Goal: Task Accomplishment & Management: Manage account settings

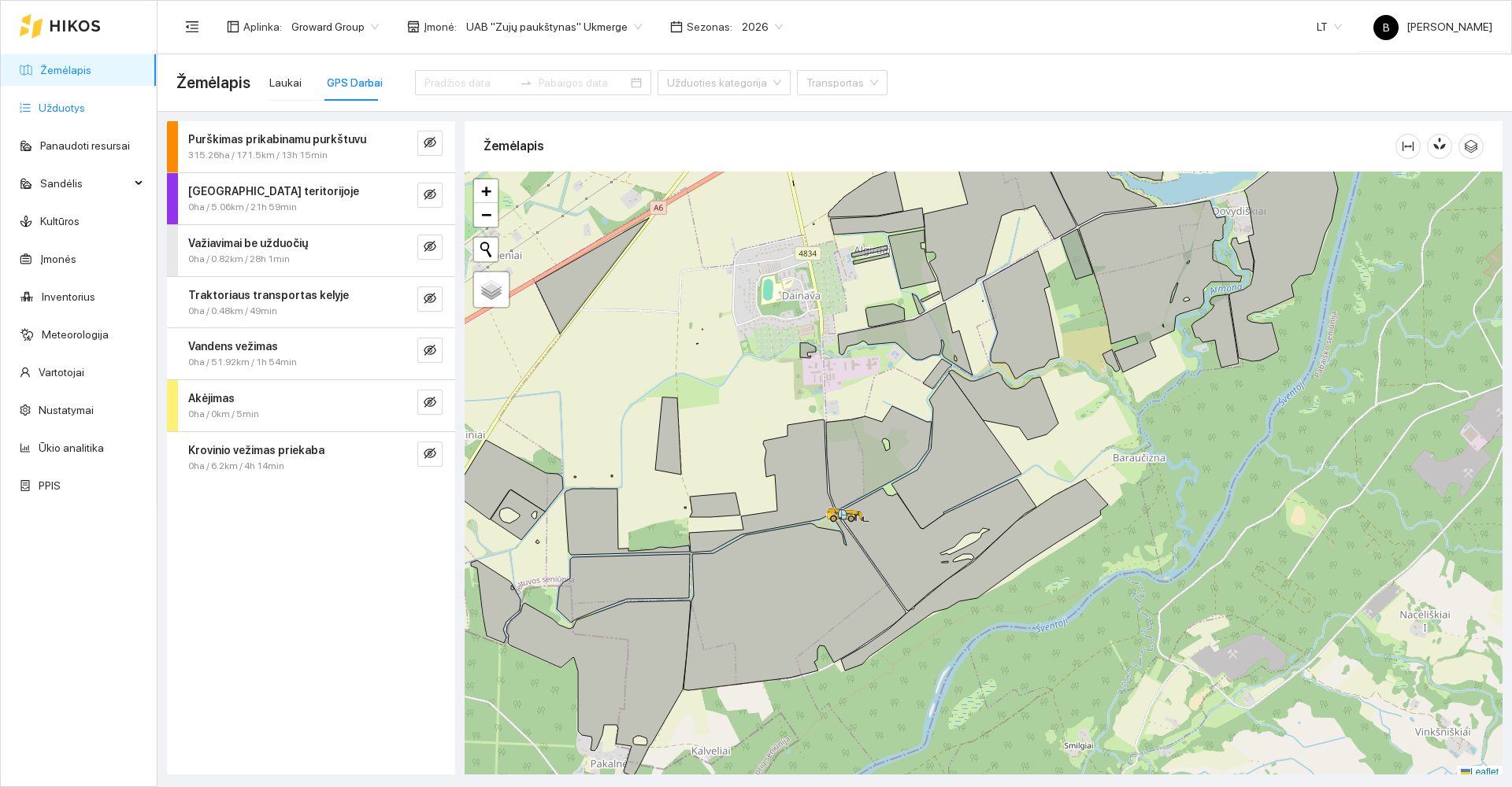
scroll to position [5, 0]
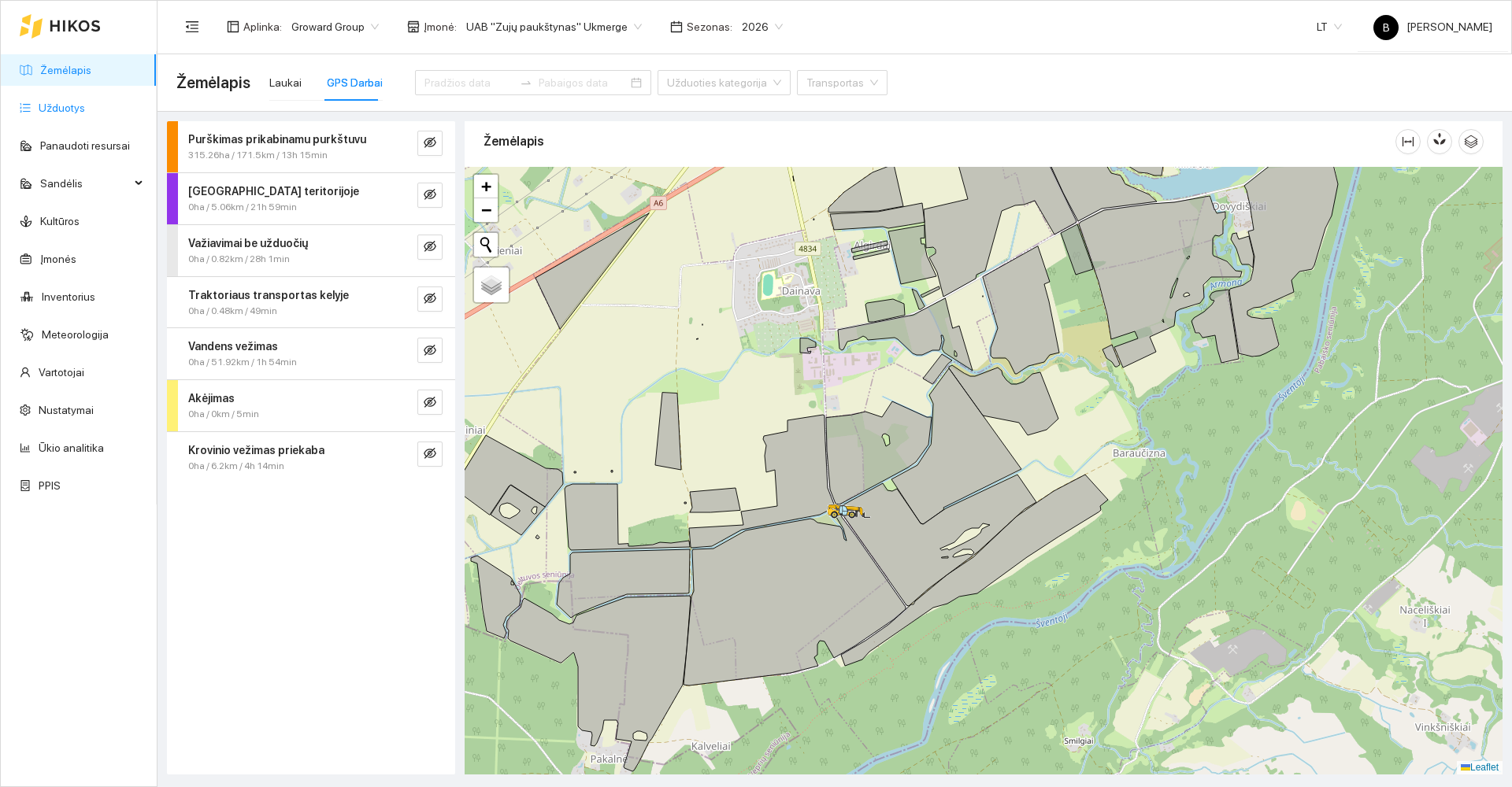
click at [60, 105] on link "Užduotys" at bounding box center [62, 107] width 46 height 12
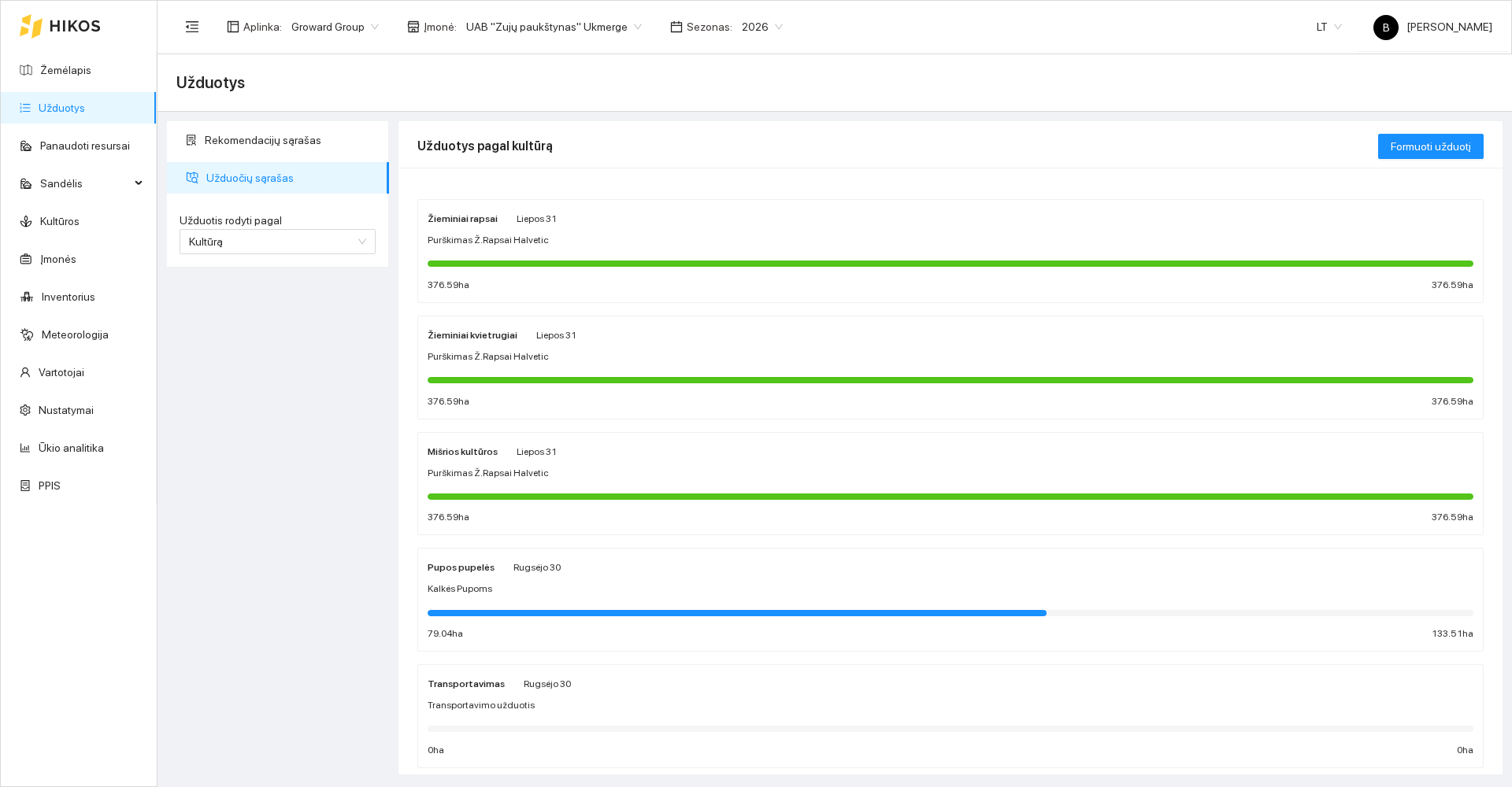
click at [645, 215] on div "Žieminiai rapsai Liepos 31" at bounding box center [950, 218] width 1046 height 17
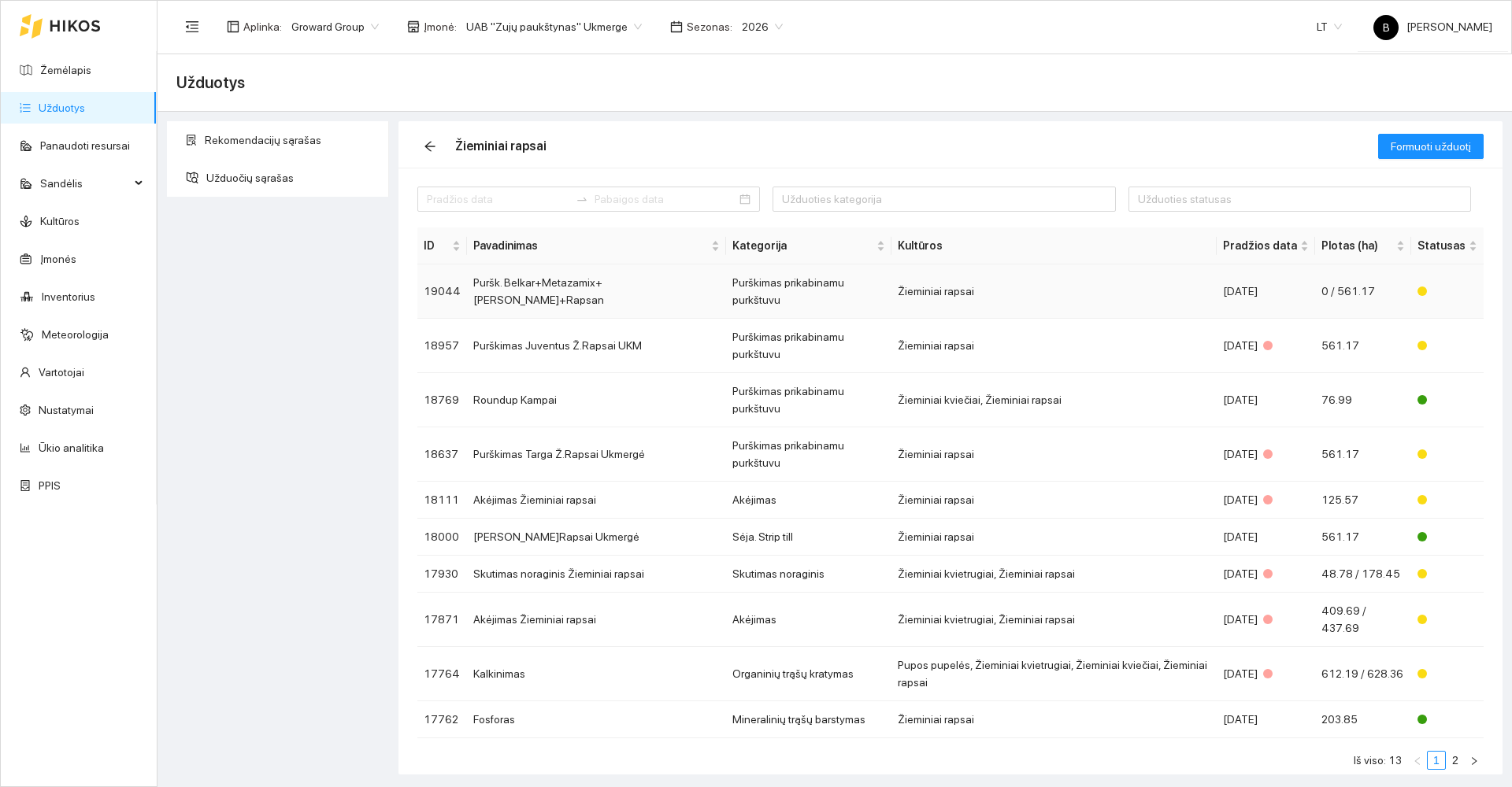
click at [587, 281] on td "Puršk. Belkar+Metazamix+[PERSON_NAME]+Rapsan" at bounding box center [597, 292] width 259 height 54
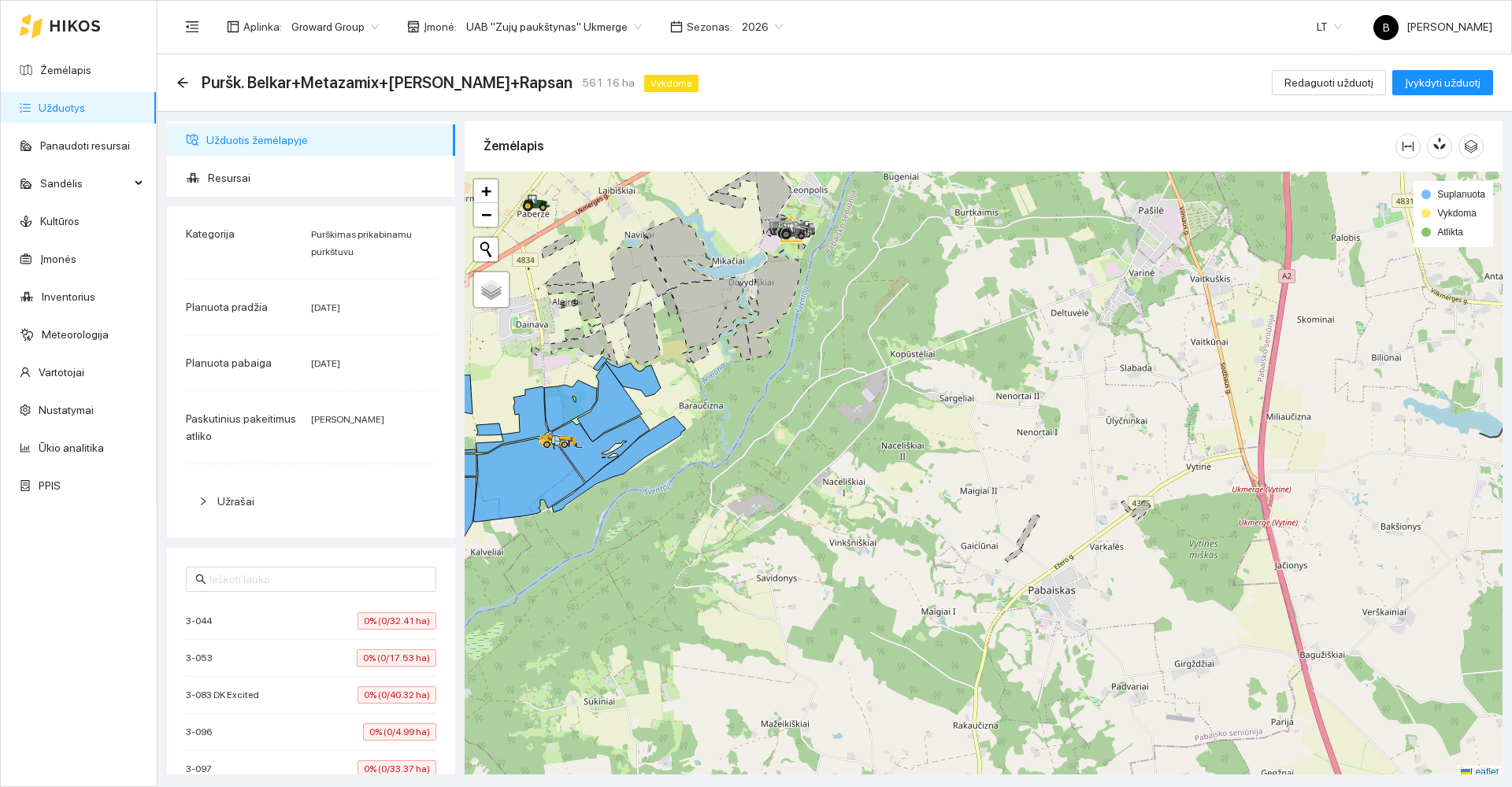
scroll to position [5, 0]
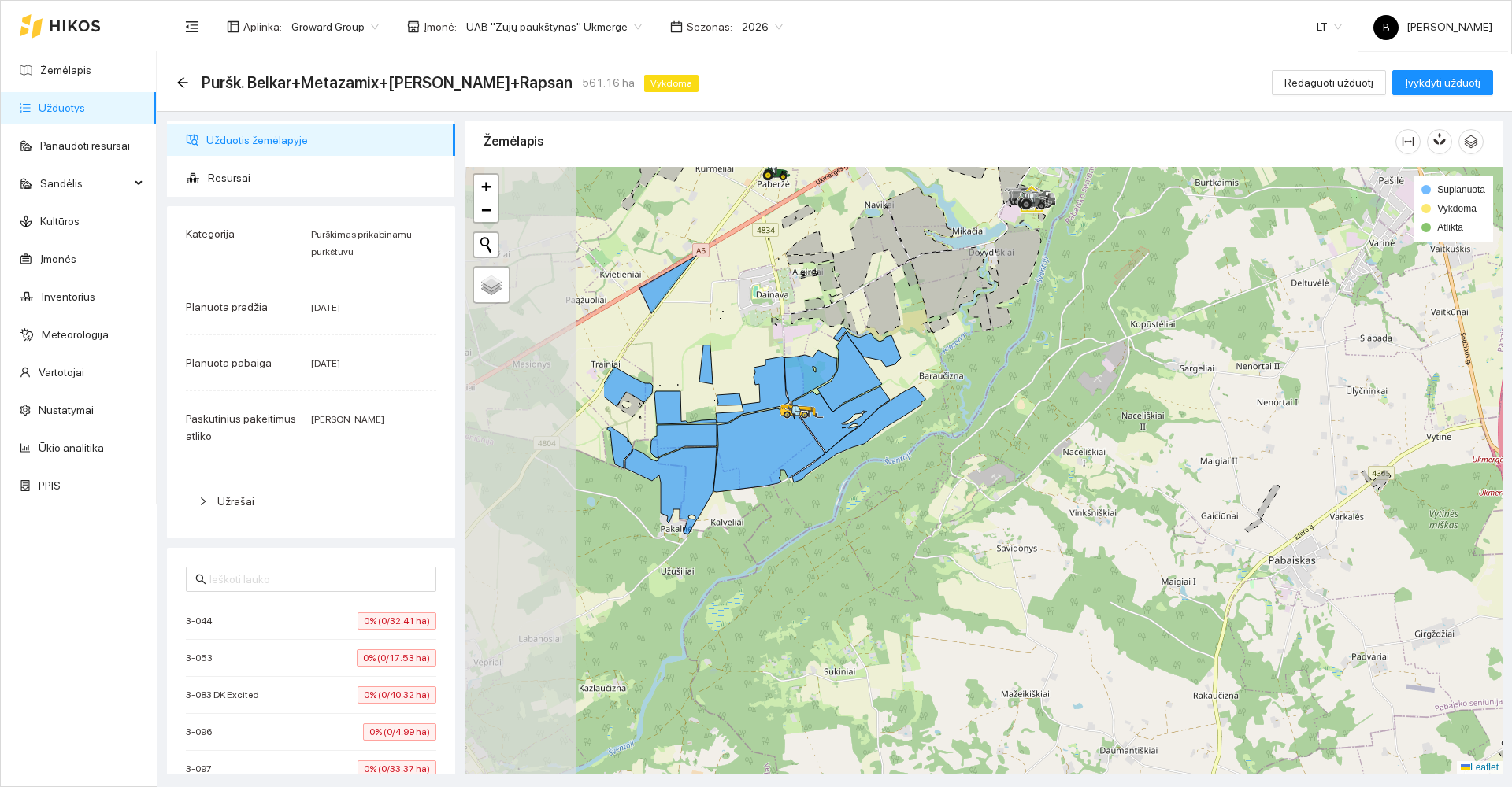
drag, startPoint x: 783, startPoint y: 435, endPoint x: 1023, endPoint y: 409, distance: 241.4
click at [1023, 409] on div at bounding box center [984, 470] width 1038 height 608
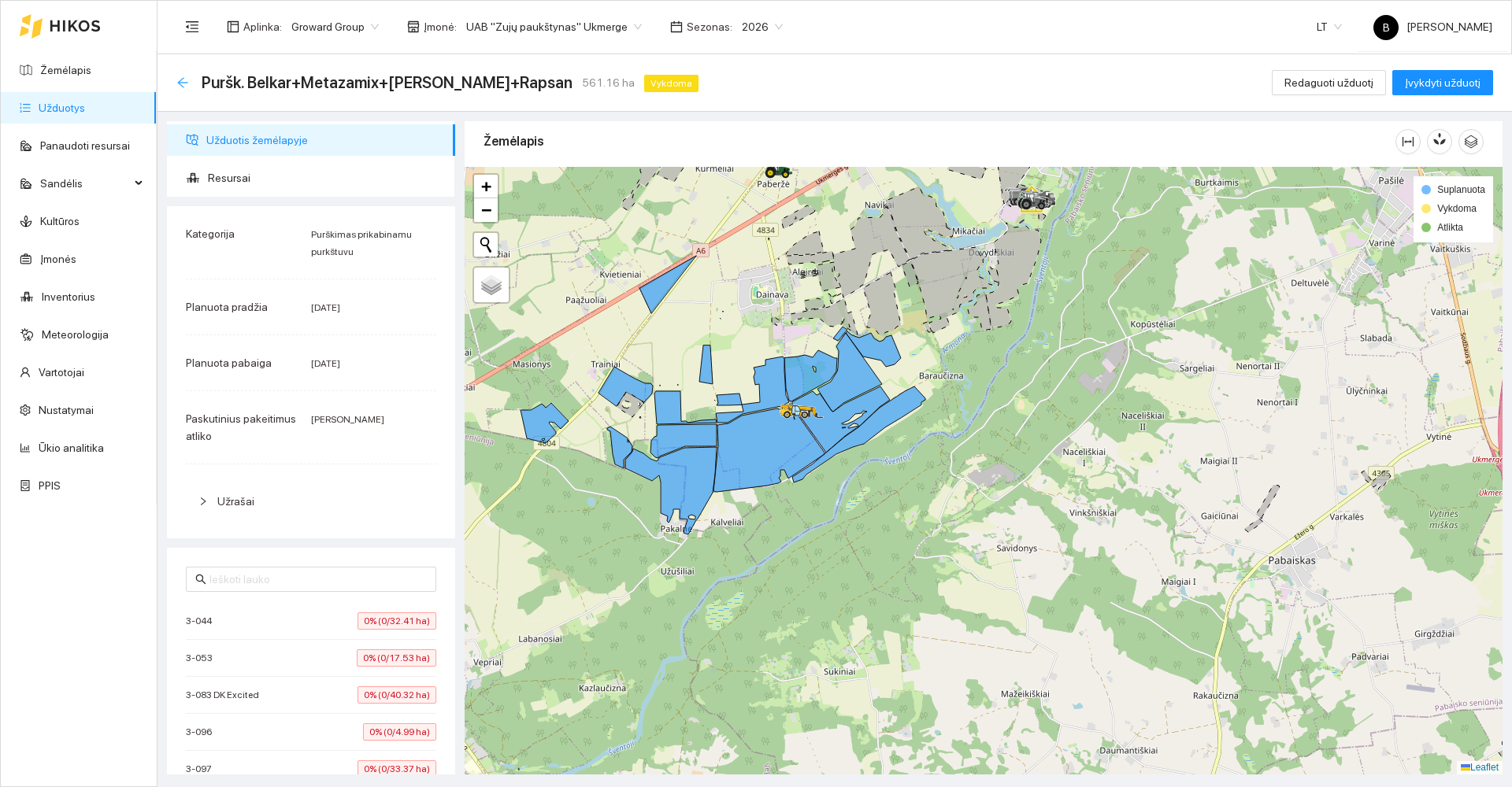
click at [187, 81] on icon "arrow-left" at bounding box center [182, 82] width 12 height 12
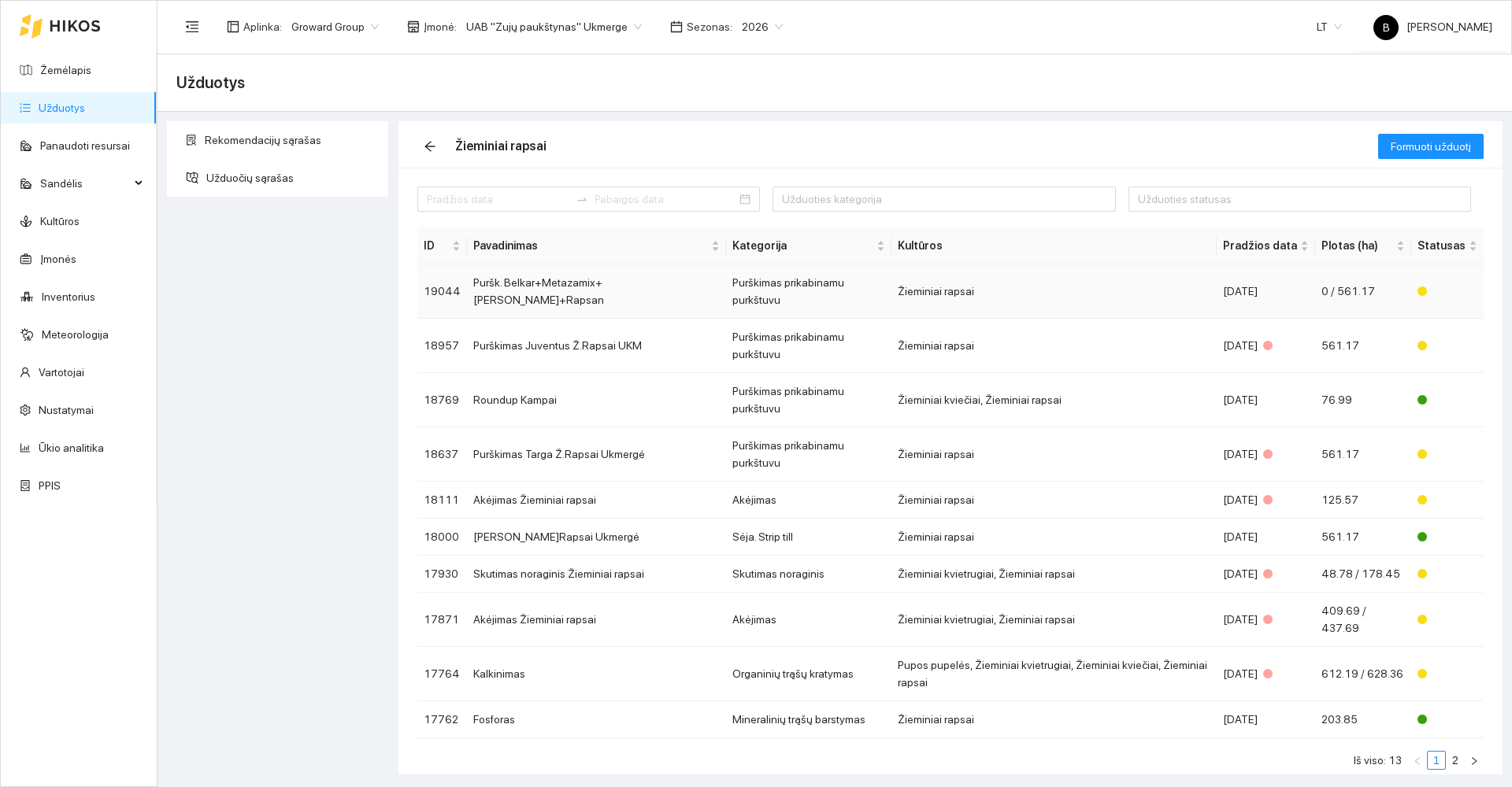
click at [560, 292] on td "Puršk. Belkar+Metazamix+[PERSON_NAME]+Rapsan" at bounding box center [597, 292] width 259 height 54
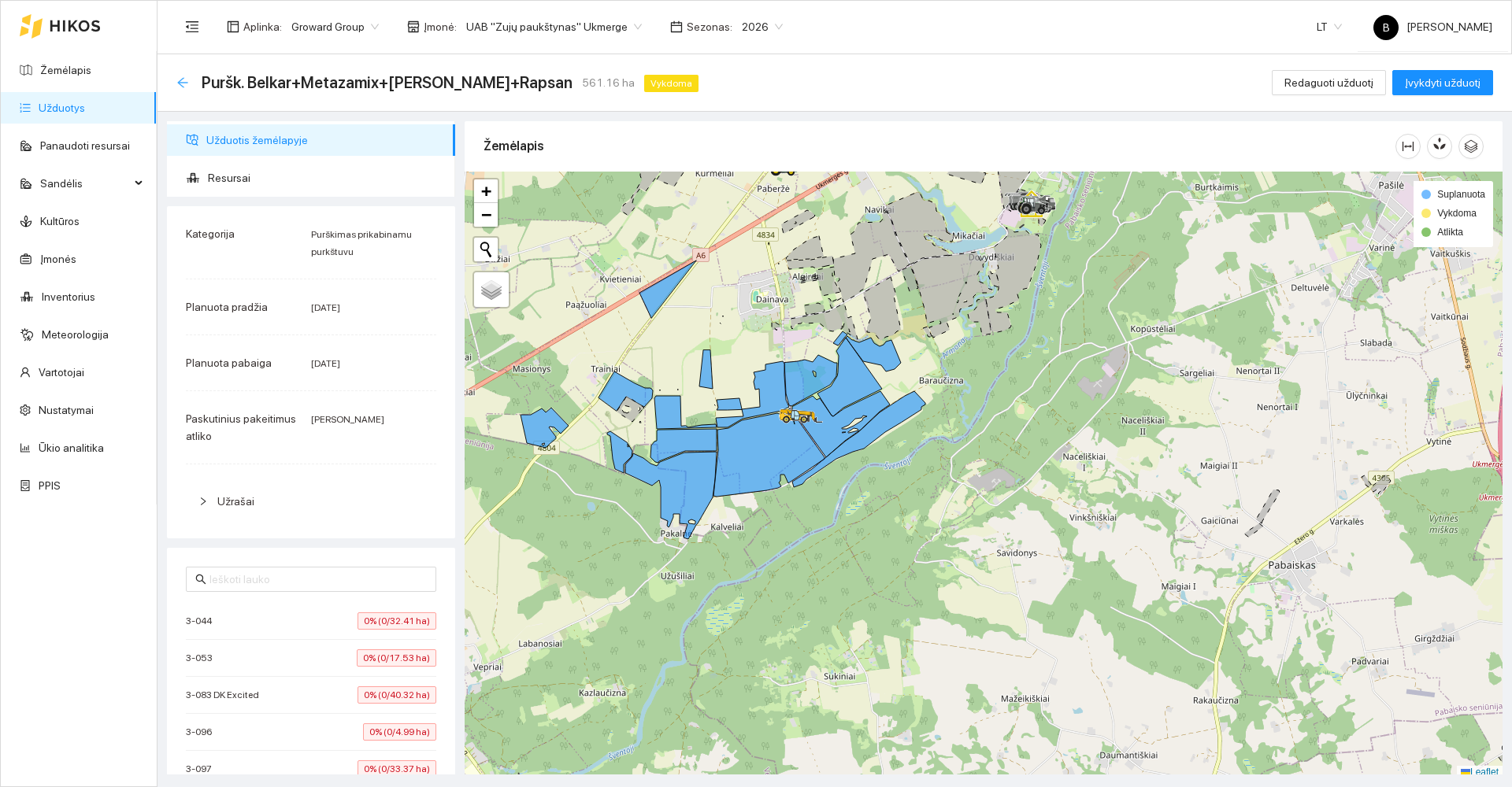
click at [181, 84] on icon "arrow-left" at bounding box center [182, 82] width 10 height 10
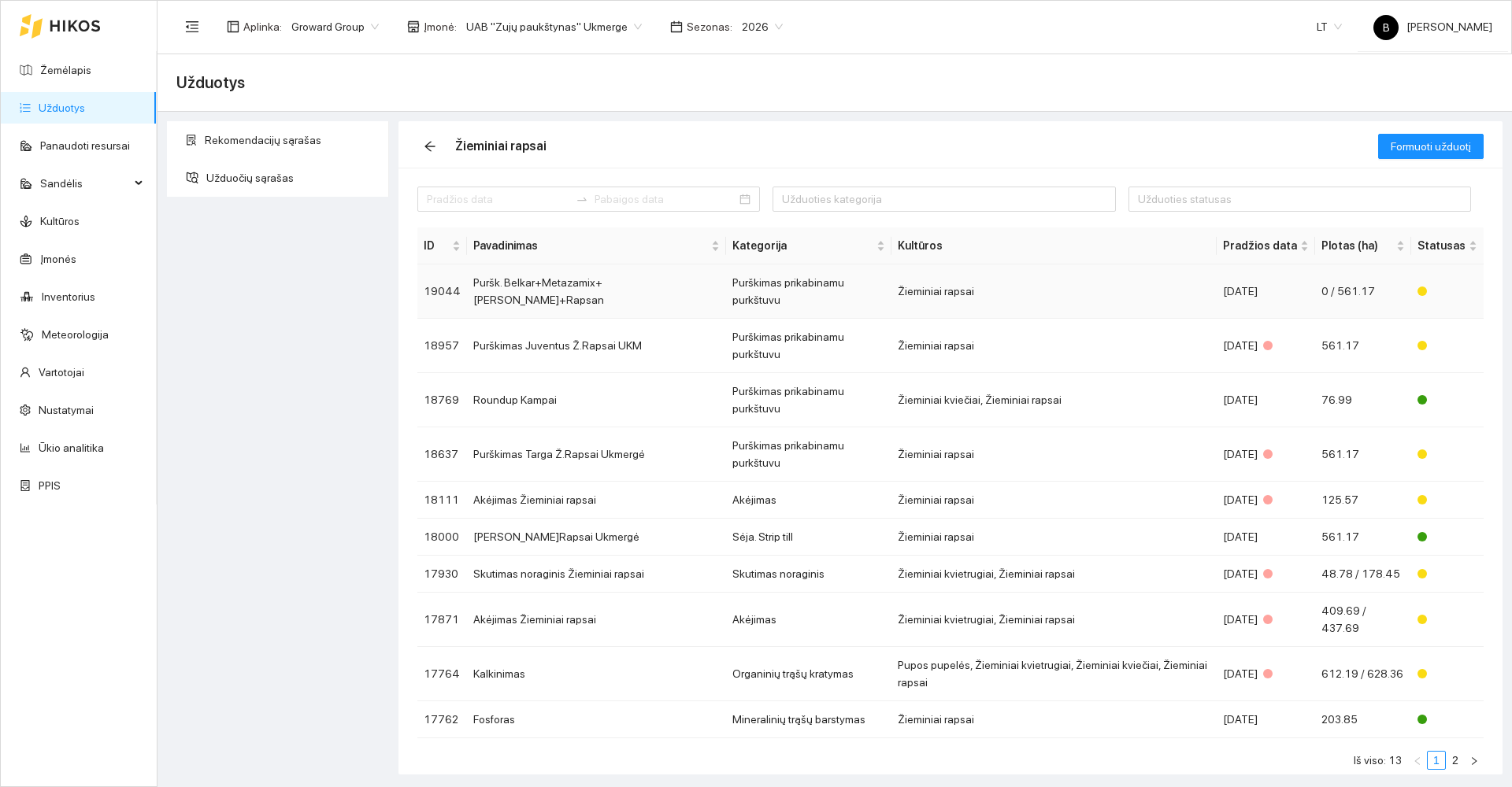
click at [617, 283] on td "Puršk. Belkar+Metazamix+[PERSON_NAME]+Rapsan" at bounding box center [597, 292] width 259 height 54
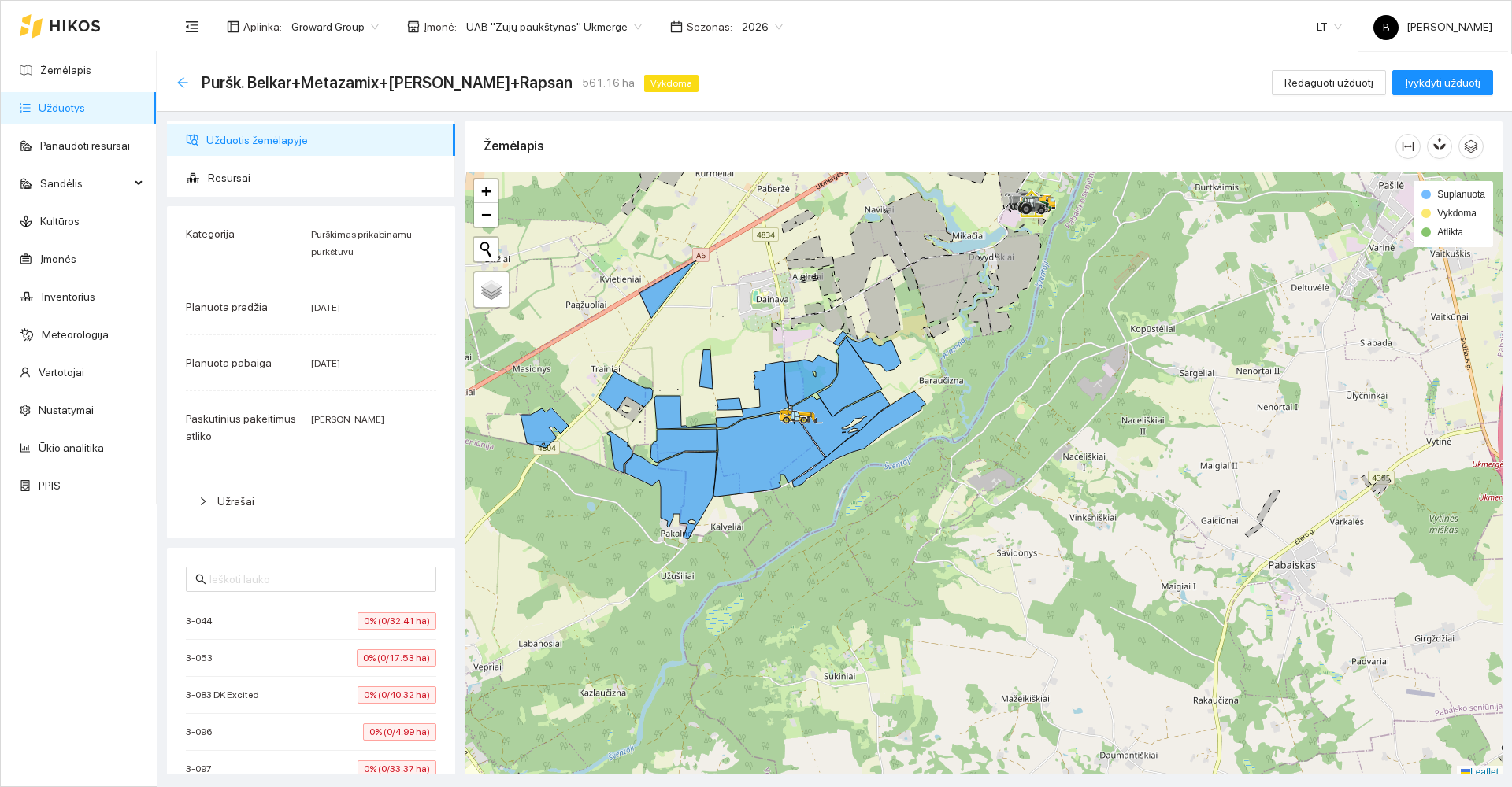
click at [180, 80] on icon "arrow-left" at bounding box center [182, 82] width 12 height 12
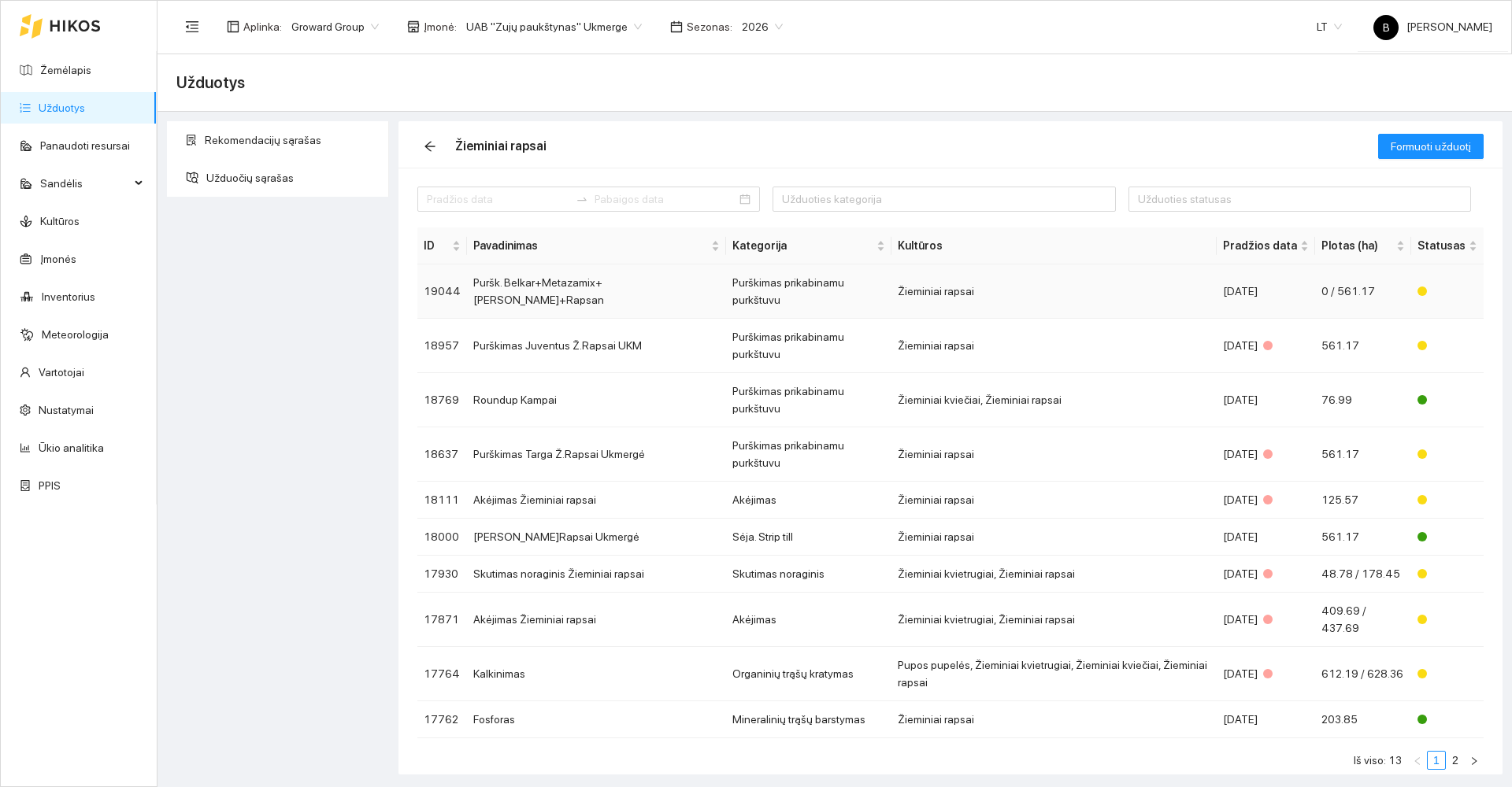
click at [553, 284] on td "Puršk. Belkar+Metazamix+[PERSON_NAME]+Rapsan" at bounding box center [597, 292] width 259 height 54
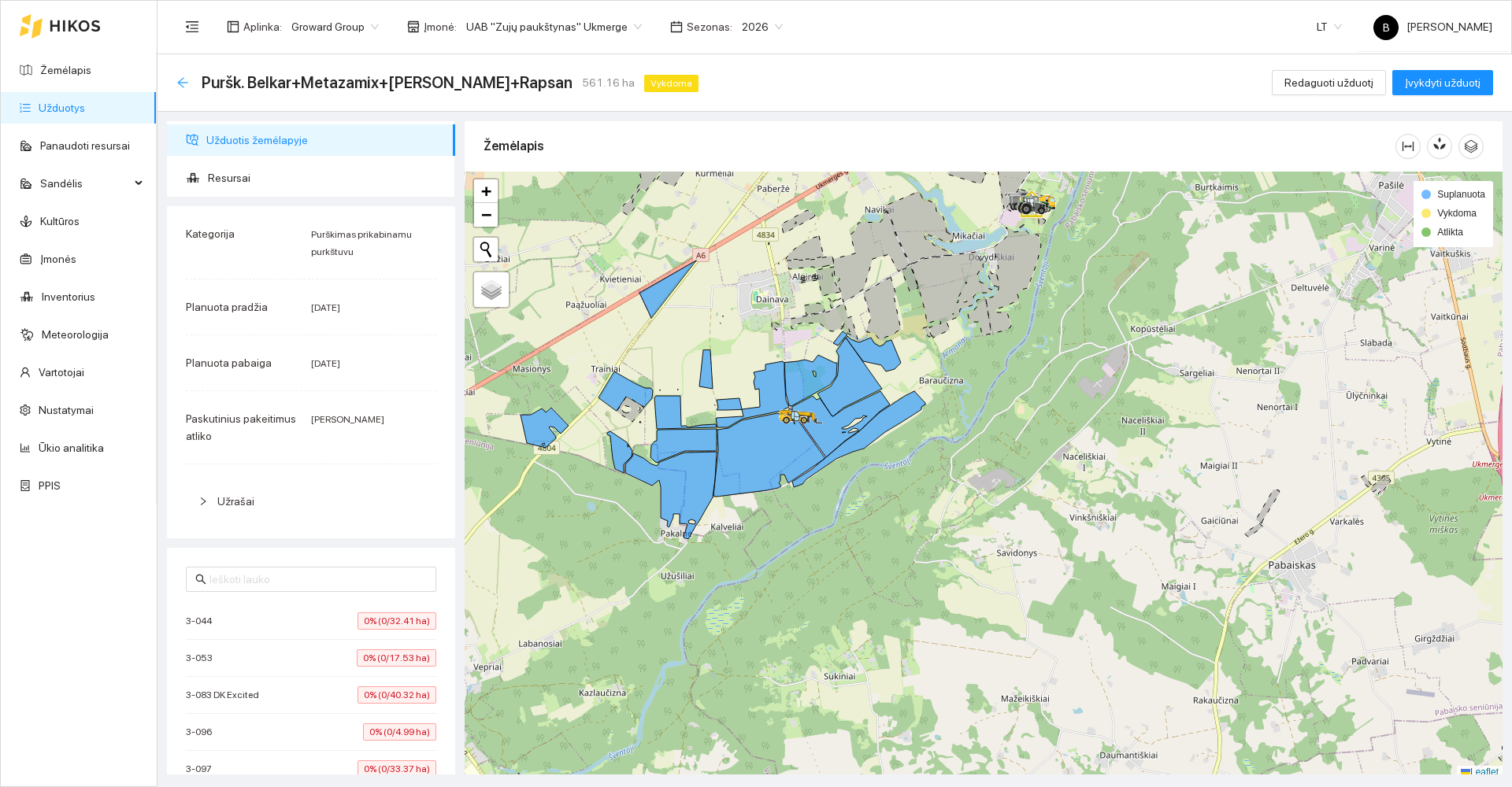
click at [182, 82] on icon "arrow-left" at bounding box center [182, 82] width 10 height 10
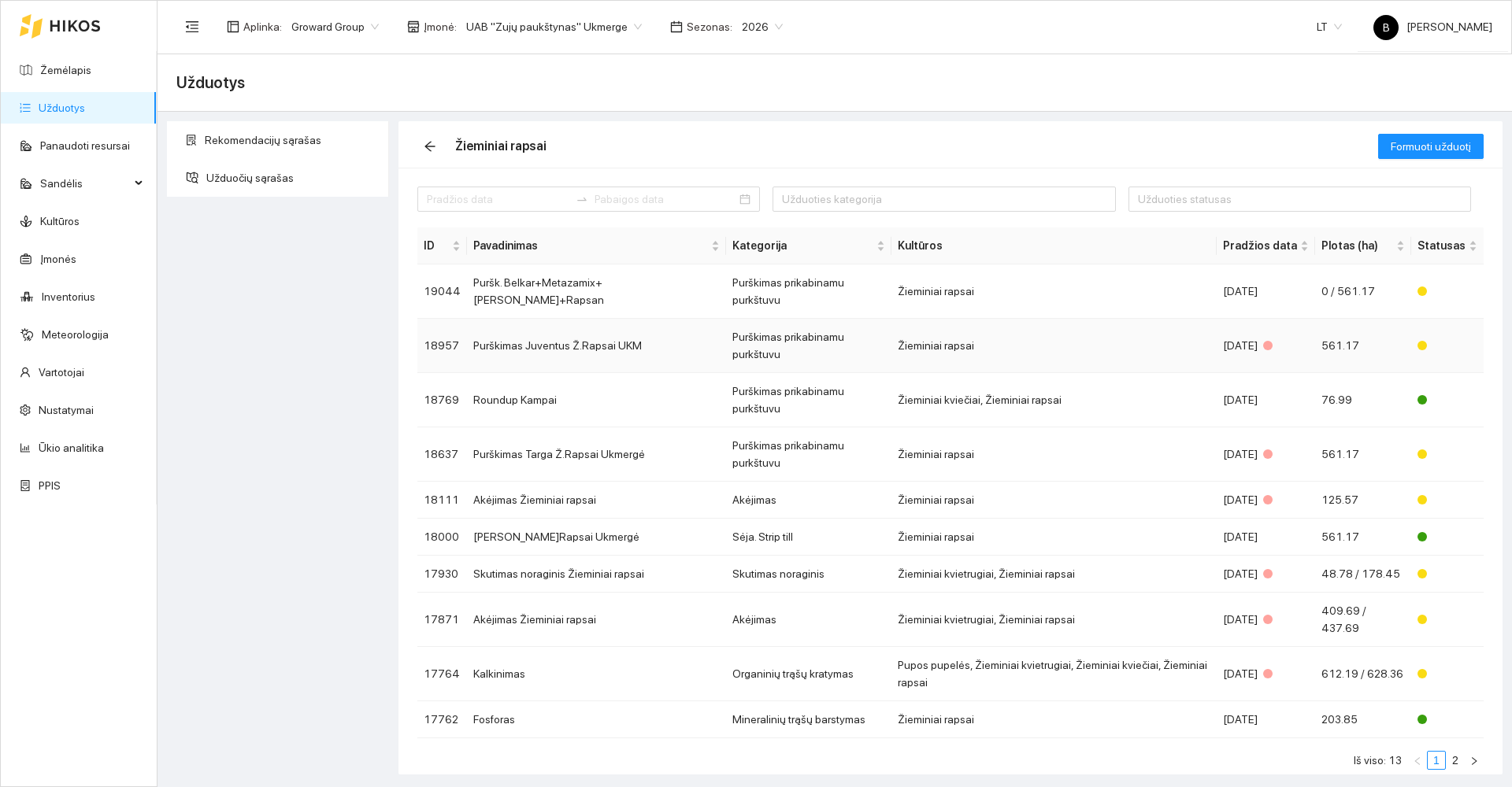
click at [518, 320] on td "Purškimas Juventus Ž.Rapsai UKM" at bounding box center [597, 346] width 259 height 54
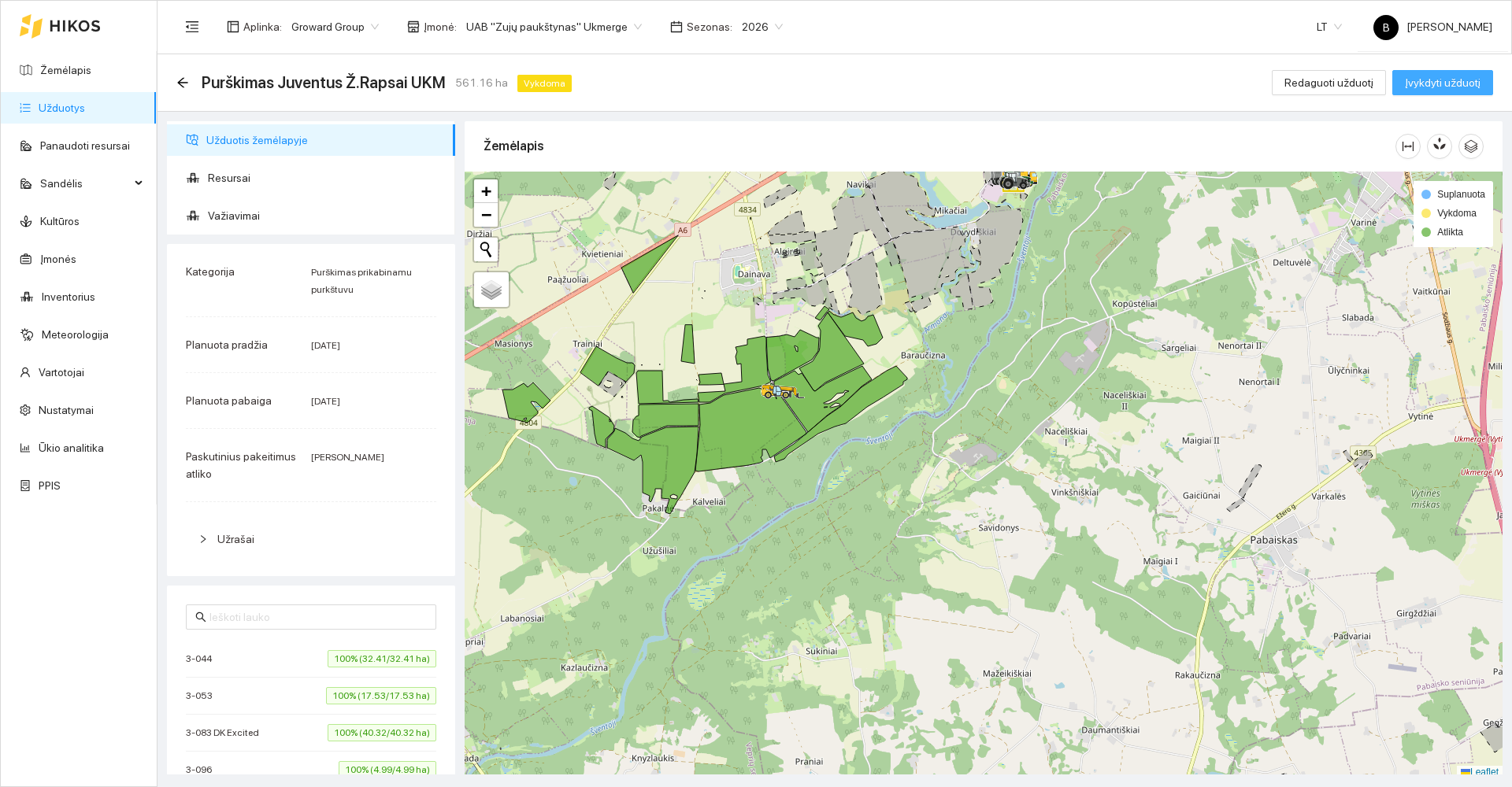
click at [1444, 81] on span "Įvykdyti užduotį" at bounding box center [1443, 82] width 76 height 17
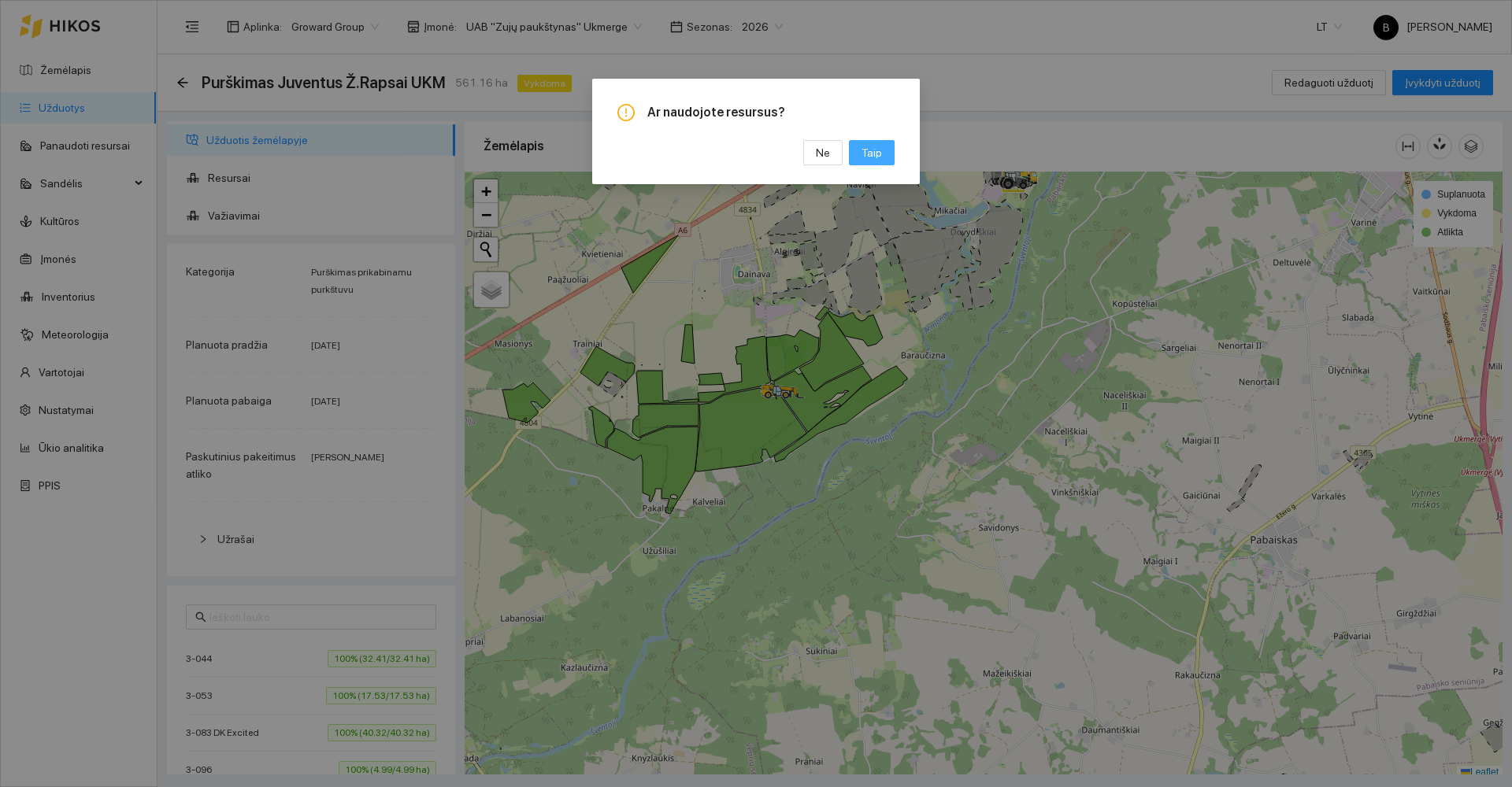
click at [872, 147] on span "Taip" at bounding box center [872, 153] width 21 height 17
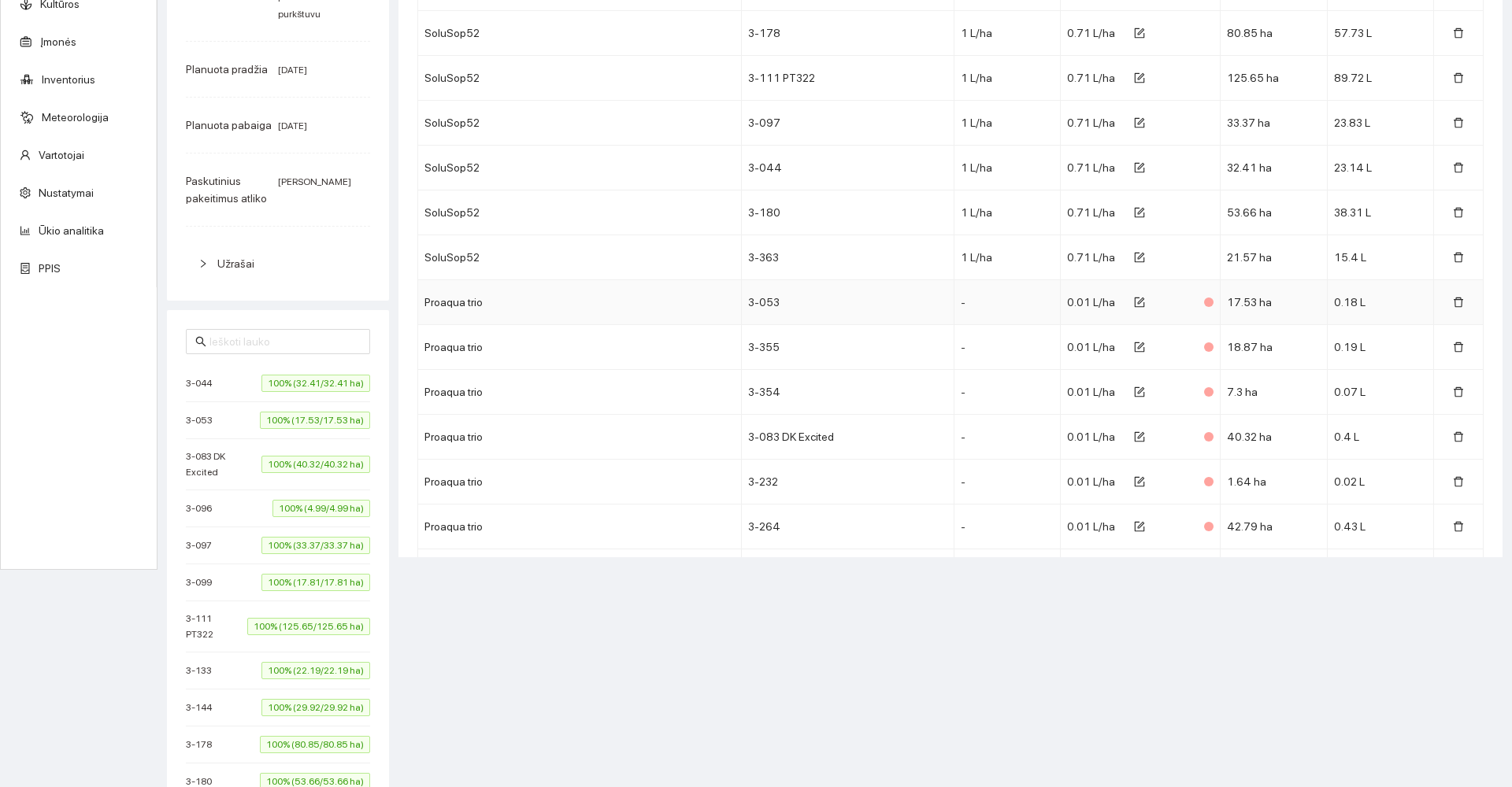
scroll to position [4445, 0]
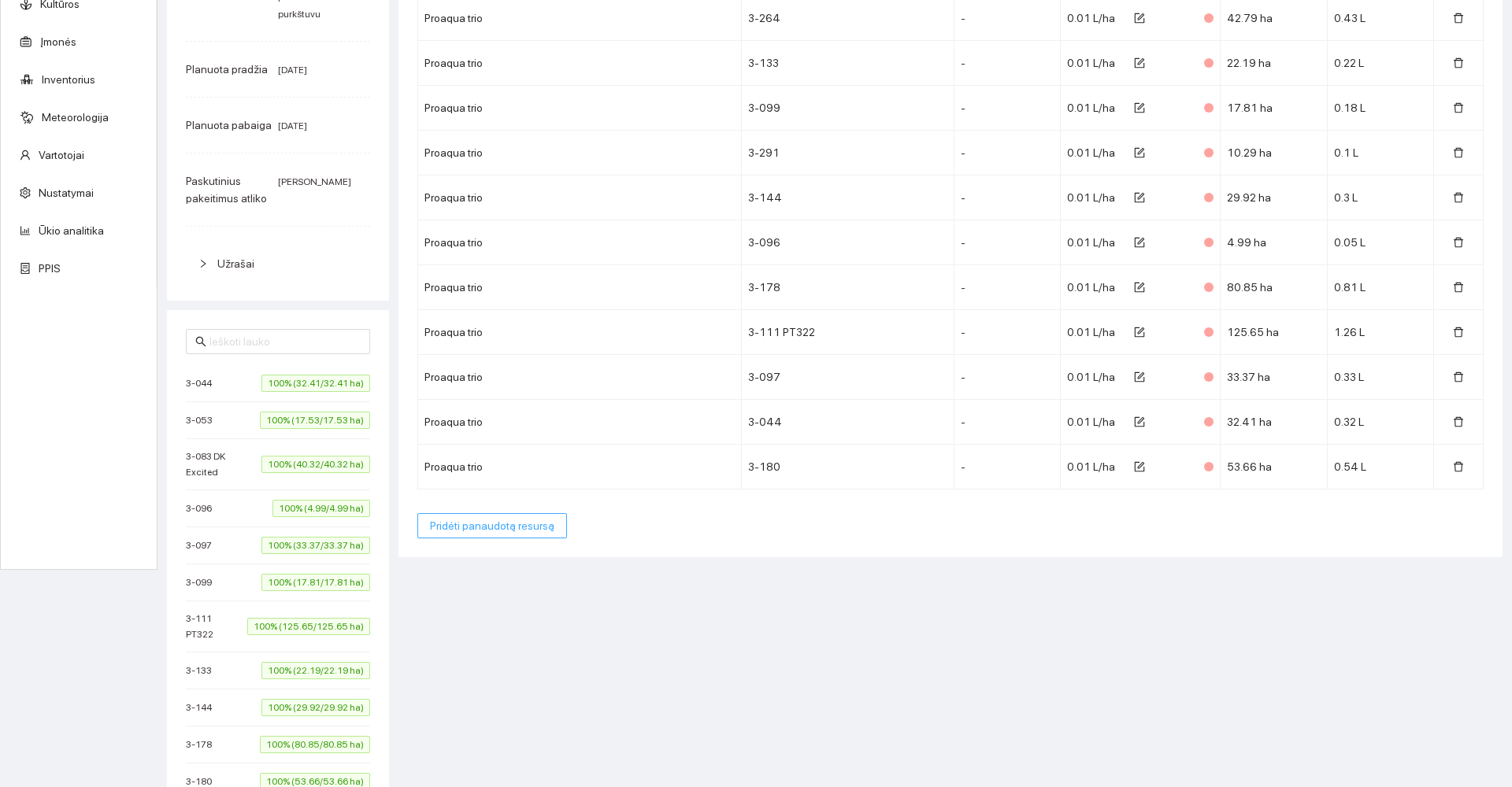
click at [482, 531] on span "Pridėti panaudotą resursą" at bounding box center [492, 525] width 125 height 17
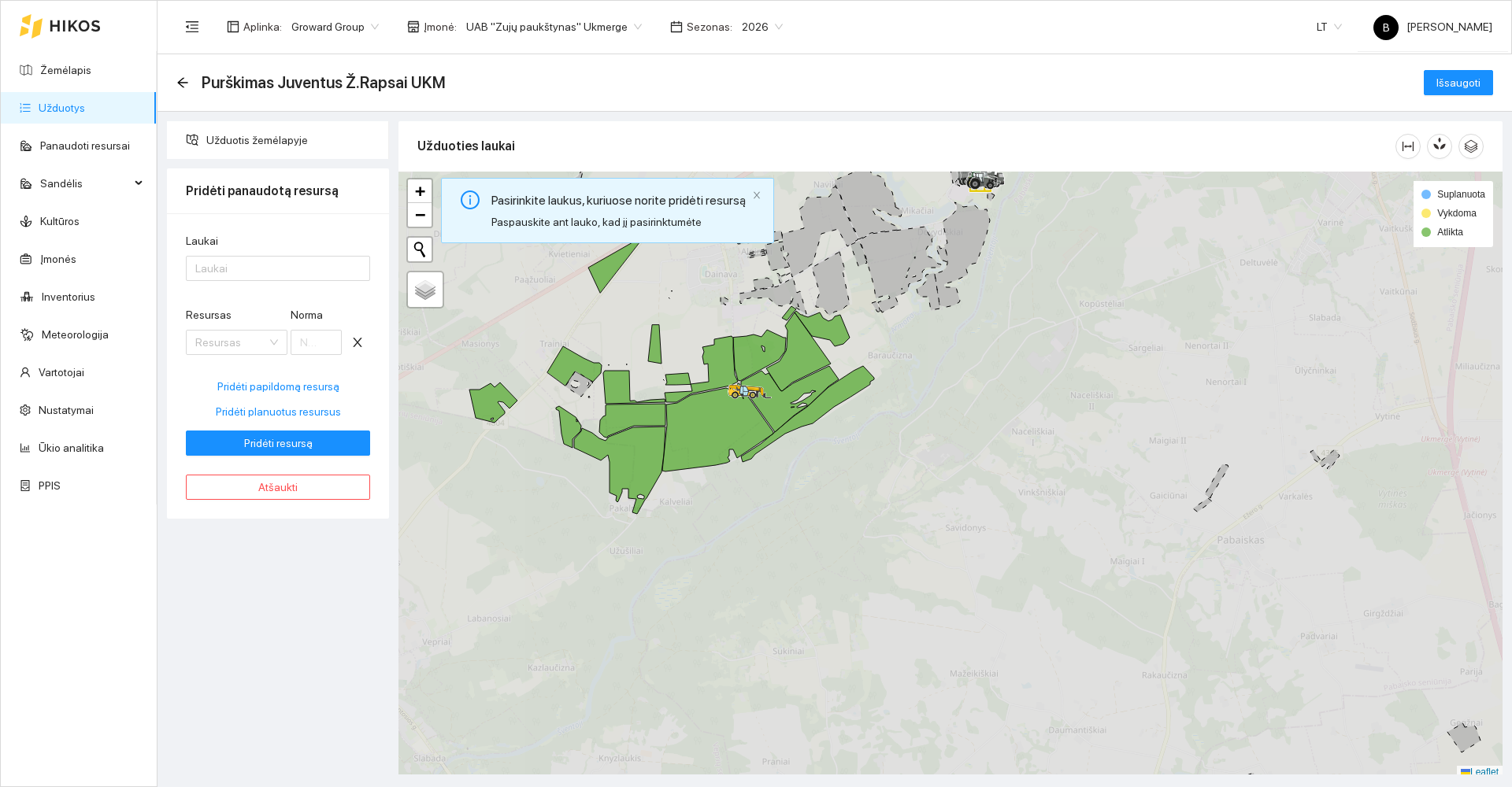
scroll to position [0, 0]
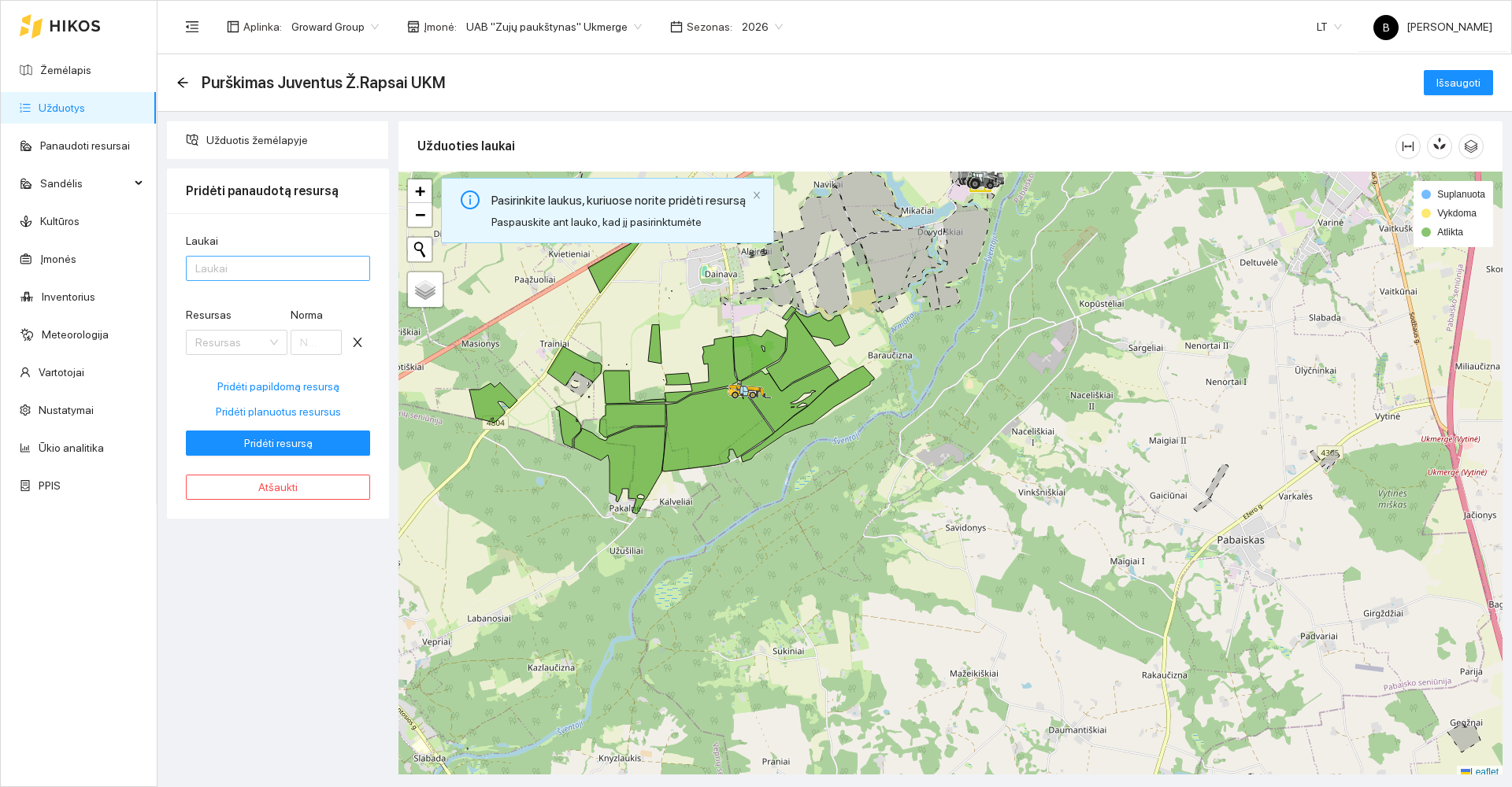
click at [276, 270] on div at bounding box center [270, 268] width 161 height 19
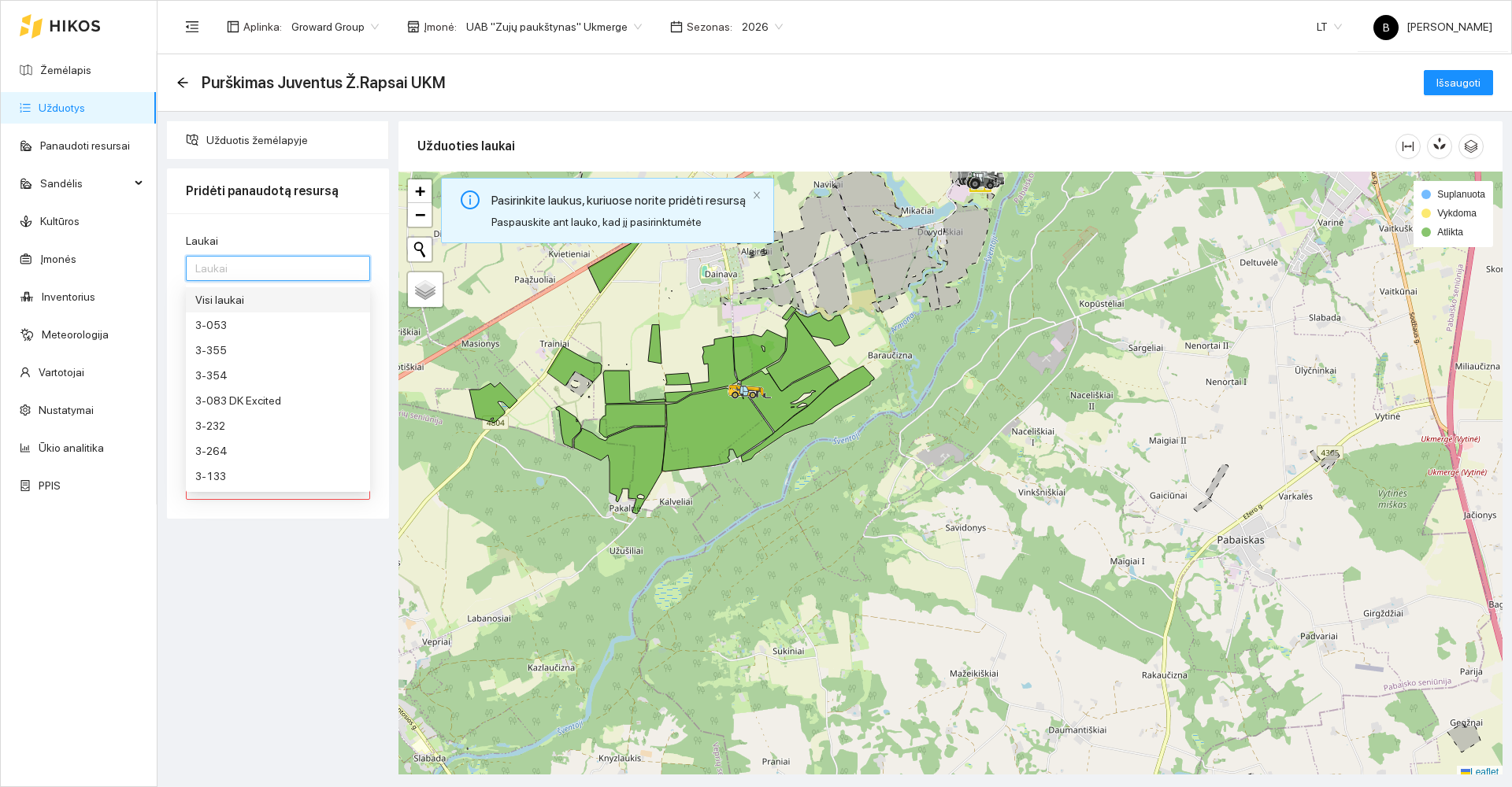
click at [255, 298] on div "Visi laukai" at bounding box center [278, 299] width 165 height 17
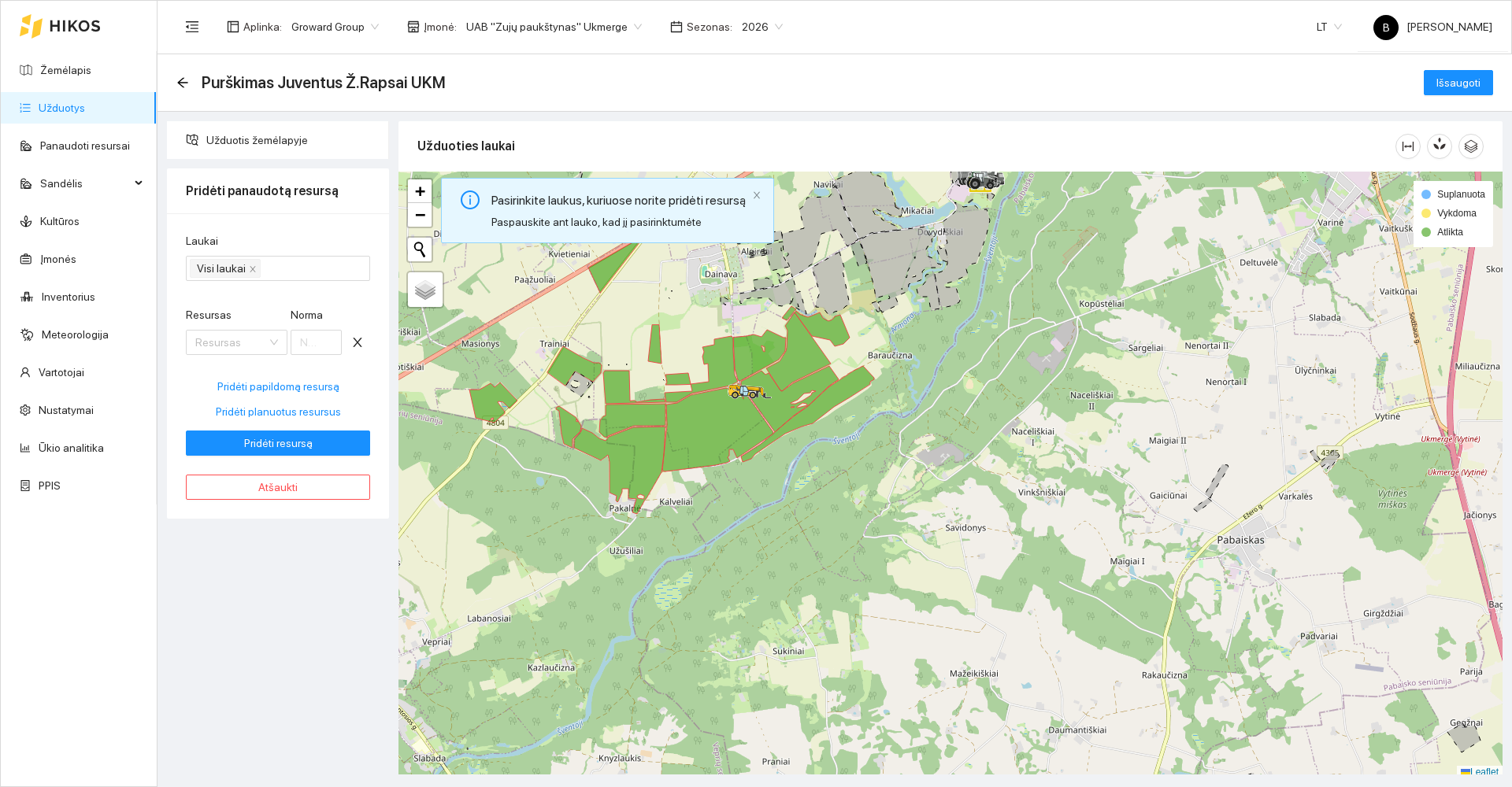
click at [267, 525] on div "Užduotis žemėlapyje Pridėti panaudotą resursą Laukai Visi laukai Resursas Resur…" at bounding box center [278, 448] width 232 height 653
click at [269, 412] on span "Pridėti planuotus resursus" at bounding box center [278, 412] width 125 height 17
type input "0.8"
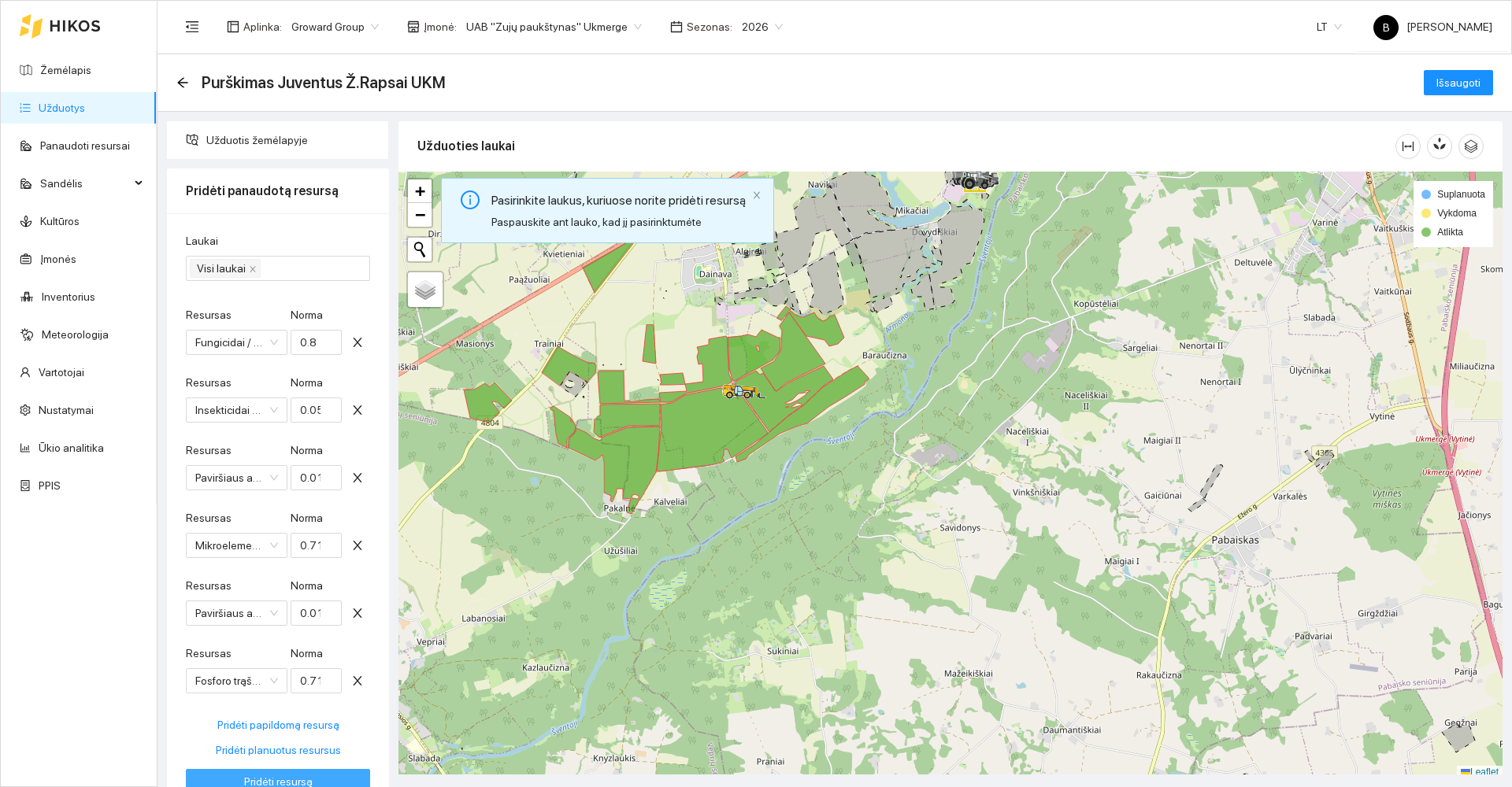
click at [275, 775] on span "Pridėti resursą" at bounding box center [278, 781] width 69 height 17
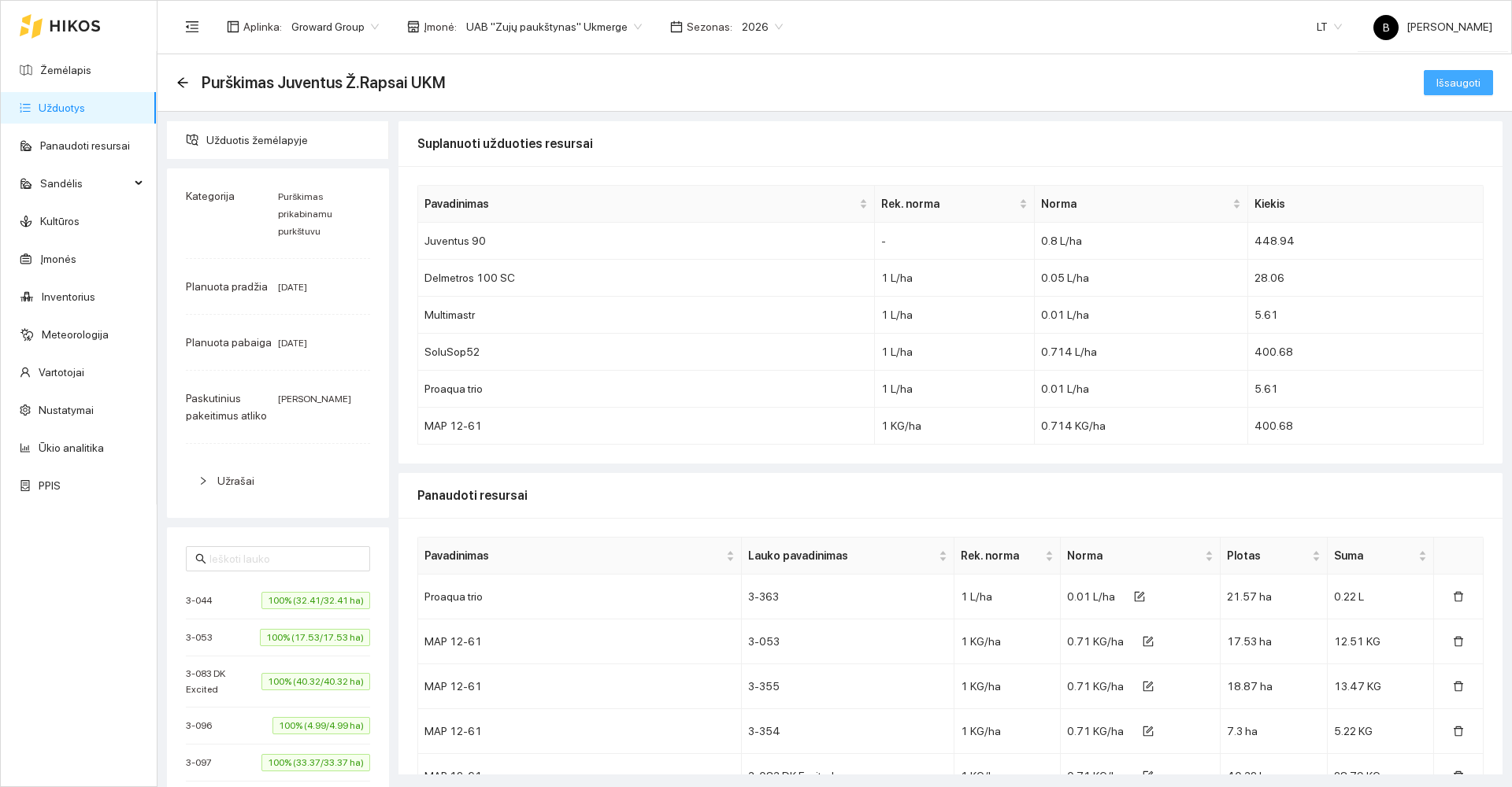
click at [1450, 82] on span "Išsaugoti" at bounding box center [1458, 82] width 44 height 17
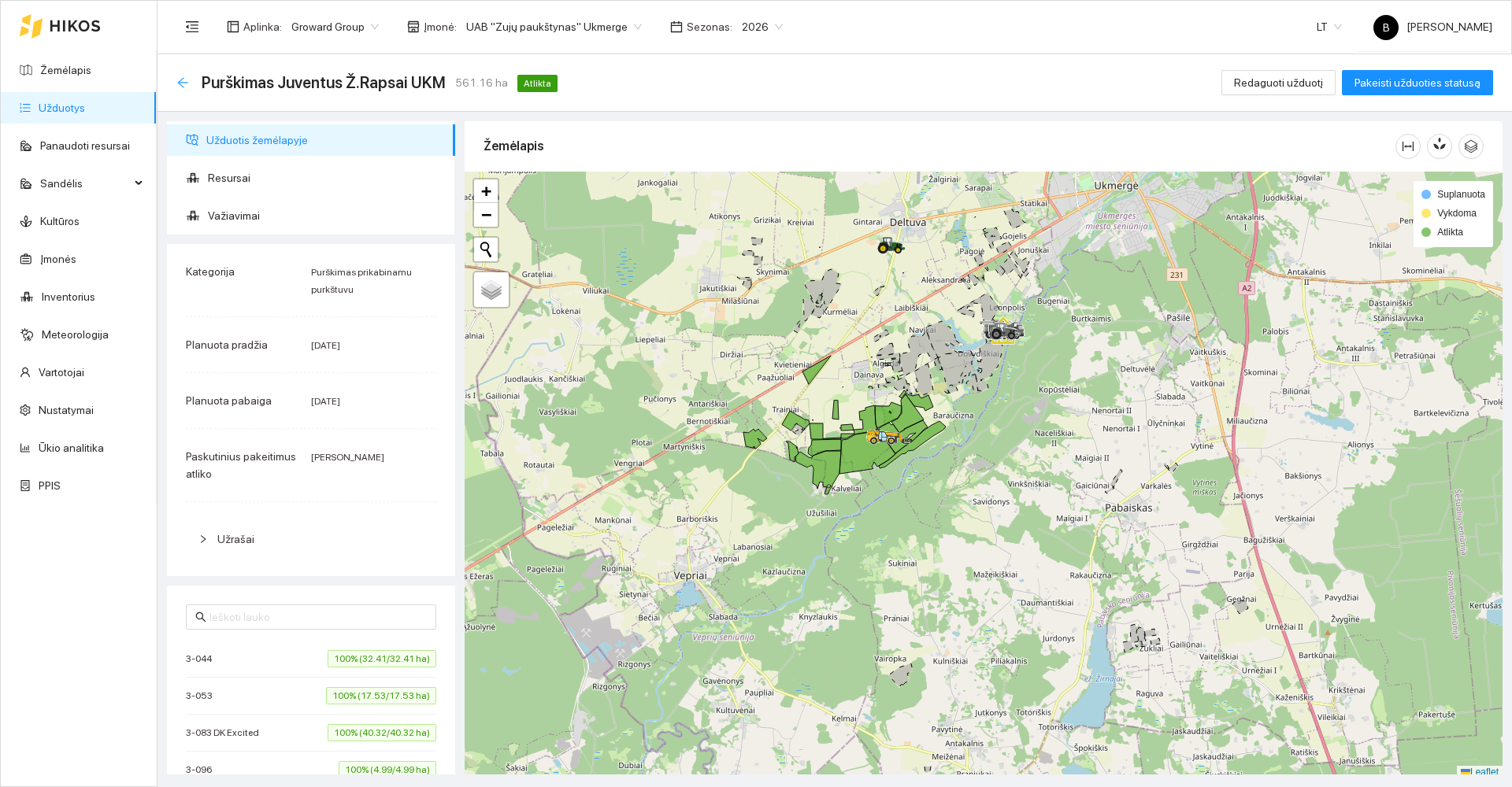
click at [186, 81] on icon "arrow-left" at bounding box center [182, 82] width 12 height 12
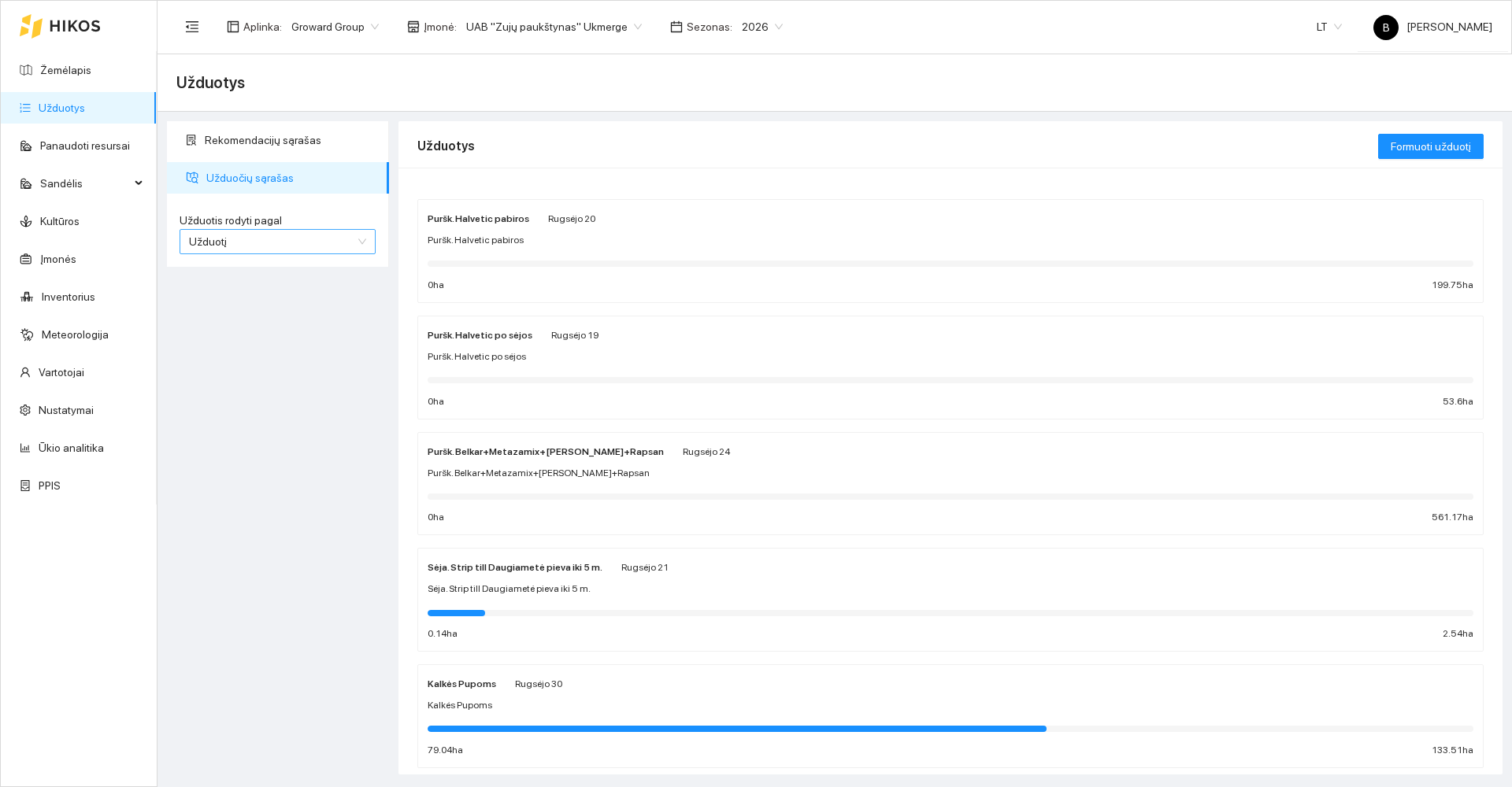
click at [256, 236] on span "Užduotį" at bounding box center [277, 242] width 177 height 24
click at [221, 301] on span "Kultūrą" at bounding box center [206, 298] width 34 height 12
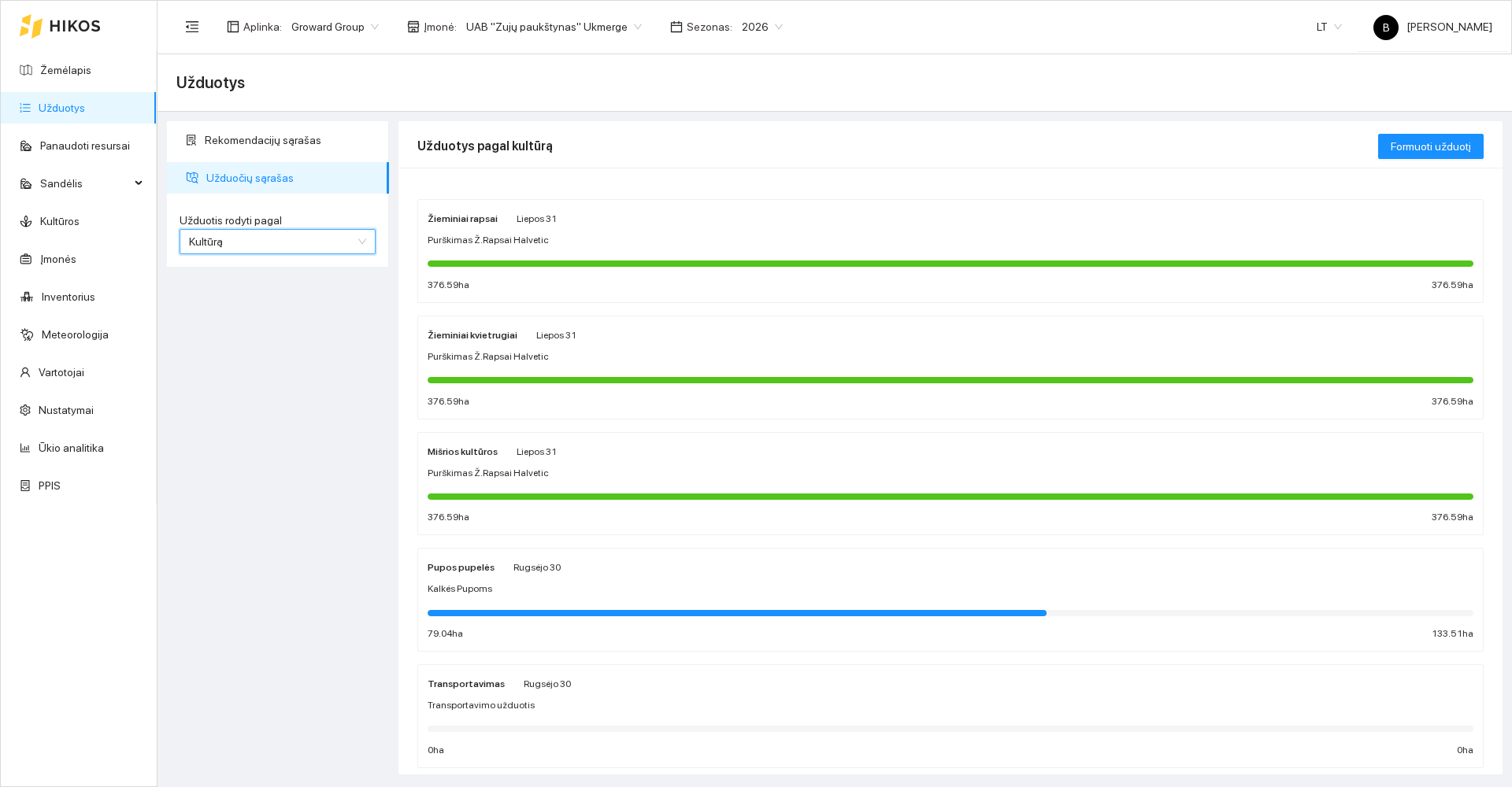
click at [734, 229] on div "Žieminiai rapsai Liepos 31 Purškimas Ž.Rapsai Halvetic 376.59 ha 376.59 ha" at bounding box center [950, 251] width 1046 height 83
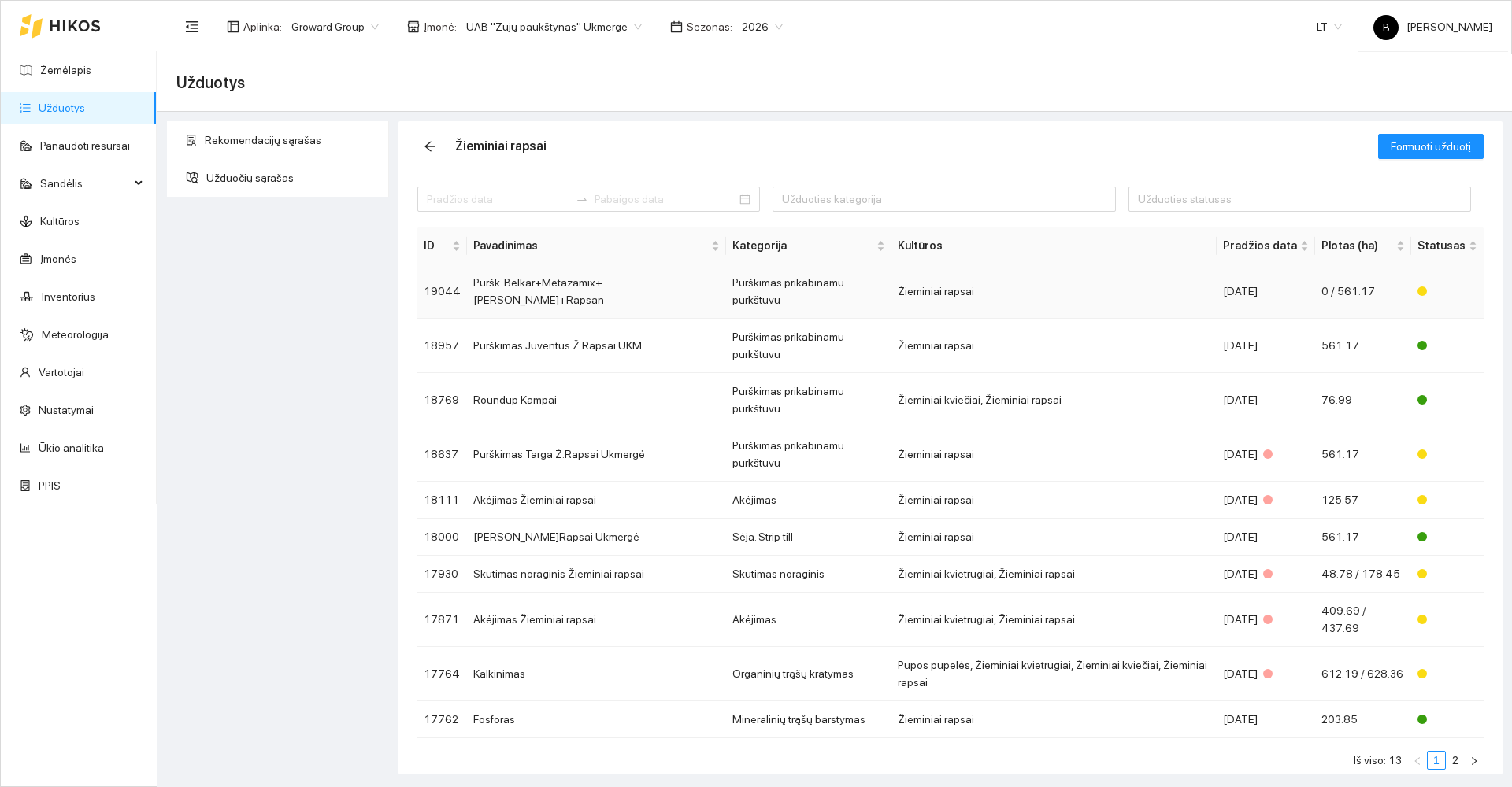
click at [558, 287] on td "Puršk. Belkar+Metazamix+[PERSON_NAME]+Rapsan" at bounding box center [597, 292] width 259 height 54
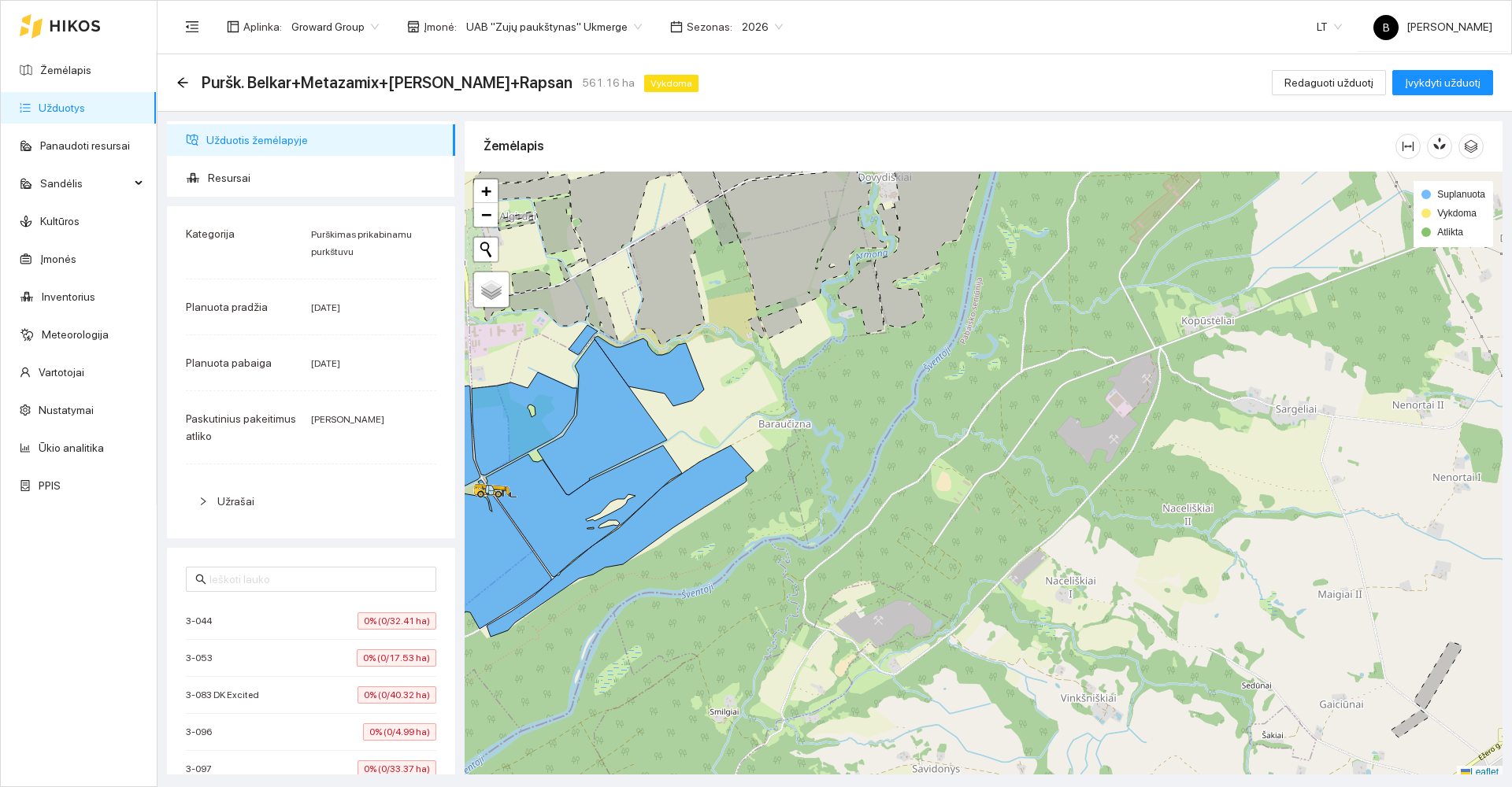
scroll to position [5, 0]
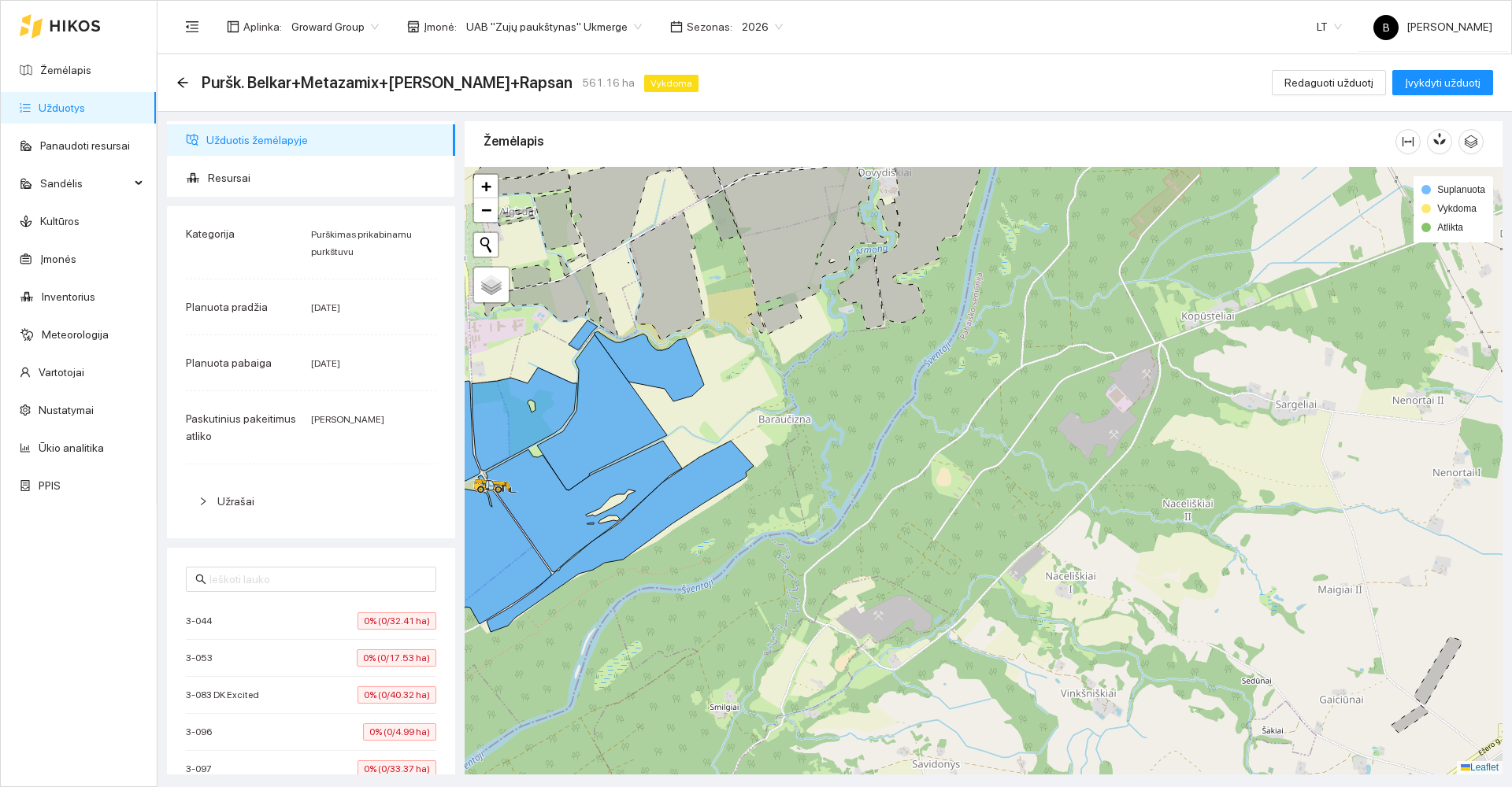
drag, startPoint x: 775, startPoint y: 511, endPoint x: 1061, endPoint y: 393, distance: 309.4
click at [1070, 397] on div at bounding box center [984, 470] width 1038 height 608
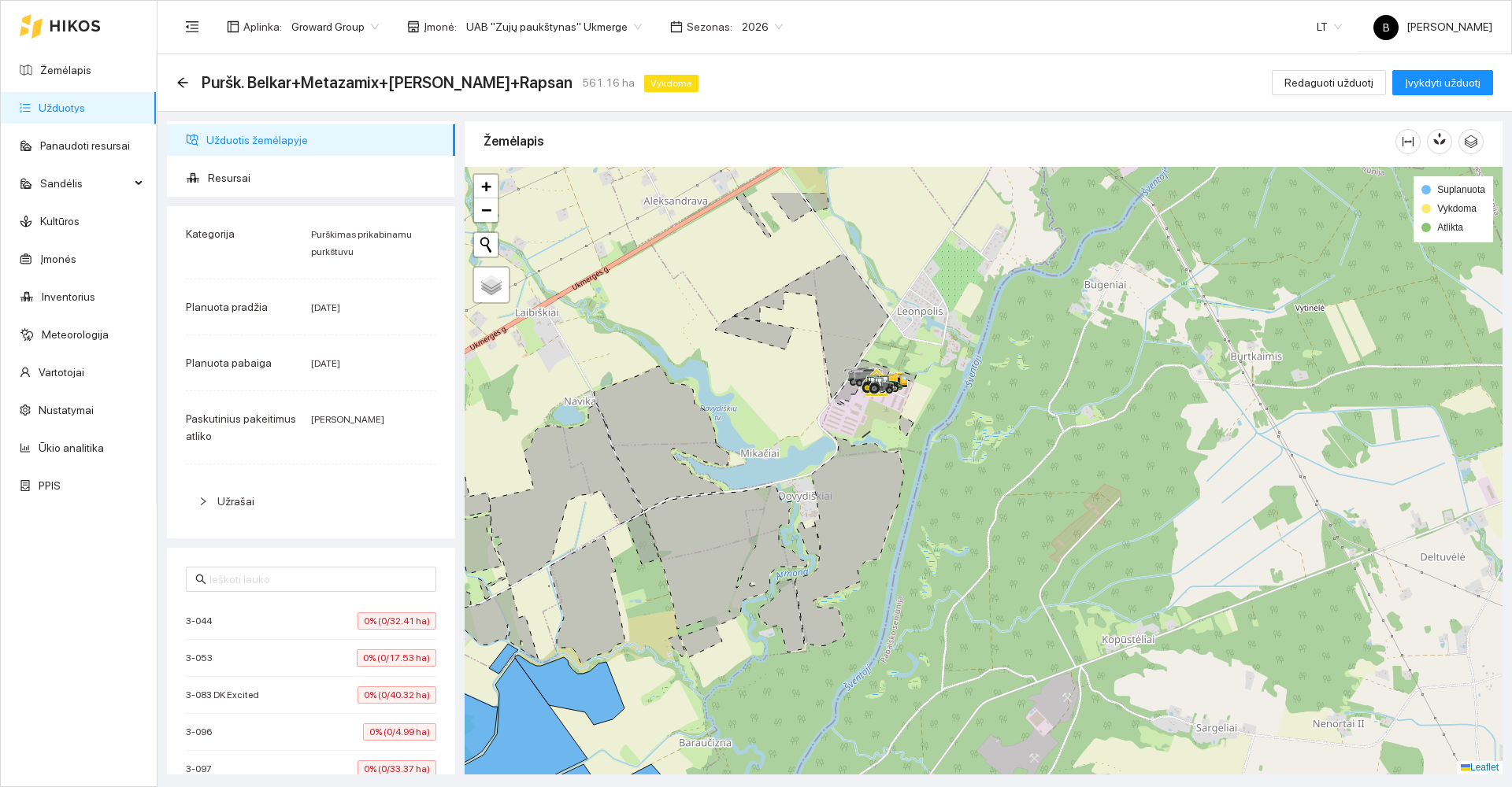
drag, startPoint x: 962, startPoint y: 308, endPoint x: 949, endPoint y: 391, distance: 84.0
click at [949, 398] on div at bounding box center [984, 470] width 1038 height 608
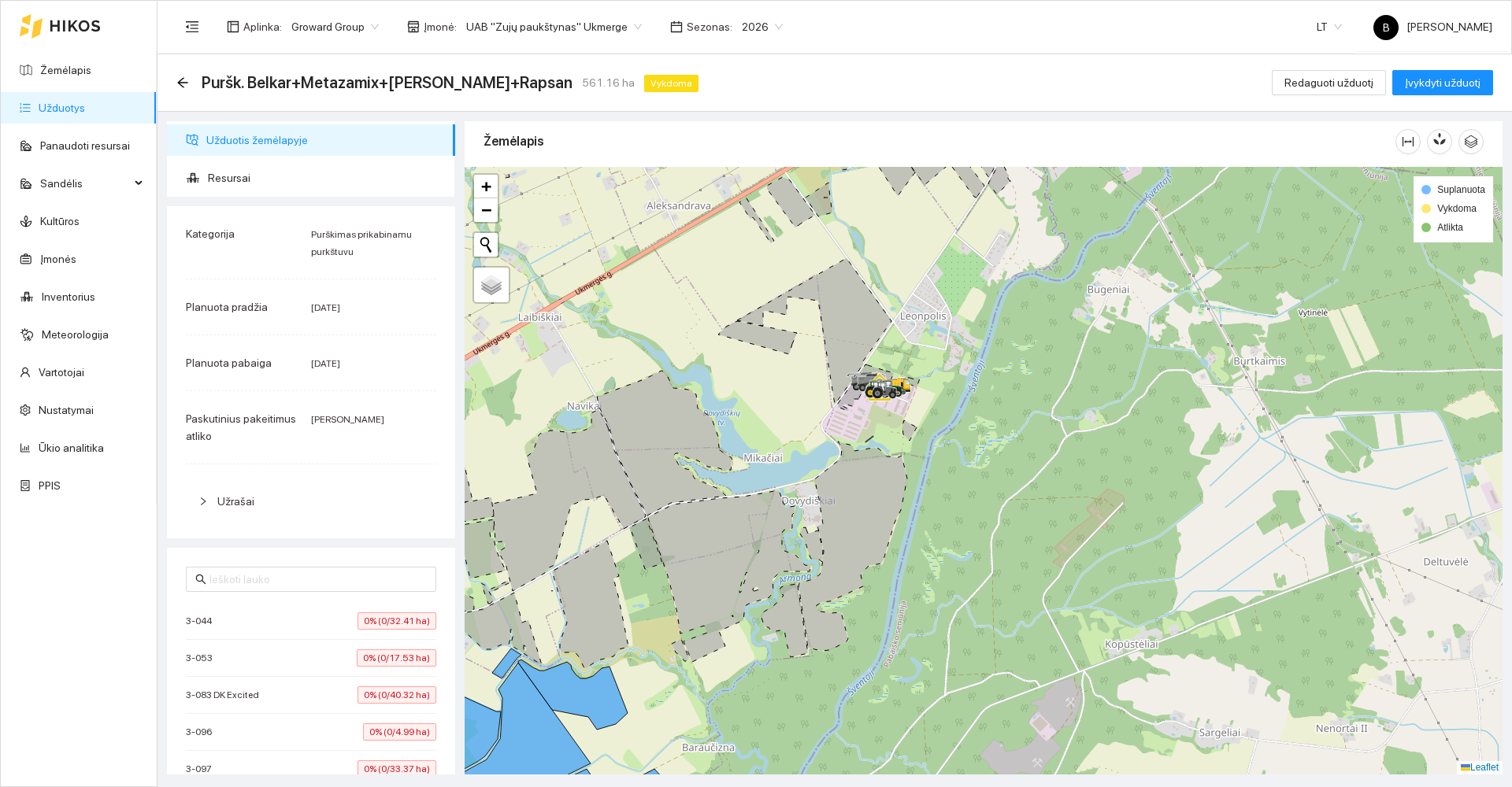
drag, startPoint x: 902, startPoint y: 234, endPoint x: 947, endPoint y: 254, distance: 49.2
click at [946, 254] on div at bounding box center [984, 470] width 1038 height 608
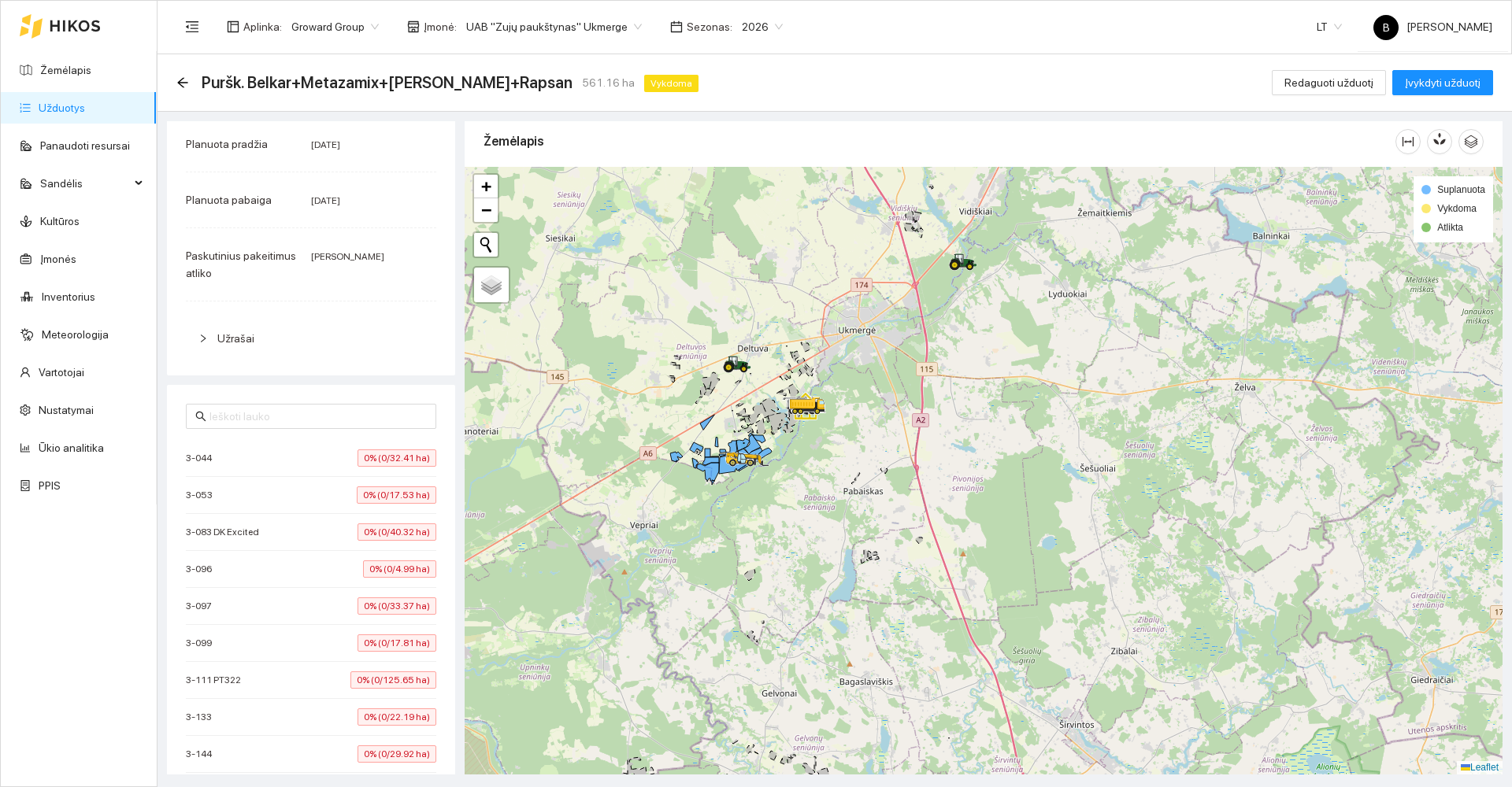
scroll to position [191, 0]
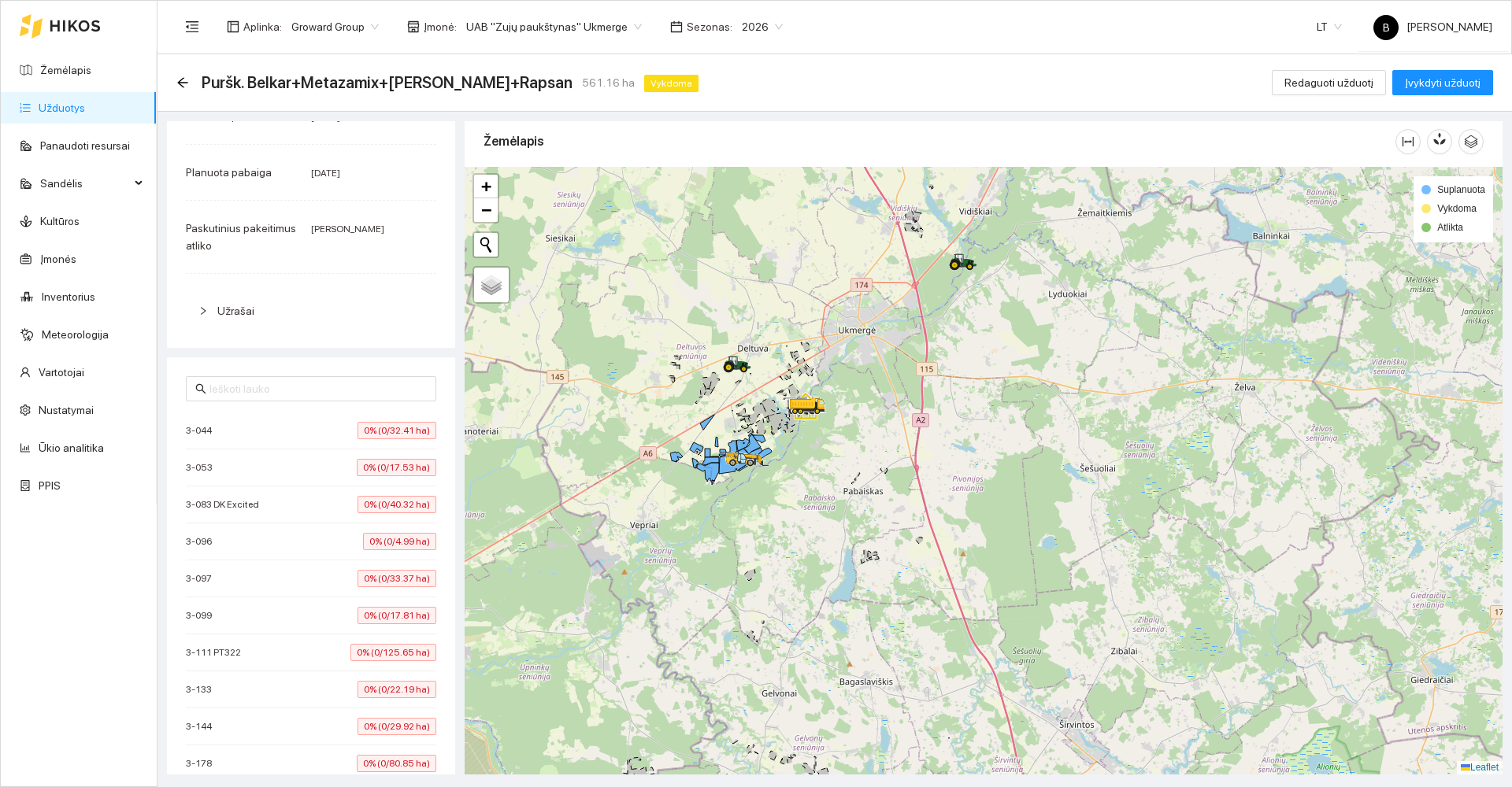
click at [298, 426] on div "3-044 0% (0/32.41 ha)" at bounding box center [310, 431] width 250 height 17
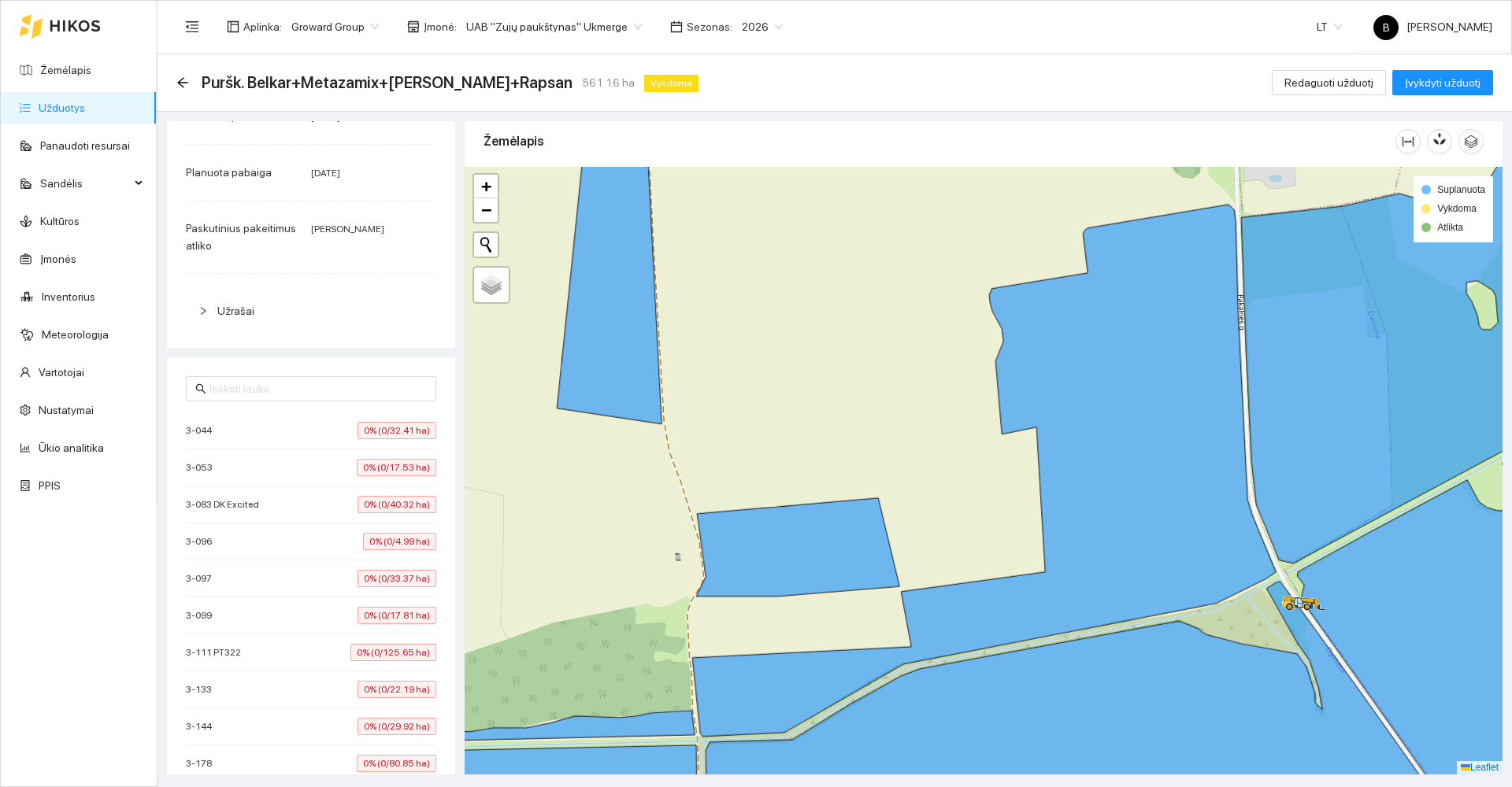
click at [243, 480] on li "3-053 0% (0/17.53 ha)" at bounding box center [310, 468] width 250 height 37
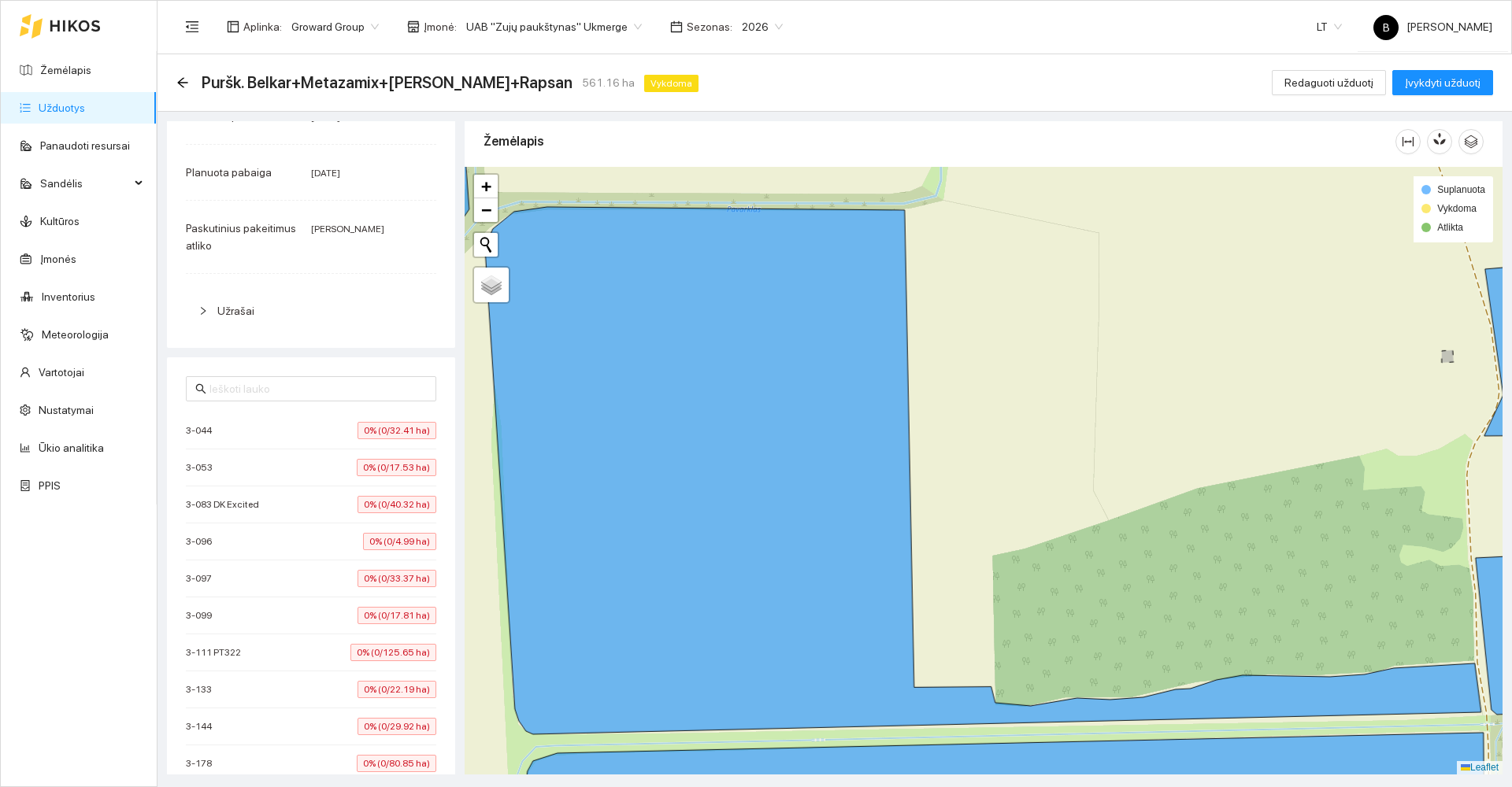
click at [262, 429] on div "3-044 0% (0/32.41 ha)" at bounding box center [310, 431] width 250 height 17
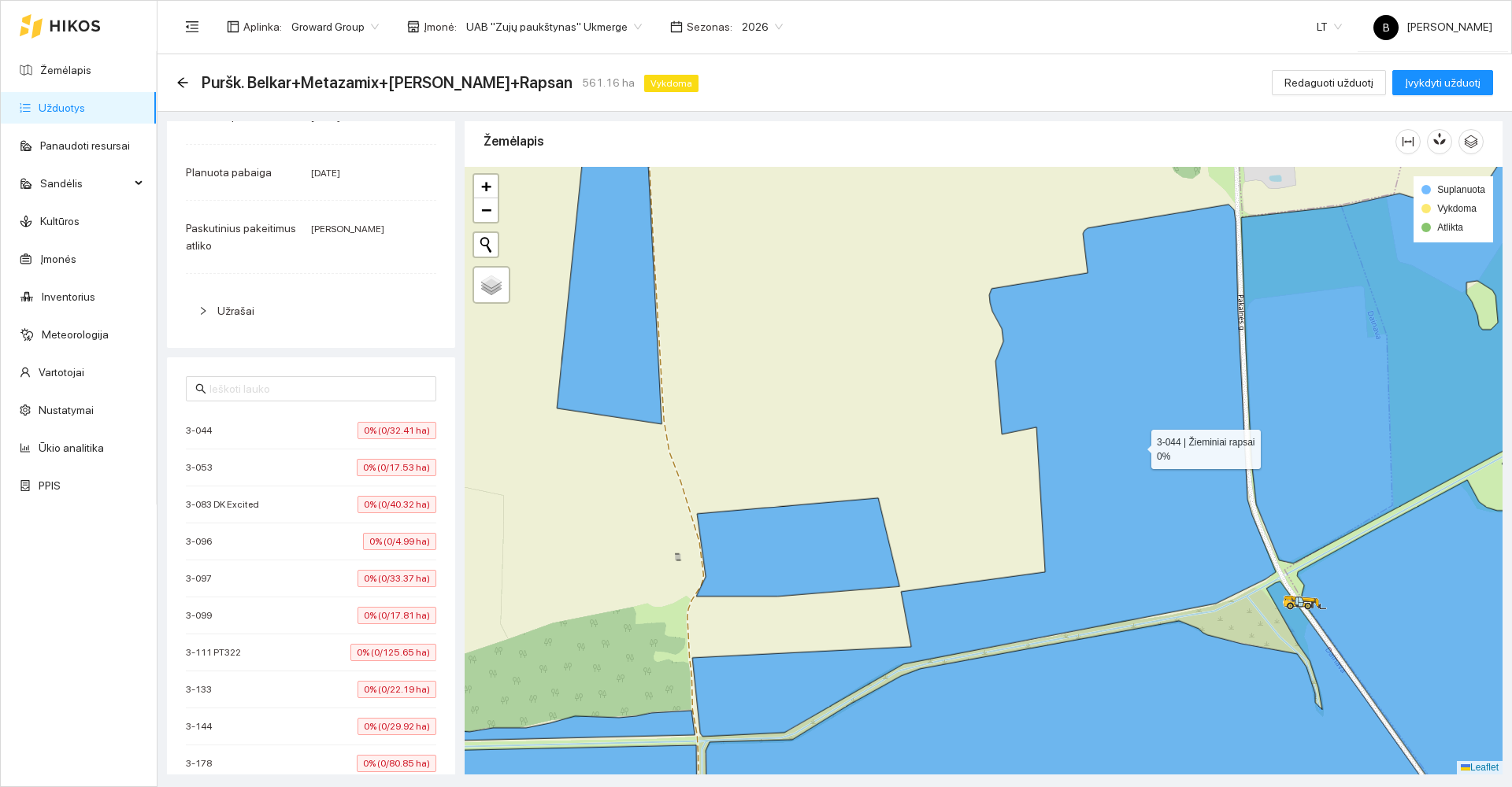
click at [1137, 445] on icon at bounding box center [984, 470] width 584 height 532
click at [1139, 445] on icon at bounding box center [984, 470] width 584 height 532
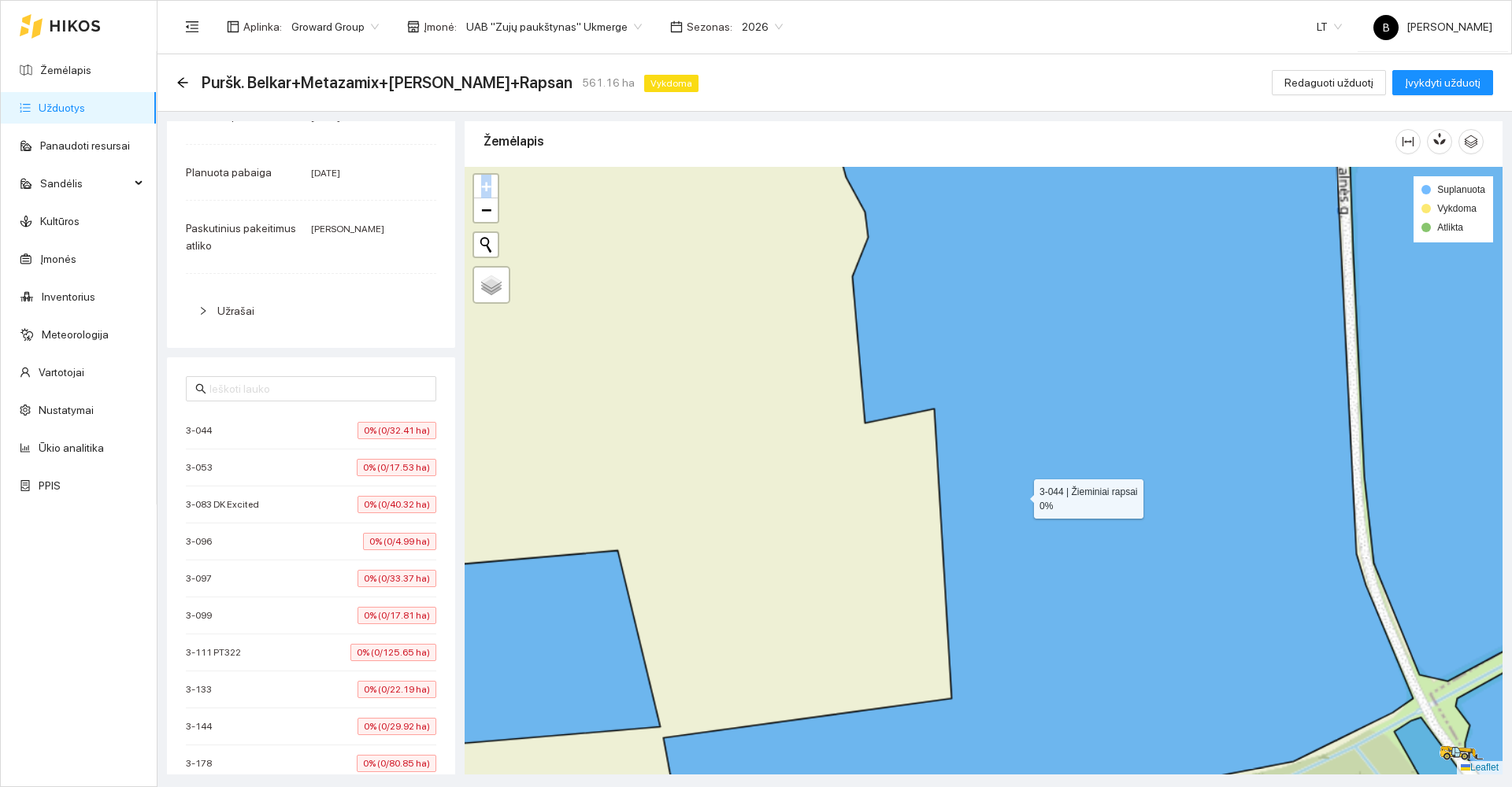
click at [1139, 445] on icon at bounding box center [829, 495] width 1167 height 1064
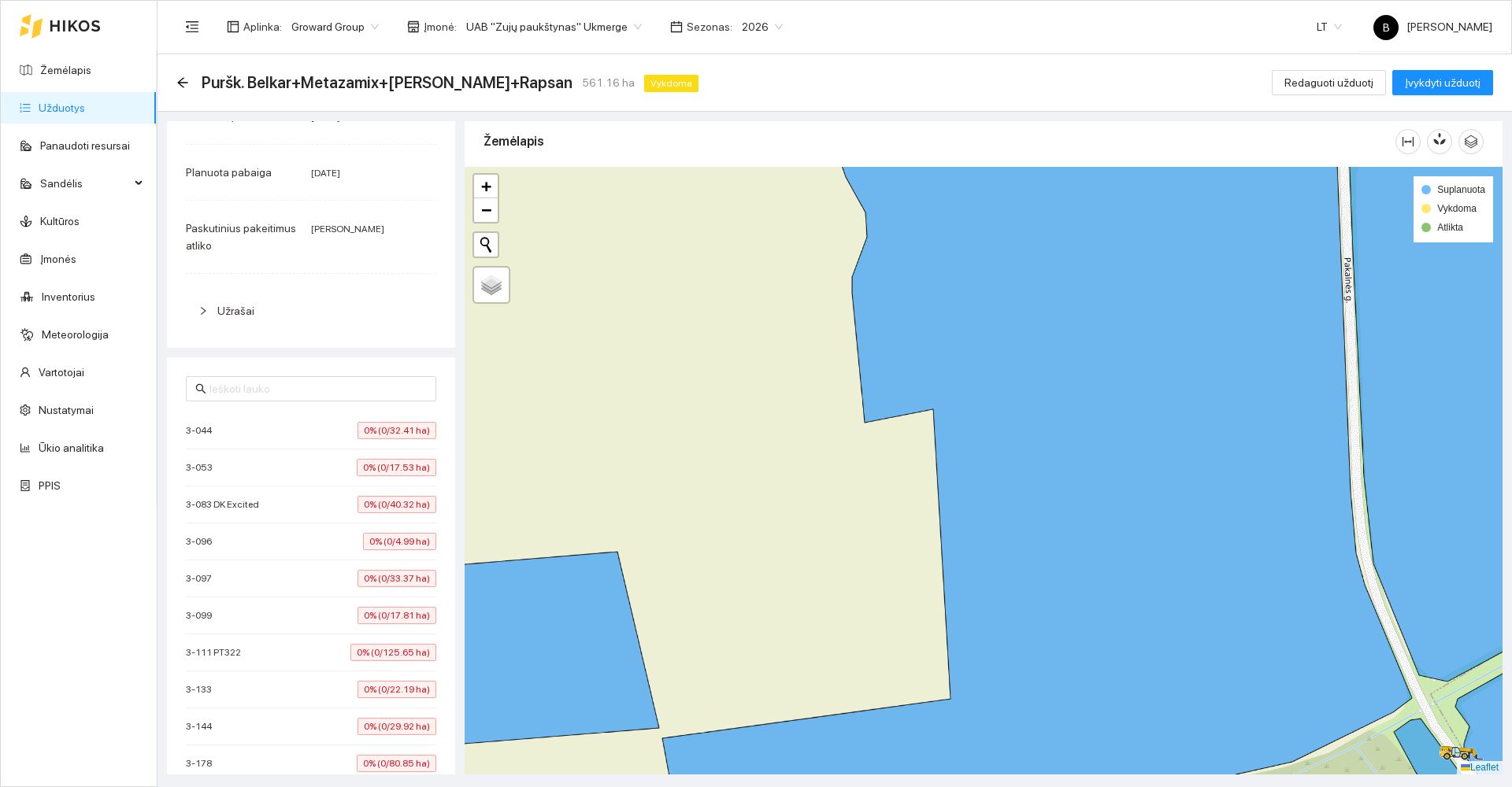
click at [234, 436] on div "3-044 0% (0/32.41 ha)" at bounding box center [310, 431] width 250 height 17
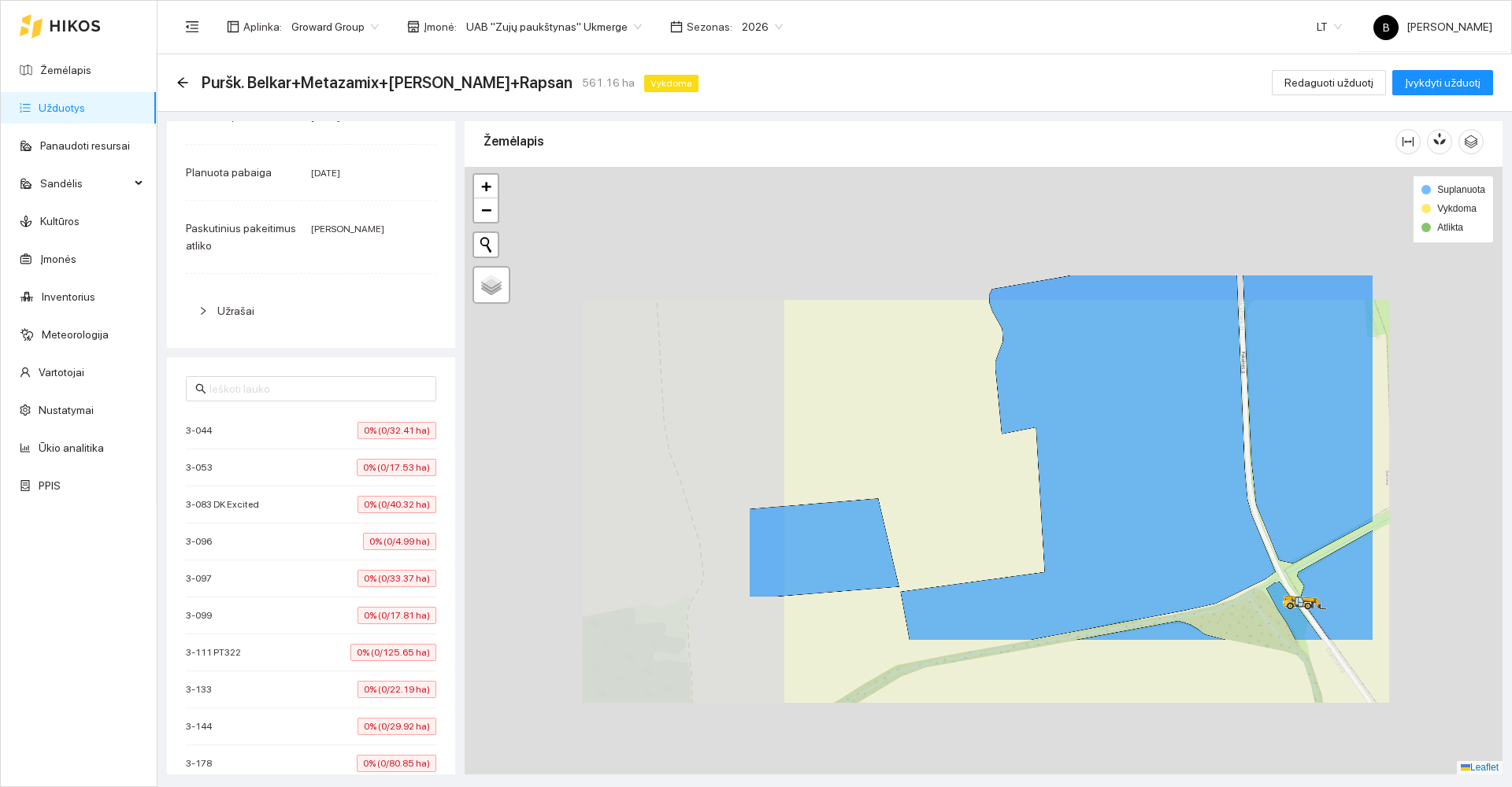
click at [235, 436] on div "3-044 0% (0/32.41 ha)" at bounding box center [310, 431] width 250 height 17
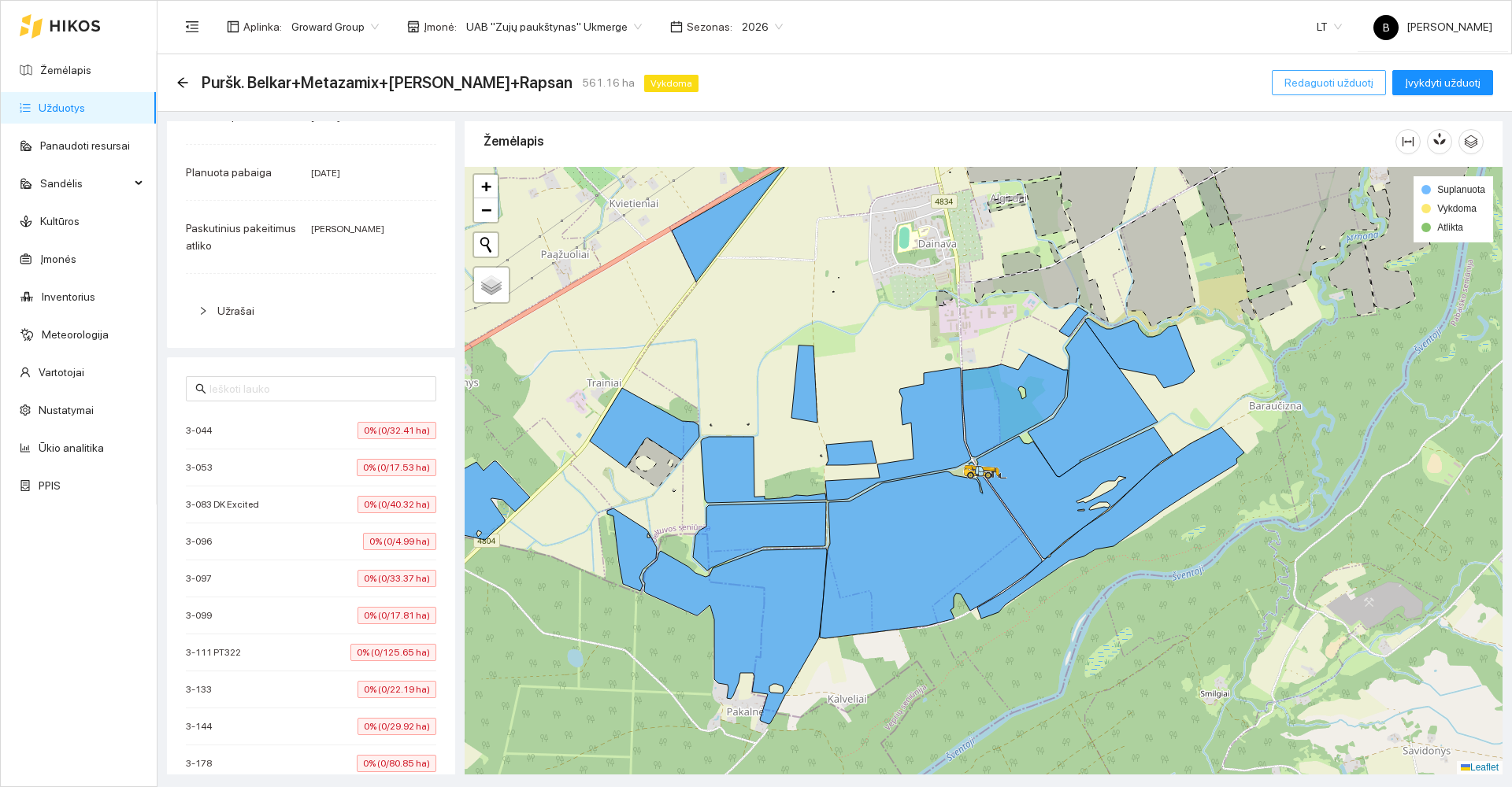
click at [1336, 90] on span "Redaguoti užduotį" at bounding box center [1329, 82] width 89 height 17
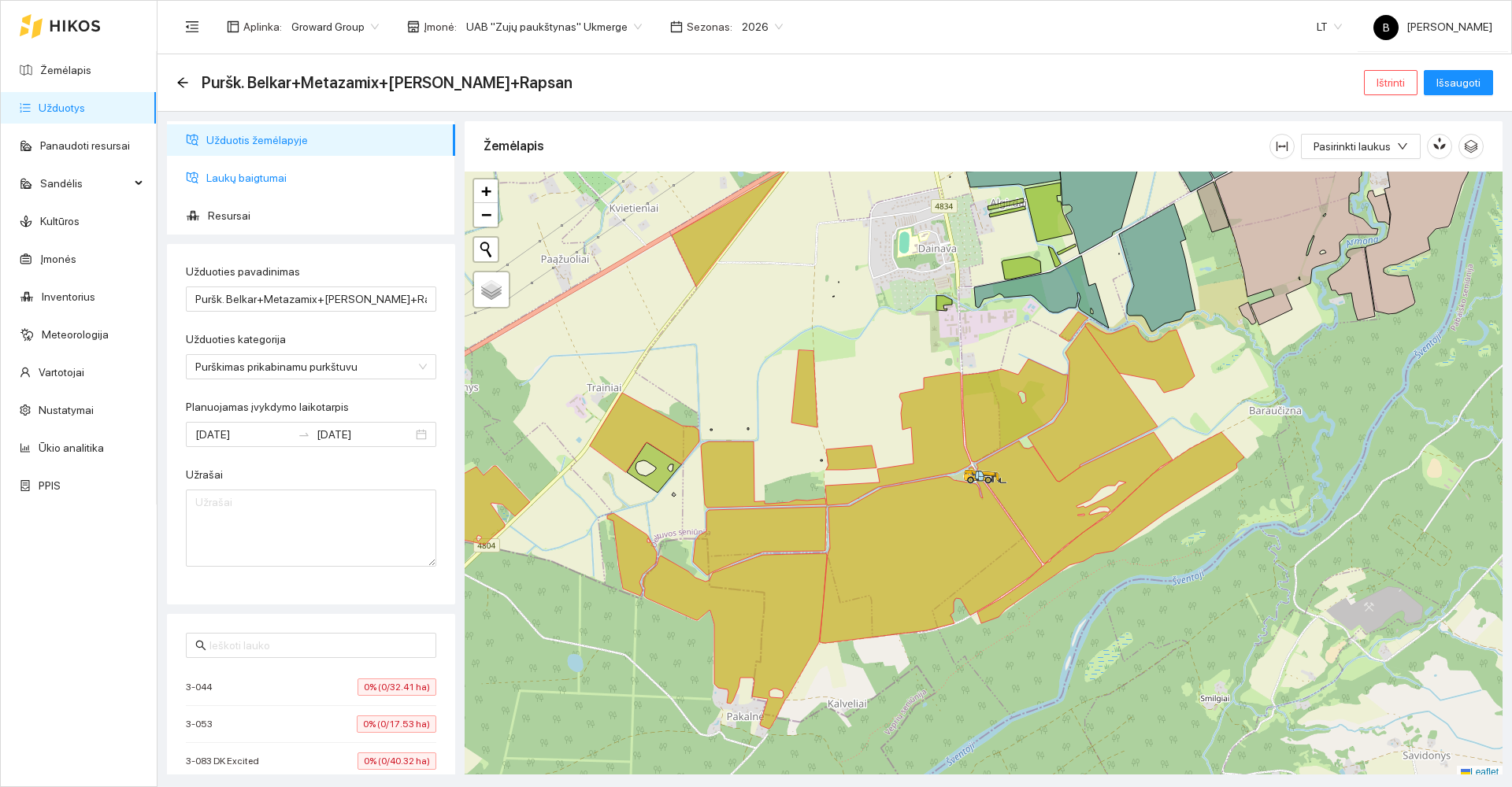
click at [253, 179] on span "Laukų baigtumai" at bounding box center [324, 178] width 236 height 31
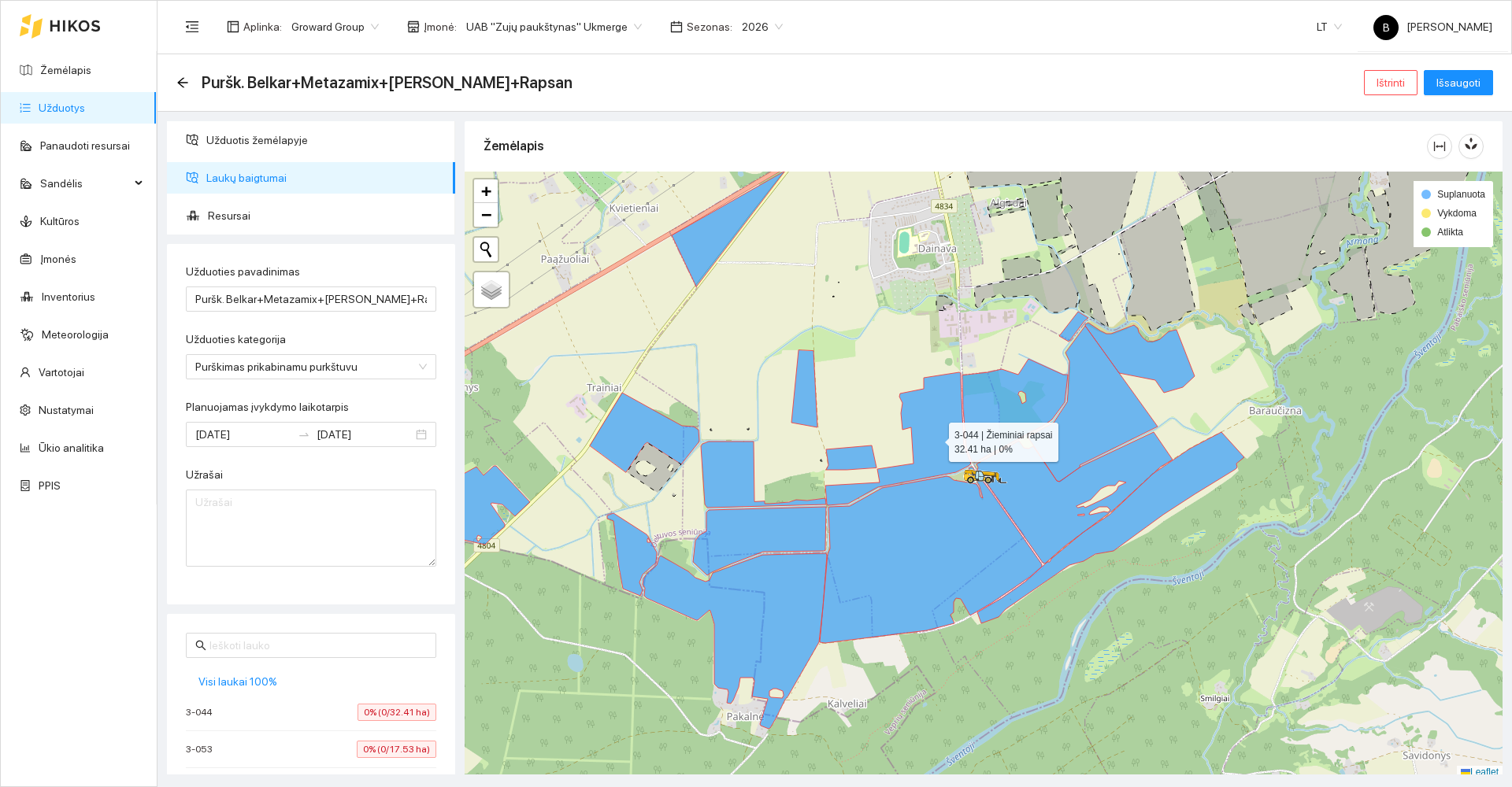
scroll to position [5, 0]
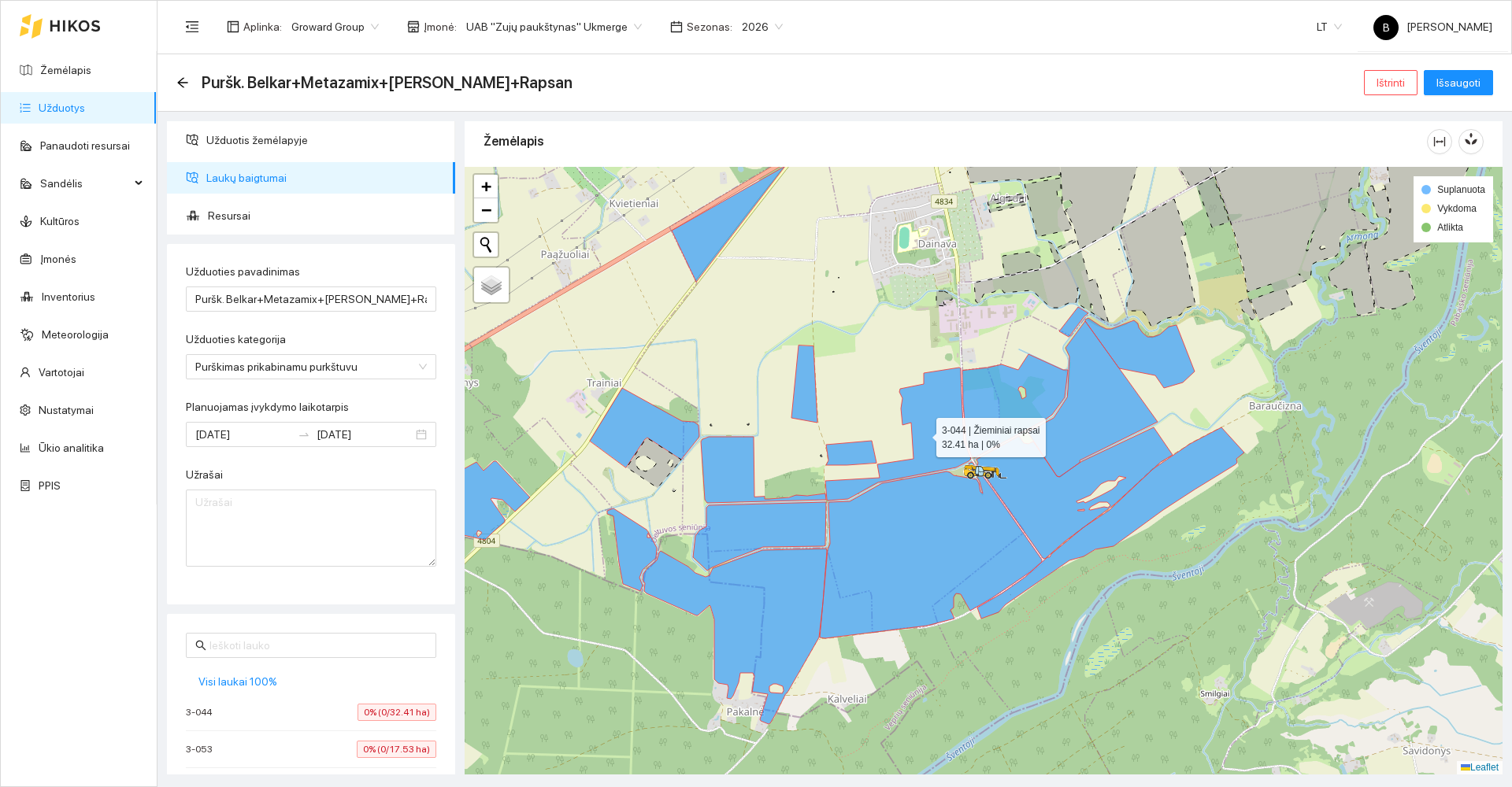
click at [935, 439] on icon at bounding box center [898, 434] width 146 height 133
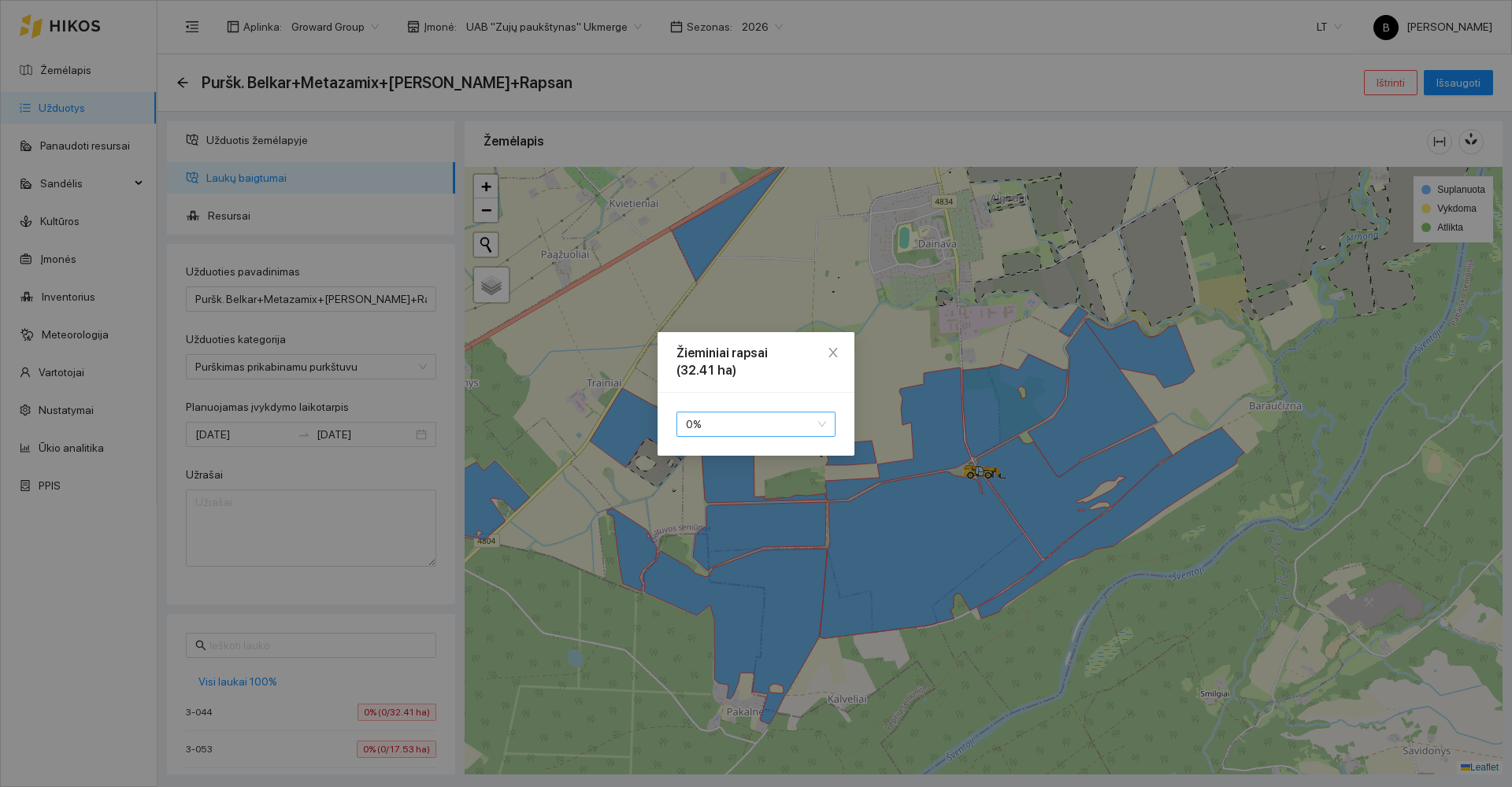
click at [778, 426] on span "0 %" at bounding box center [756, 424] width 140 height 24
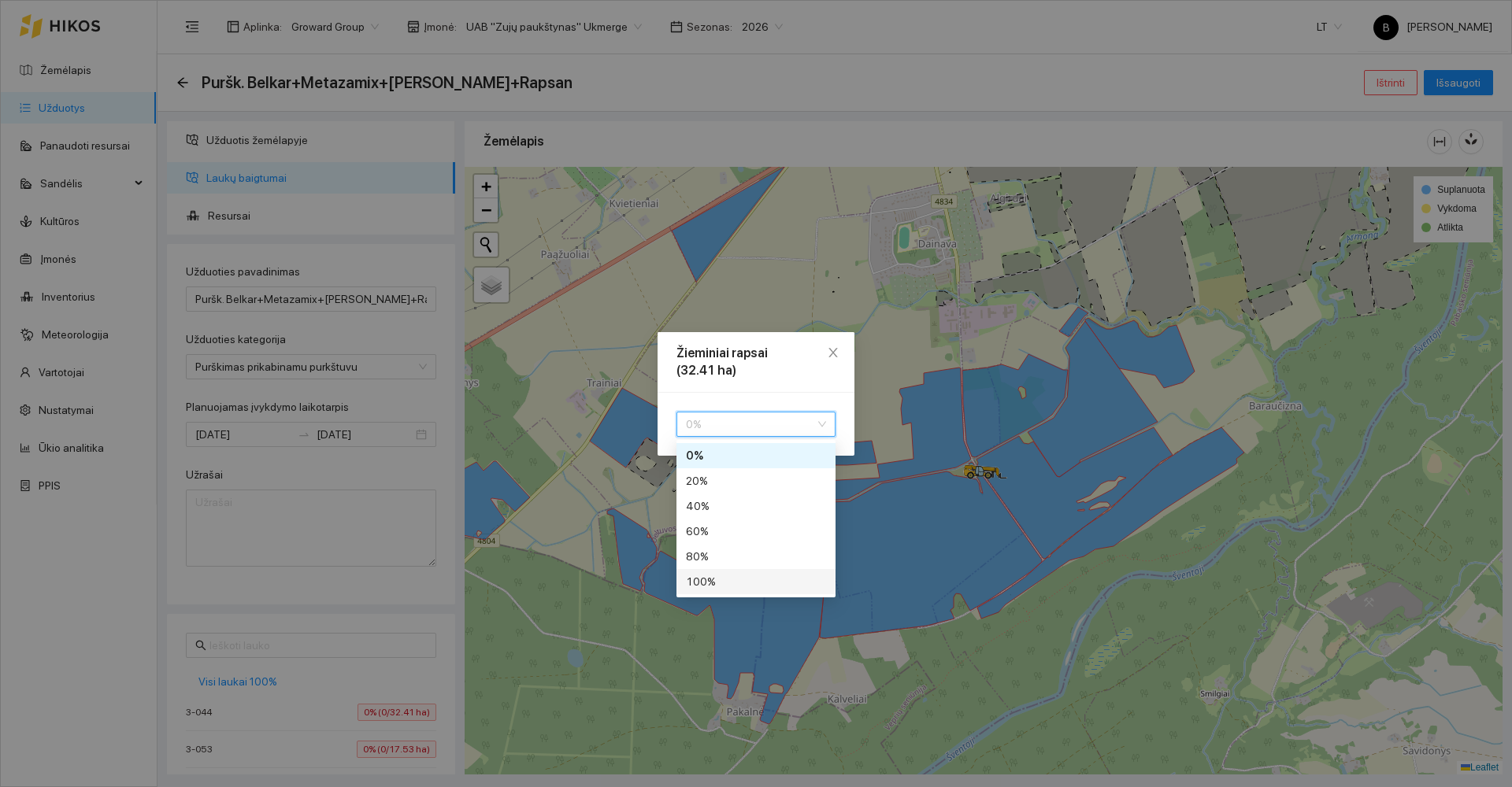
click at [739, 585] on div "100 %" at bounding box center [756, 582] width 140 height 17
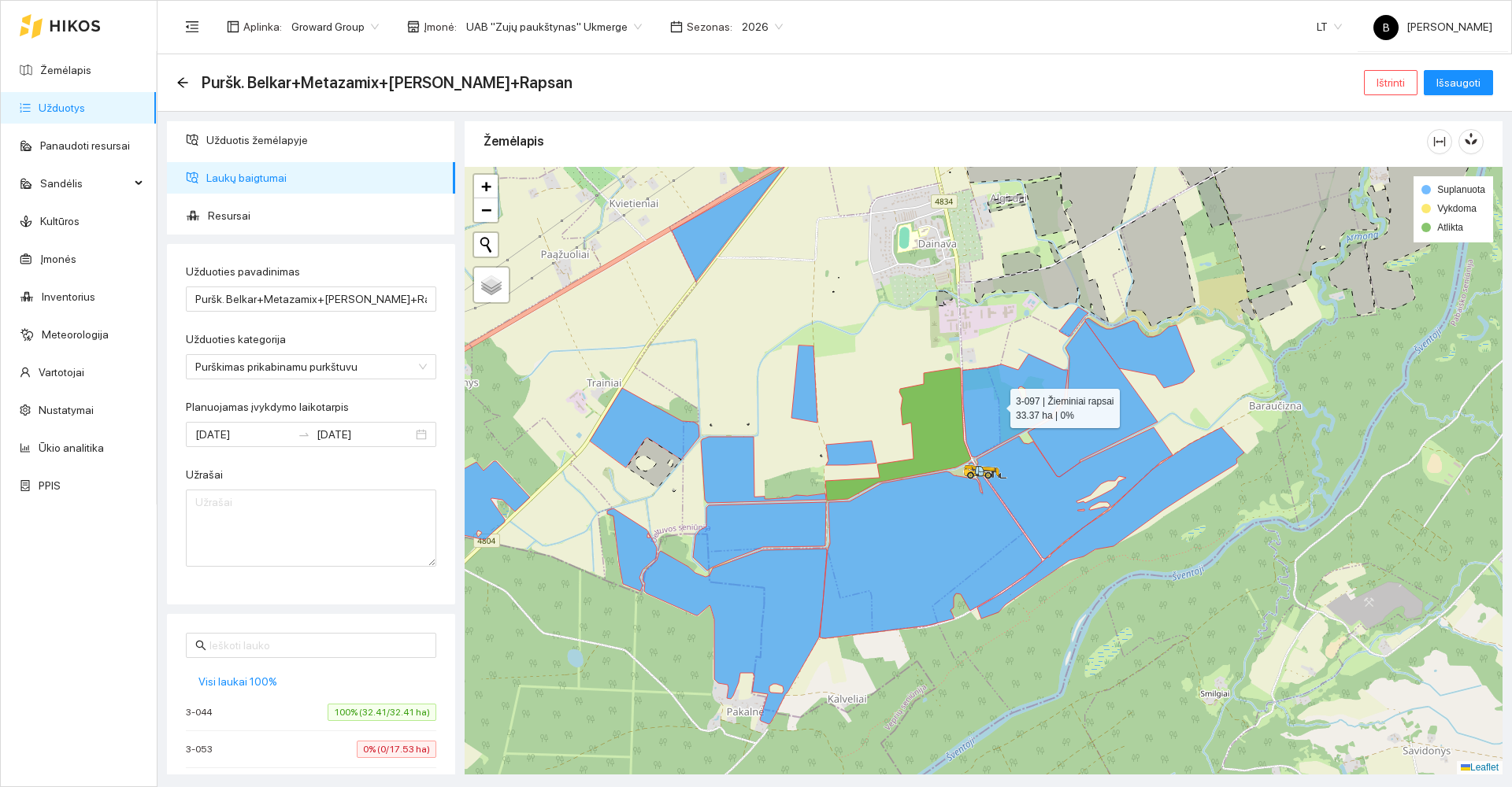
click at [996, 405] on icon at bounding box center [1015, 405] width 106 height 103
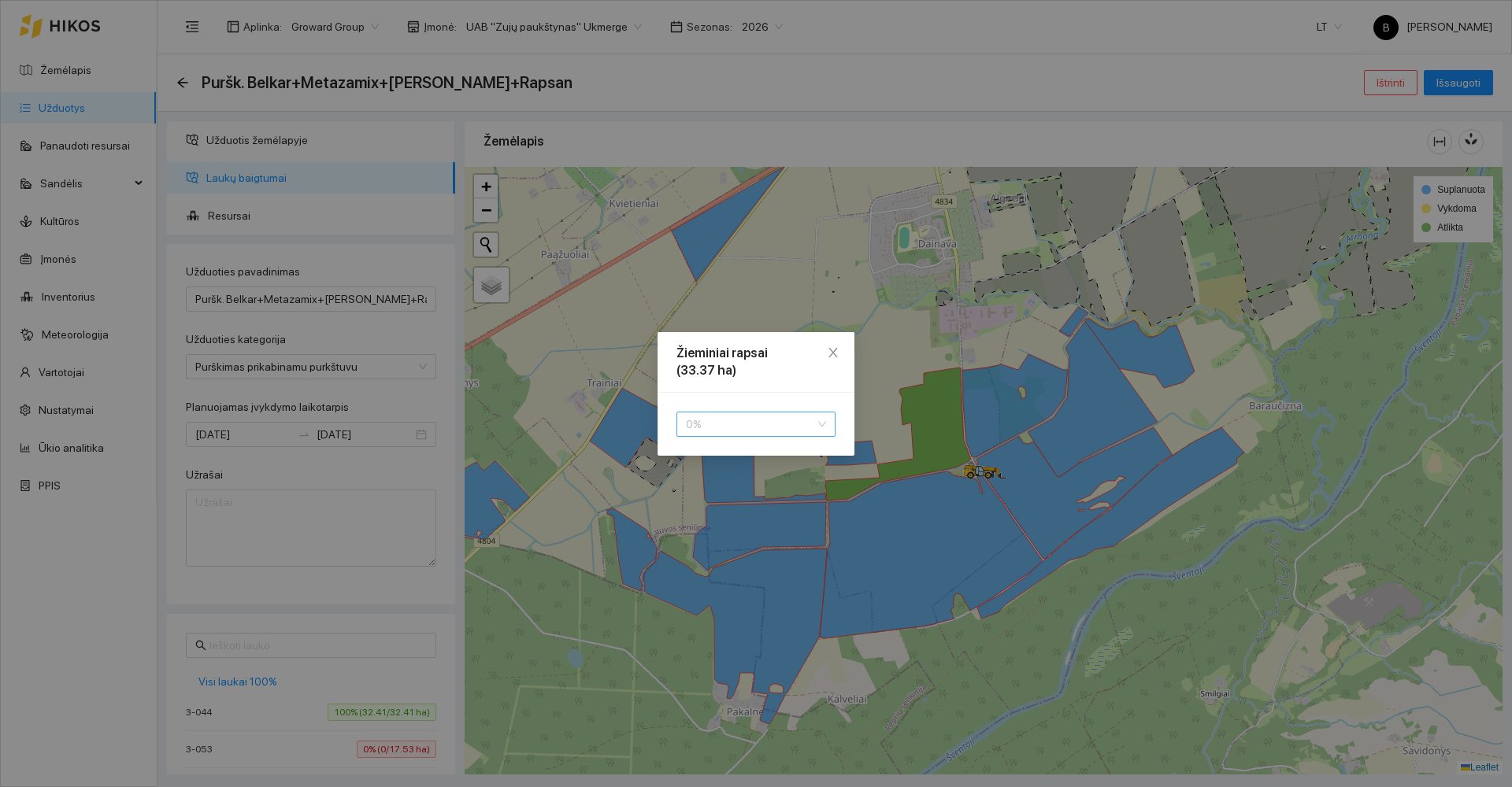
click at [741, 422] on span "0 %" at bounding box center [756, 424] width 140 height 24
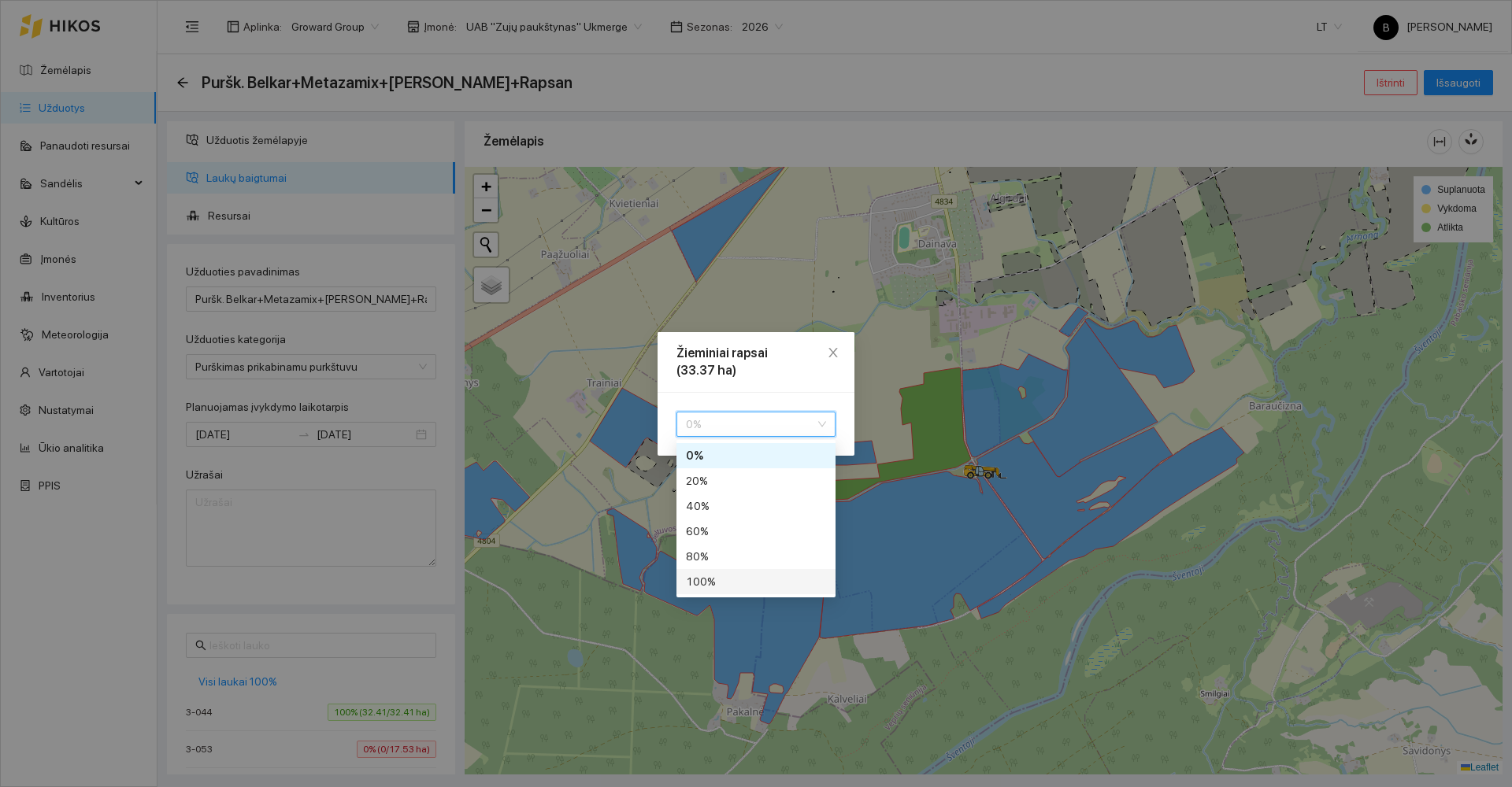
click at [731, 580] on div "100 %" at bounding box center [756, 582] width 140 height 17
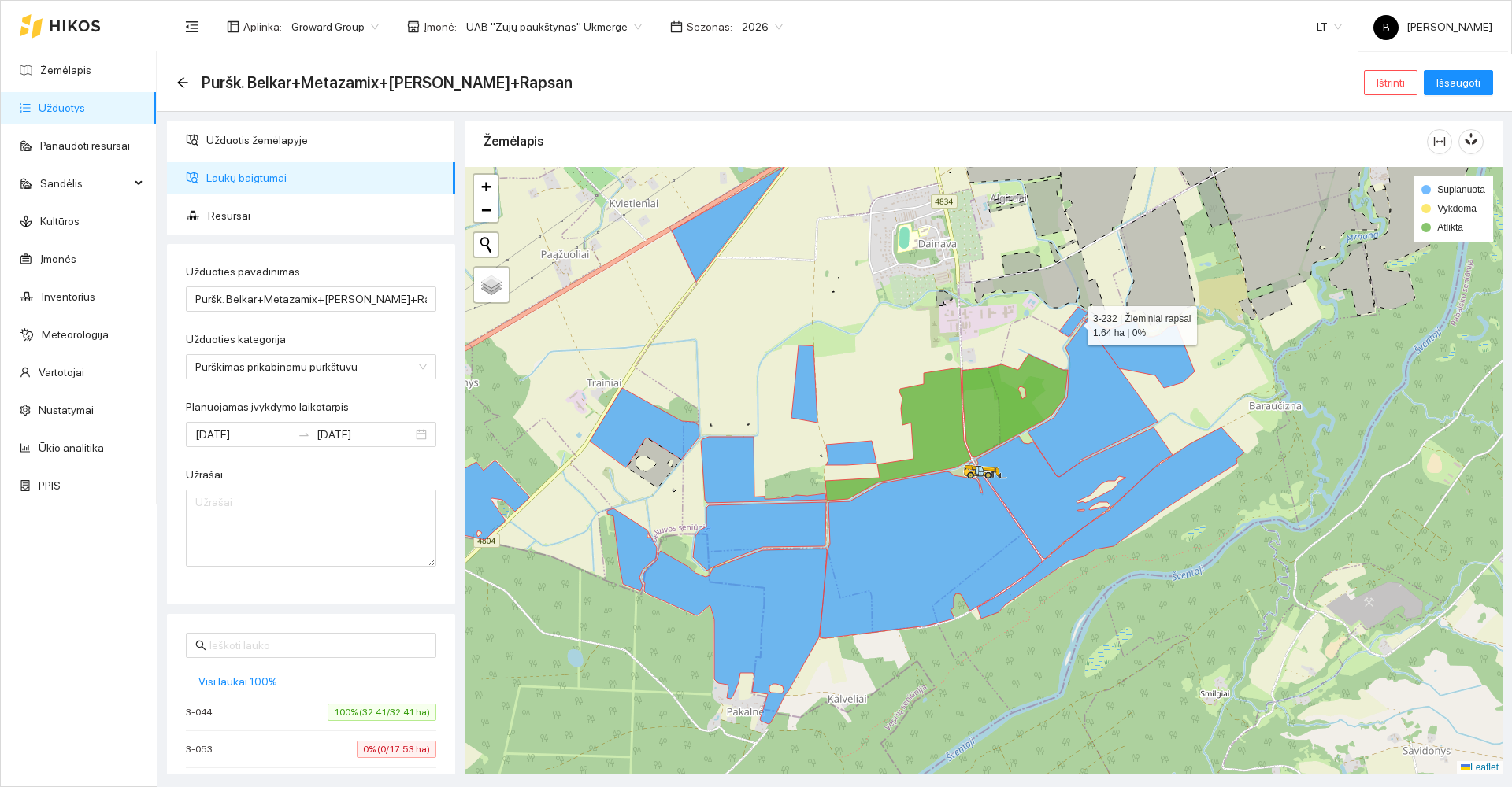
click at [1073, 325] on icon at bounding box center [1074, 322] width 29 height 30
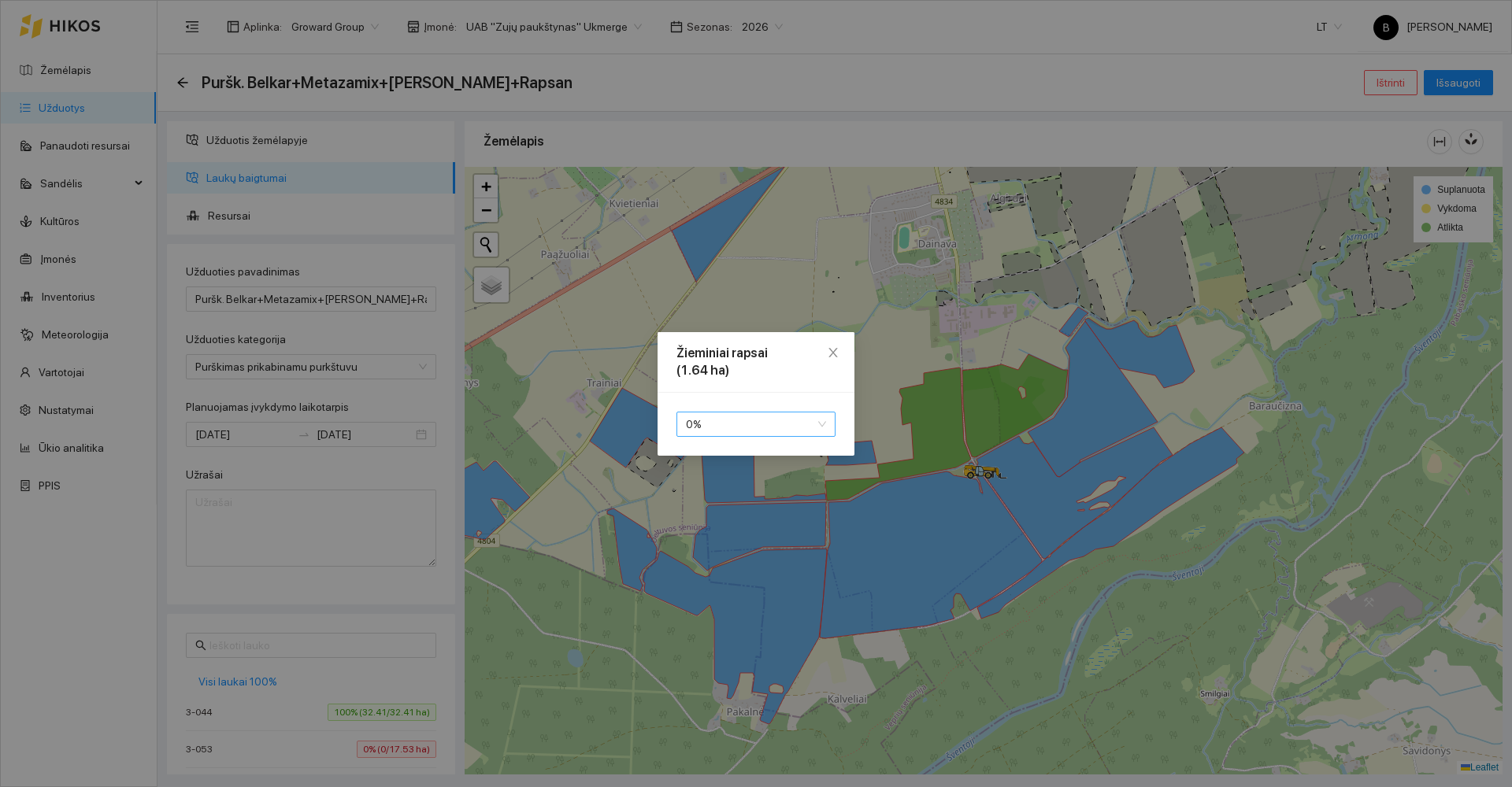
click at [750, 432] on span "0 %" at bounding box center [756, 424] width 140 height 24
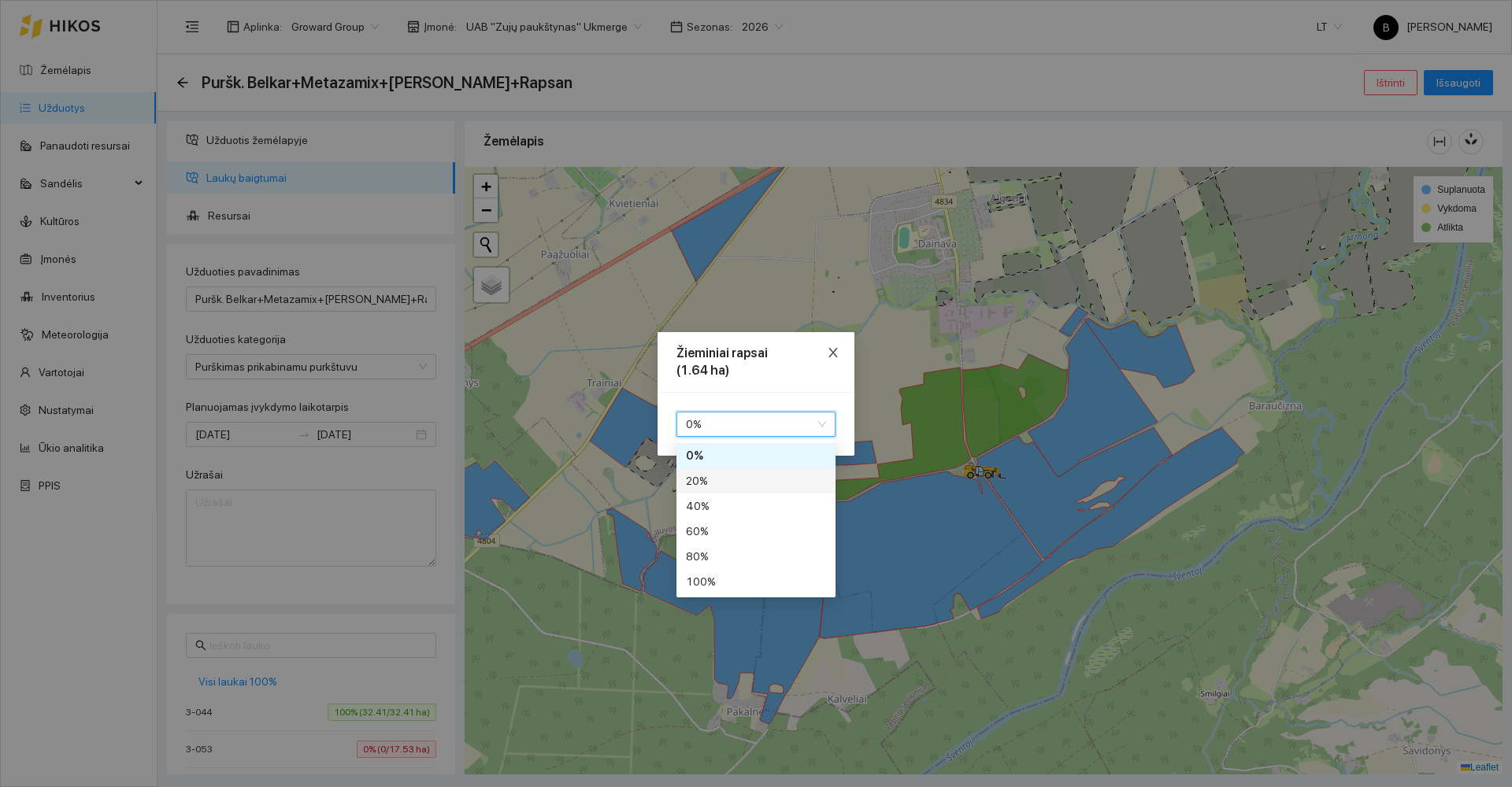
click at [836, 355] on icon "close" at bounding box center [833, 352] width 8 height 9
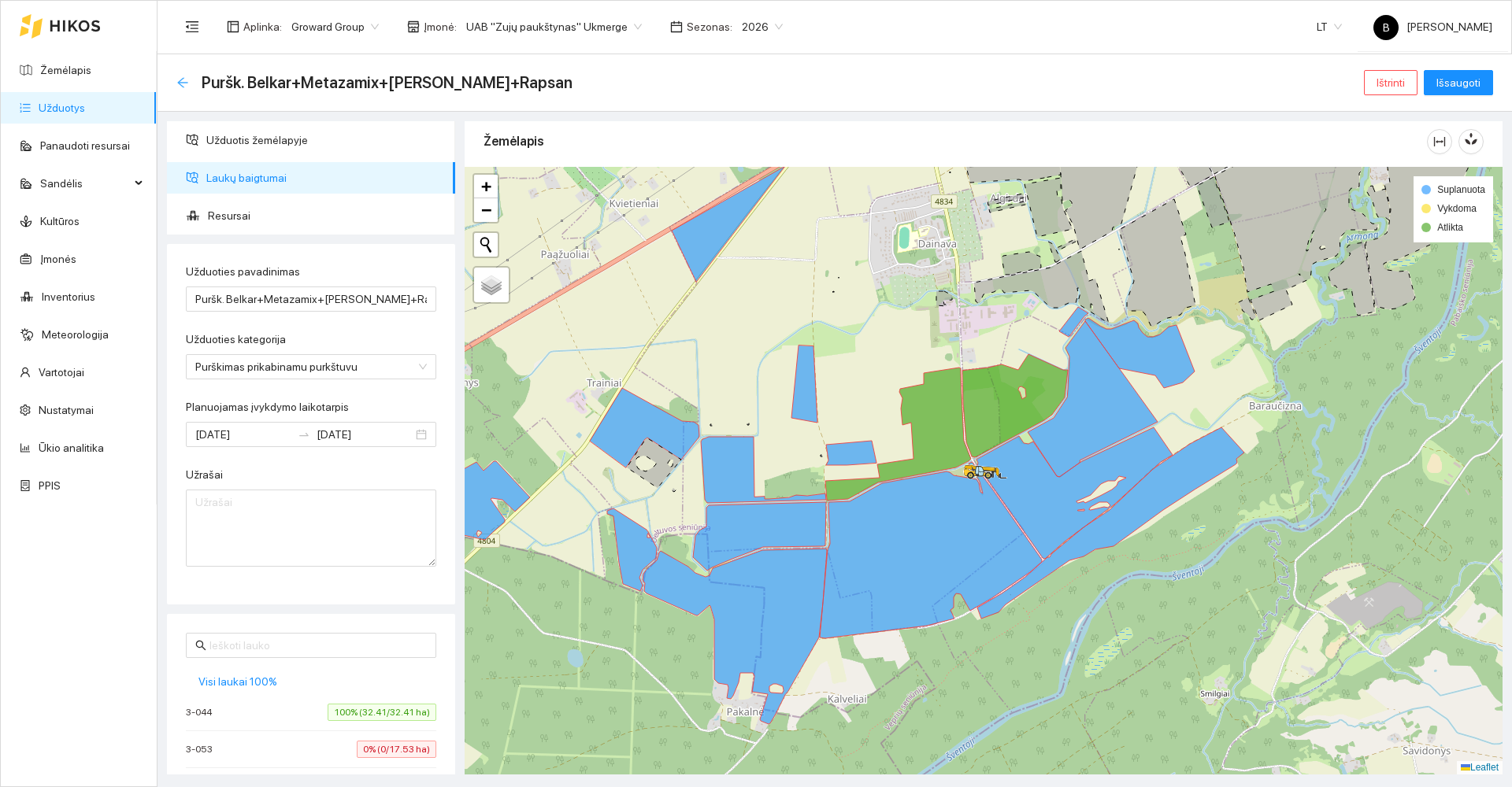
click at [182, 84] on icon "arrow-left" at bounding box center [182, 82] width 12 height 12
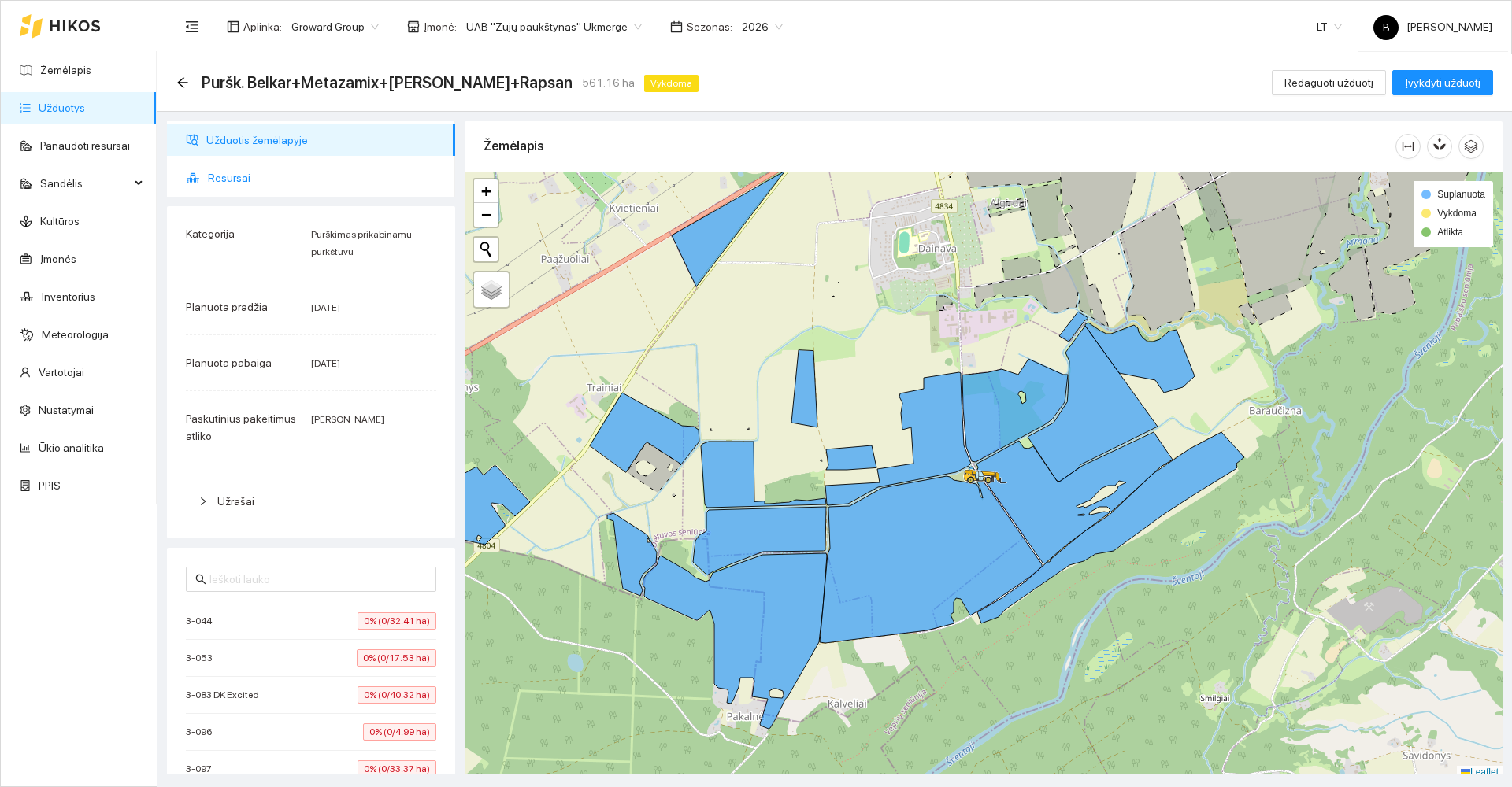
click at [227, 174] on span "Resursai" at bounding box center [325, 178] width 234 height 31
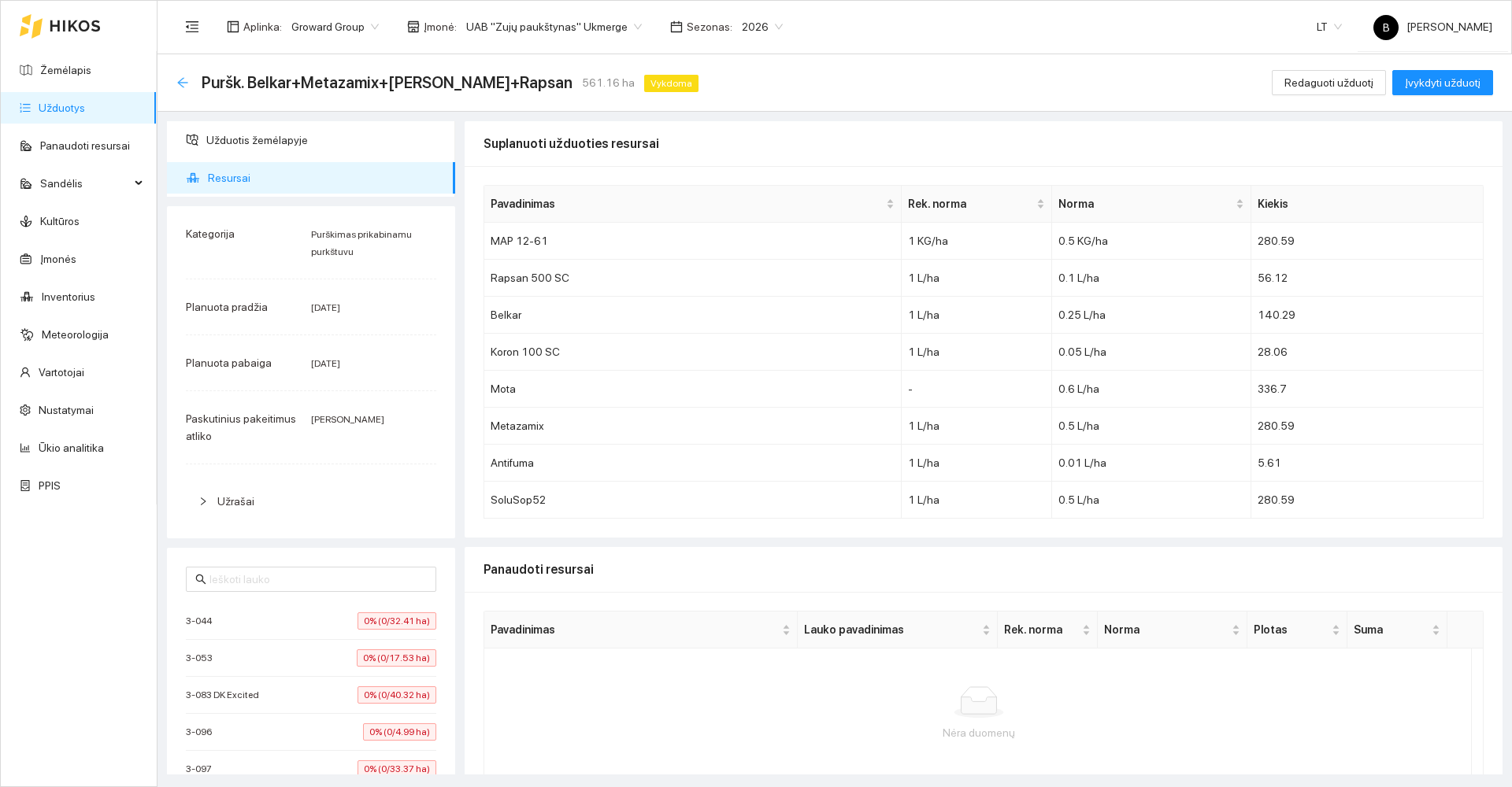
click at [181, 78] on icon "arrow-left" at bounding box center [182, 82] width 12 height 12
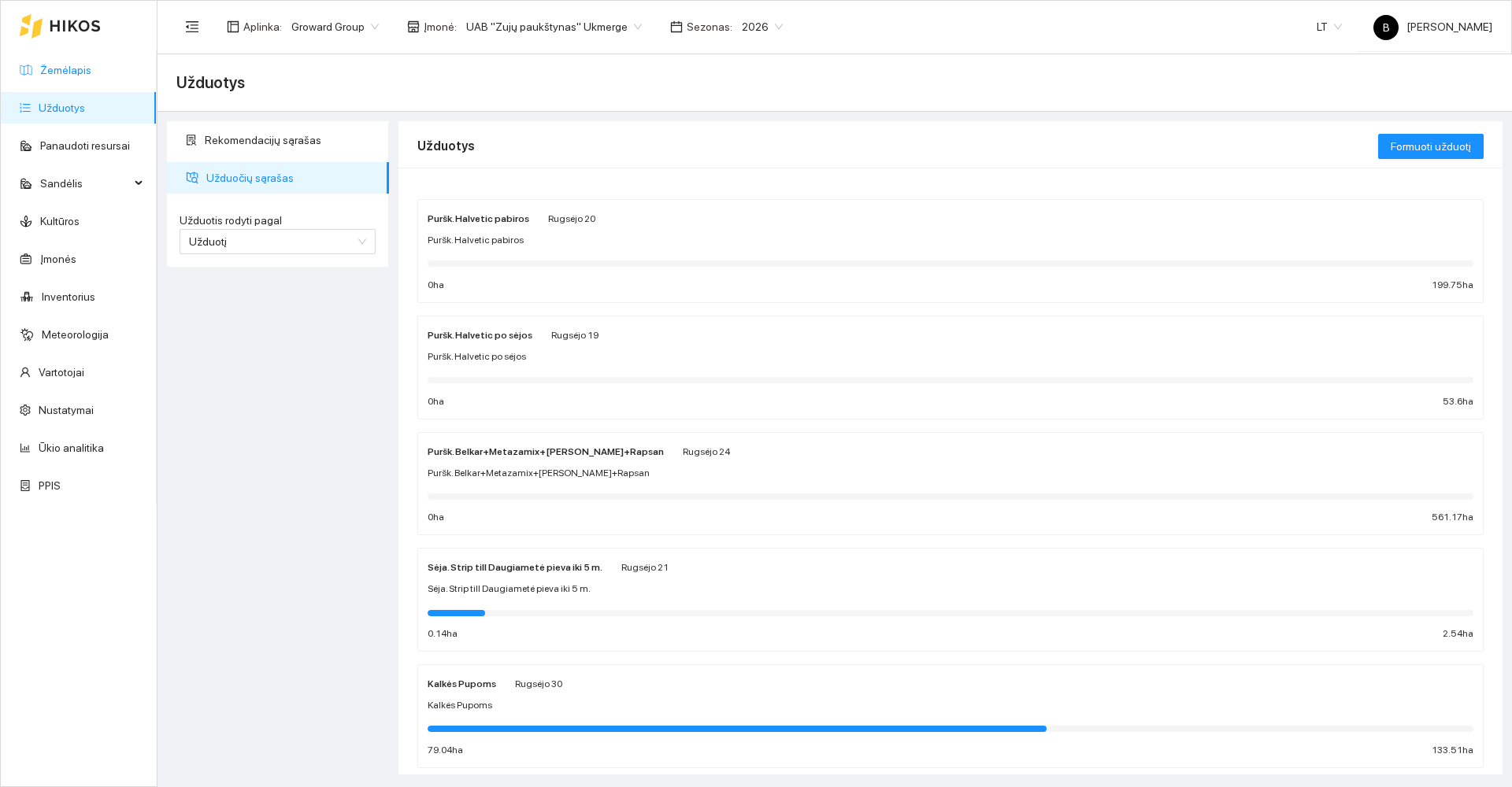
drag, startPoint x: 59, startPoint y: 69, endPoint x: 135, endPoint y: 82, distance: 77.1
click at [57, 68] on link "Žemėlapis" at bounding box center [66, 69] width 51 height 12
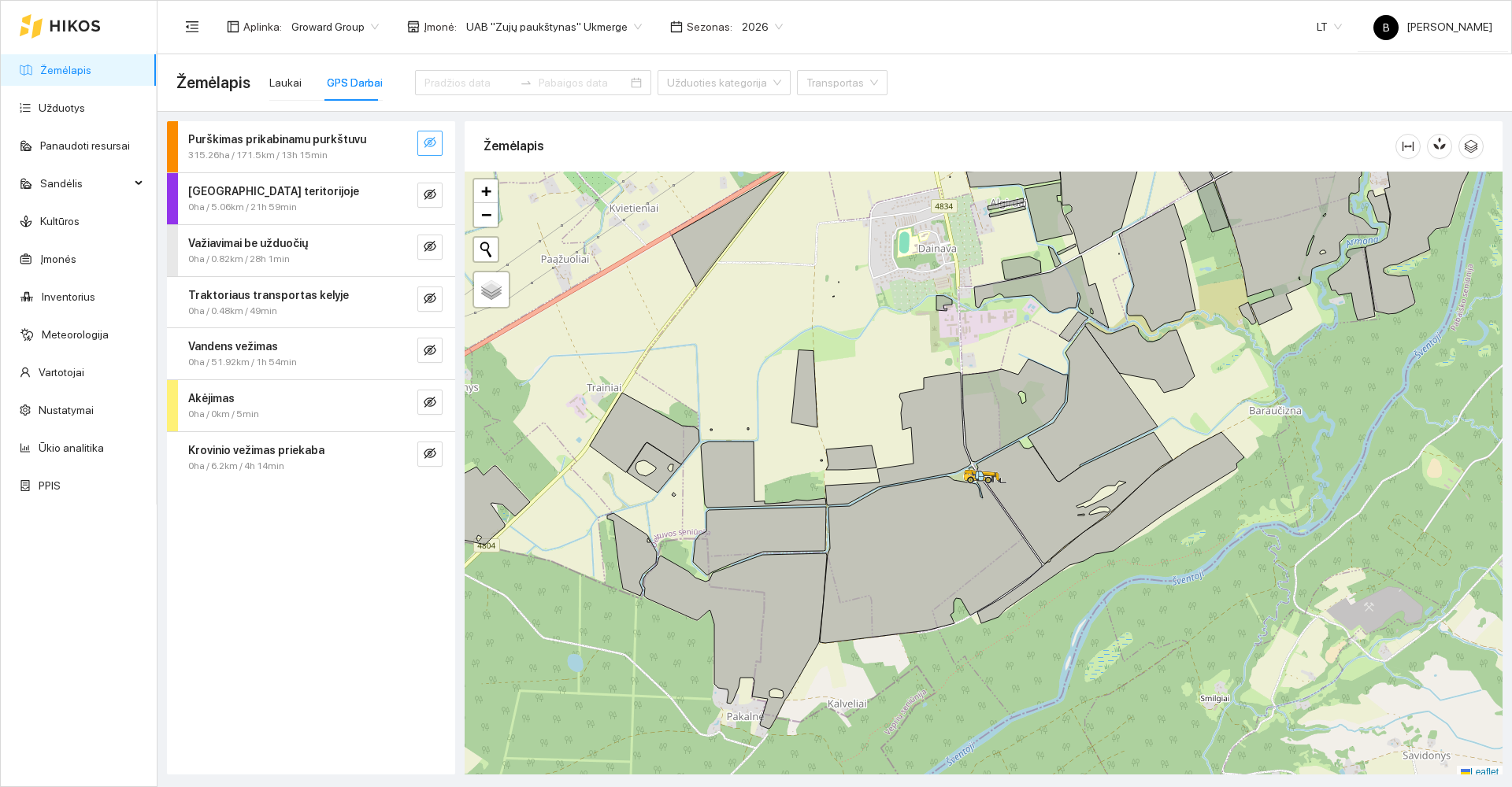
click at [426, 144] on icon "eye-invisible" at bounding box center [429, 142] width 12 height 12
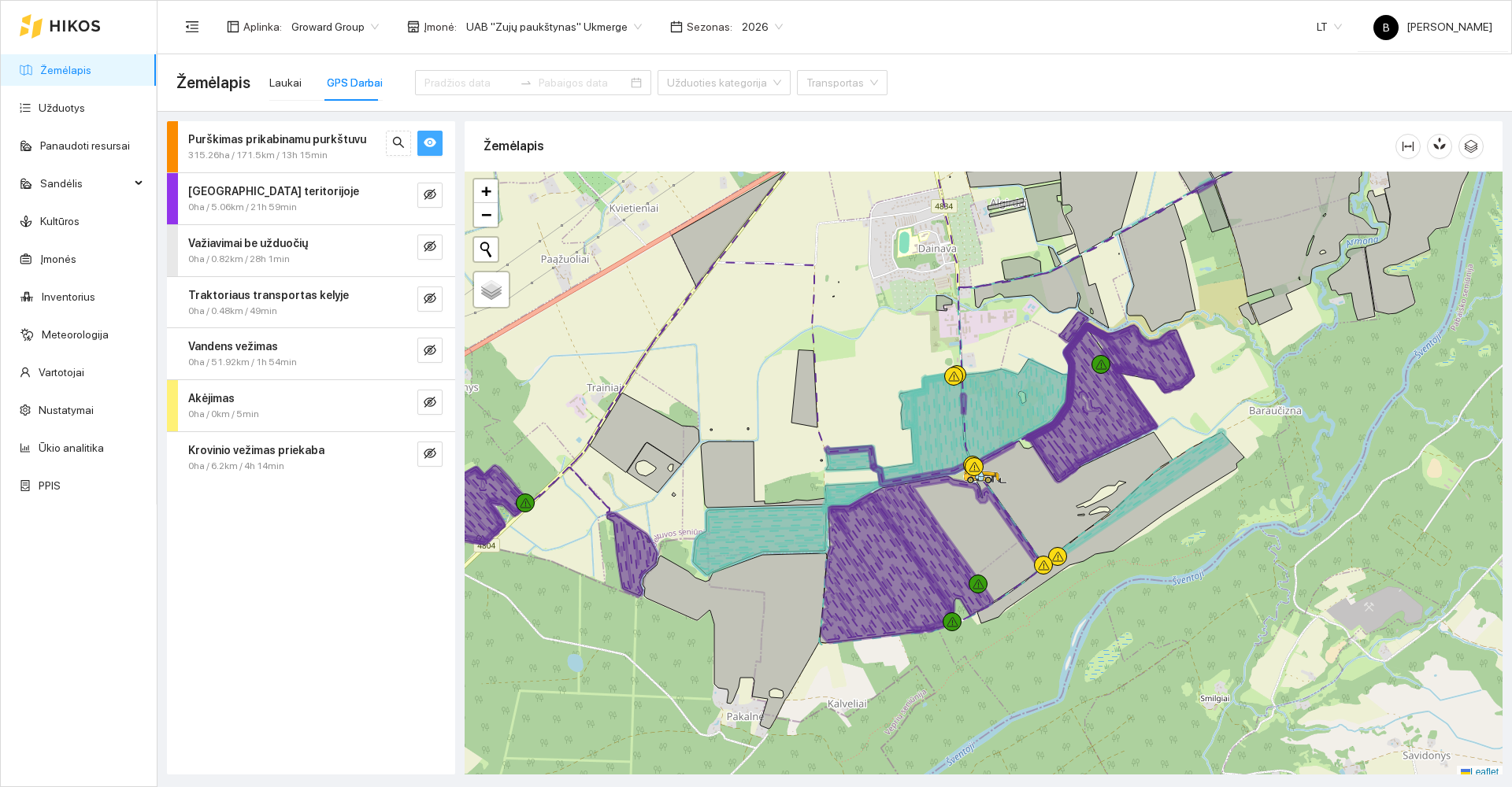
scroll to position [5, 0]
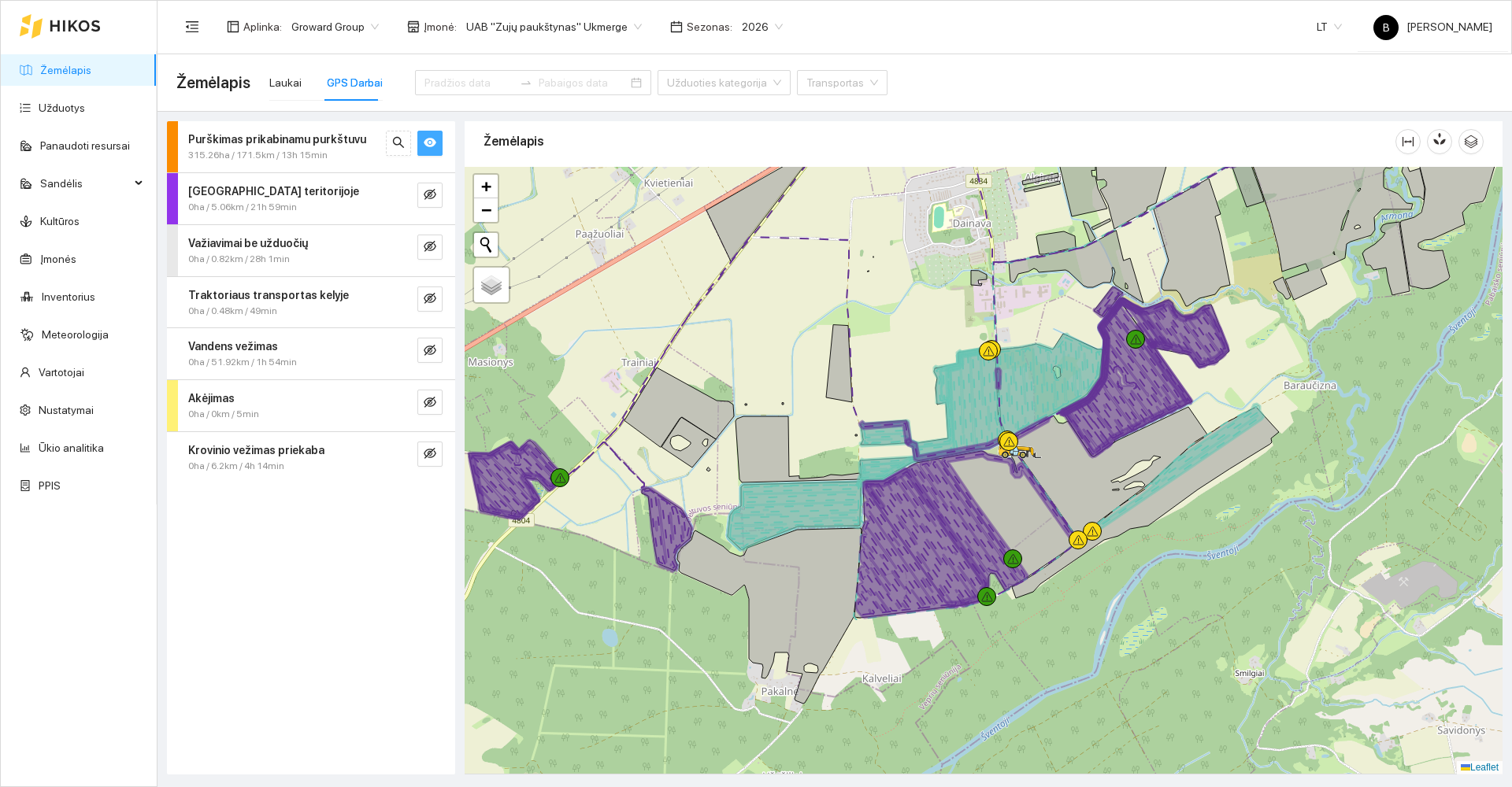
drag, startPoint x: 730, startPoint y: 343, endPoint x: 813, endPoint y: 299, distance: 93.9
click at [813, 299] on div at bounding box center [984, 470] width 1038 height 608
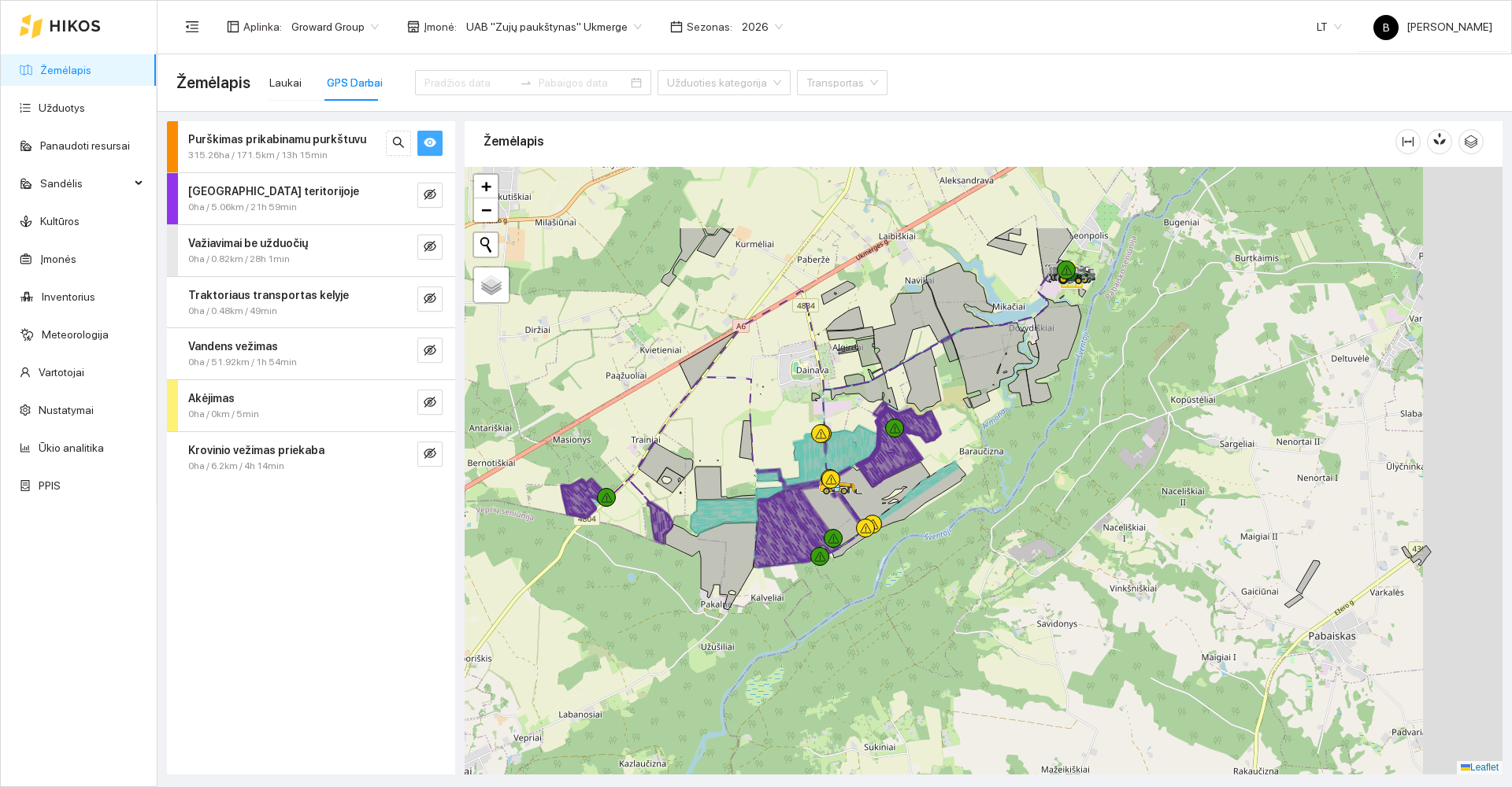
drag, startPoint x: 966, startPoint y: 454, endPoint x: 853, endPoint y: 591, distance: 177.6
click at [853, 591] on div at bounding box center [984, 470] width 1038 height 608
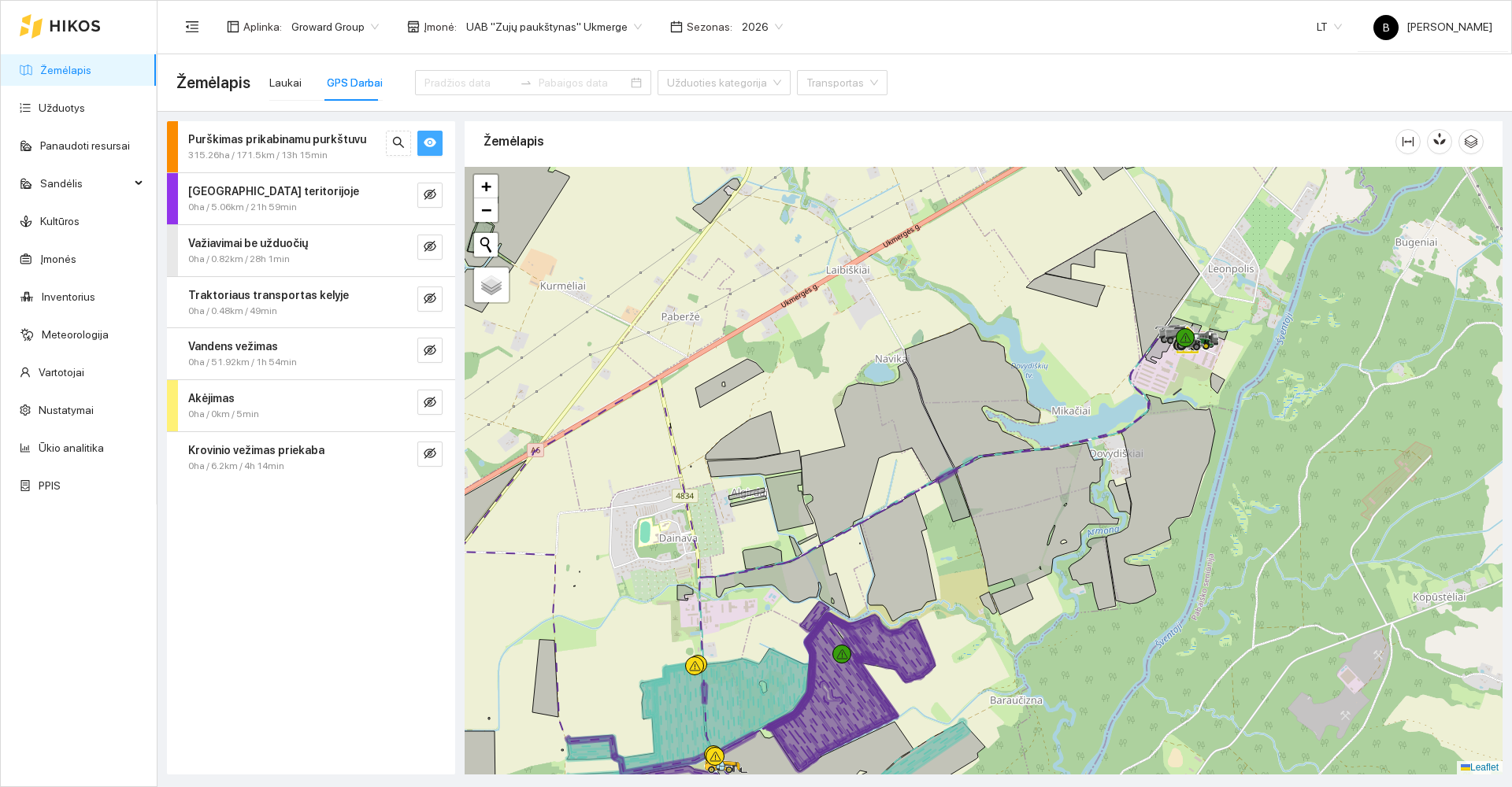
click at [64, 75] on link "Žemėlapis" at bounding box center [66, 69] width 51 height 12
